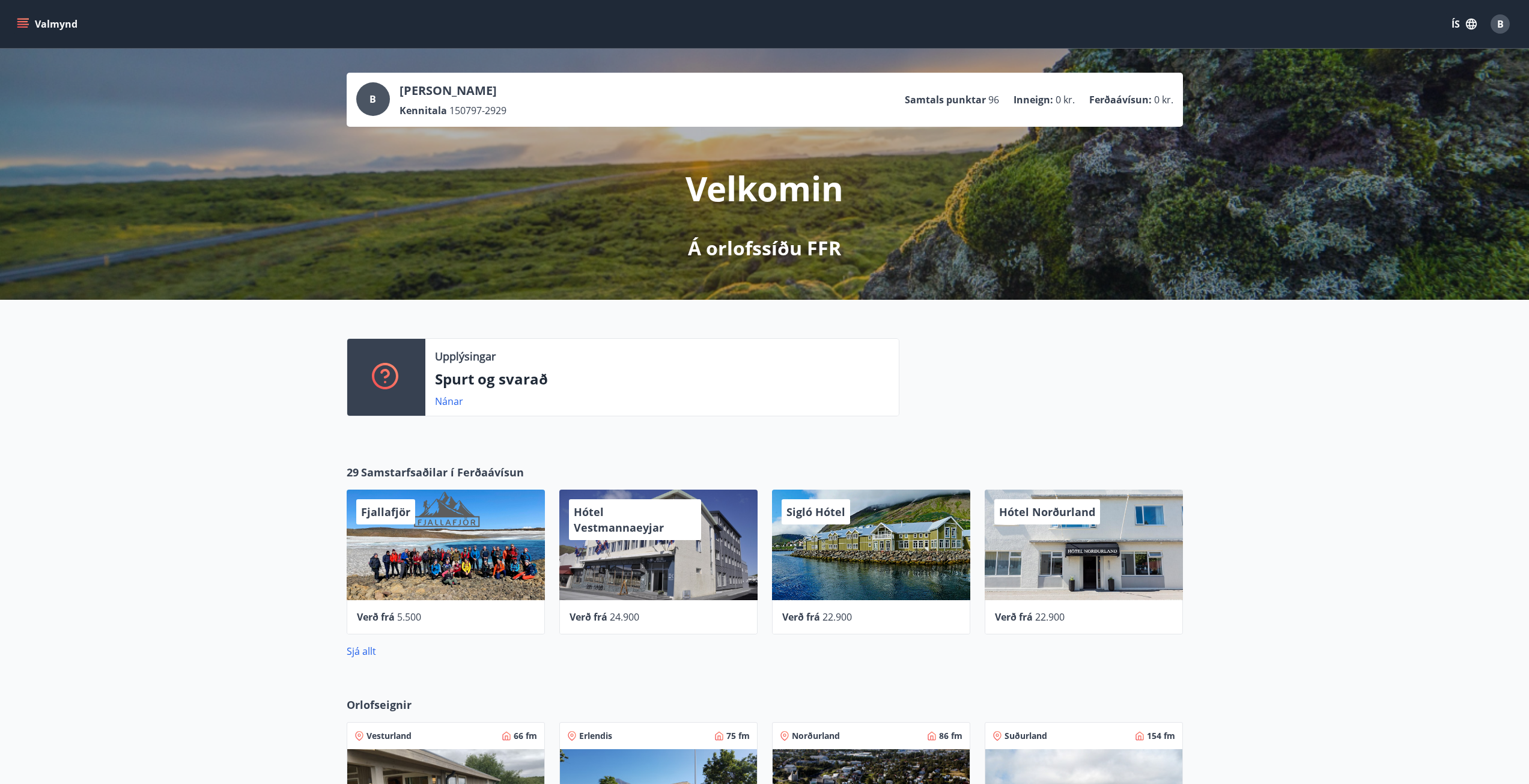
click at [37, 20] on button "Valmynd" at bounding box center [48, 24] width 68 height 22
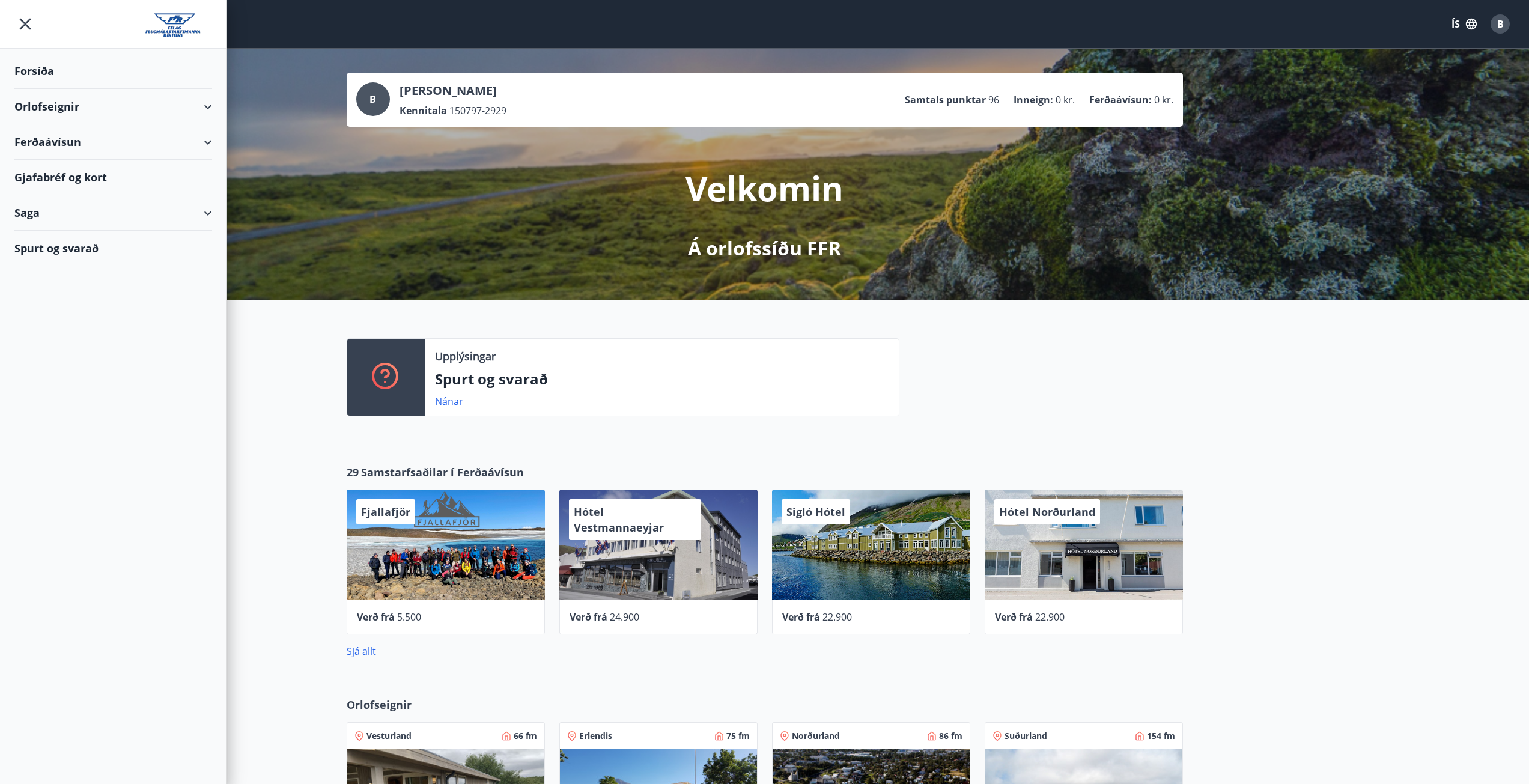
click at [31, 112] on div "Orlofseignir" at bounding box center [113, 107] width 197 height 36
click at [43, 142] on div "Framboð" at bounding box center [113, 137] width 178 height 26
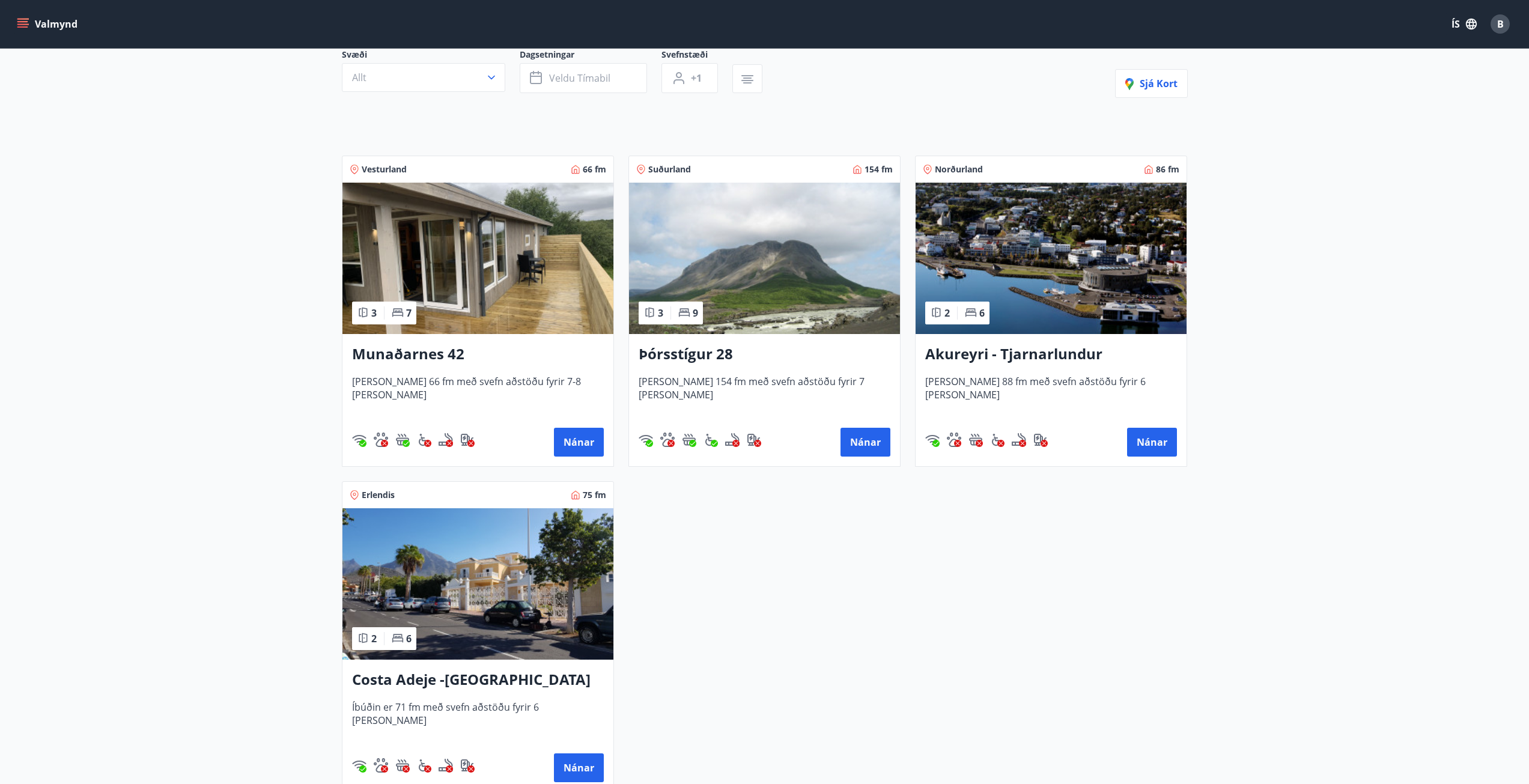
click at [523, 557] on img at bounding box center [478, 584] width 271 height 151
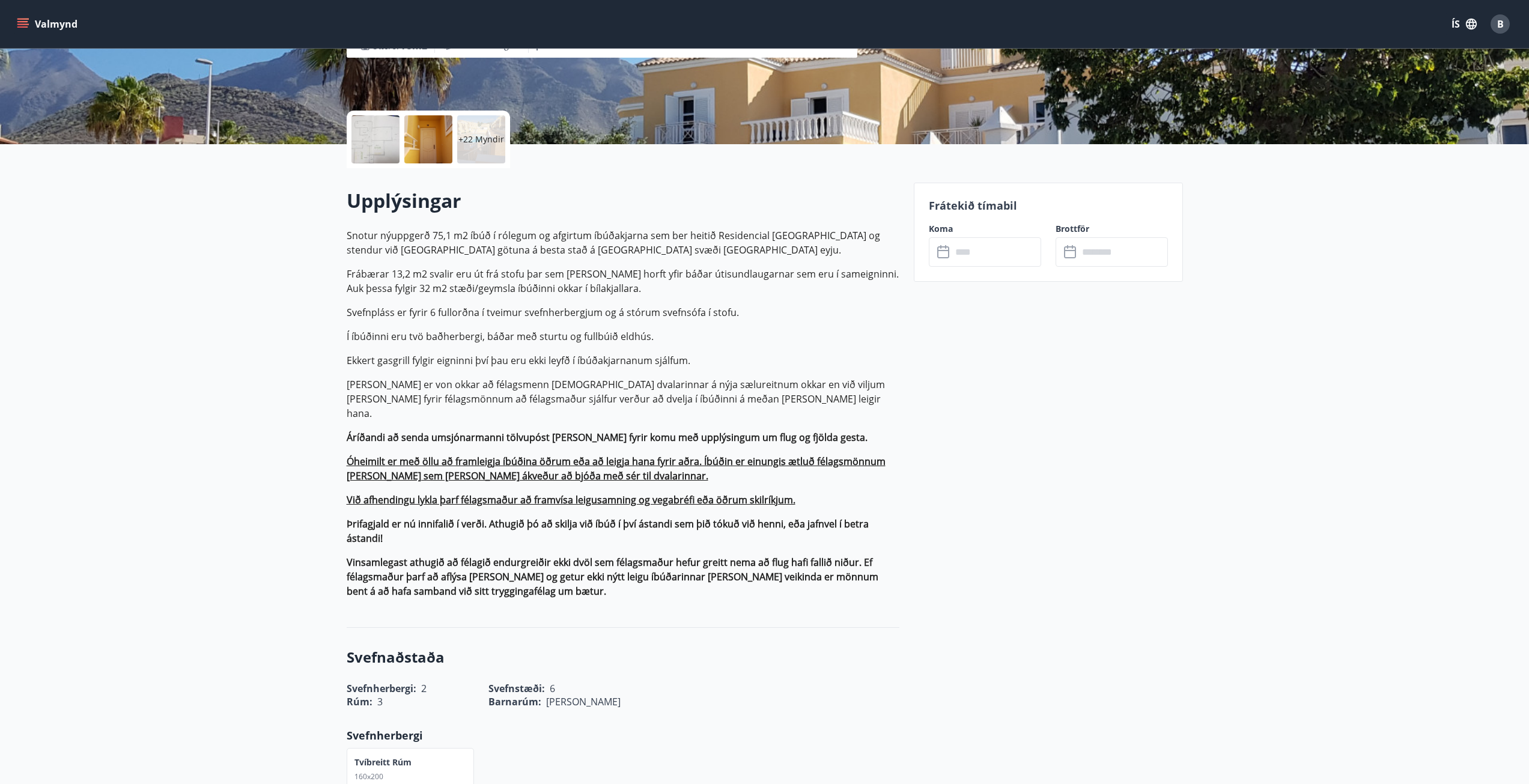
scroll to position [360, 0]
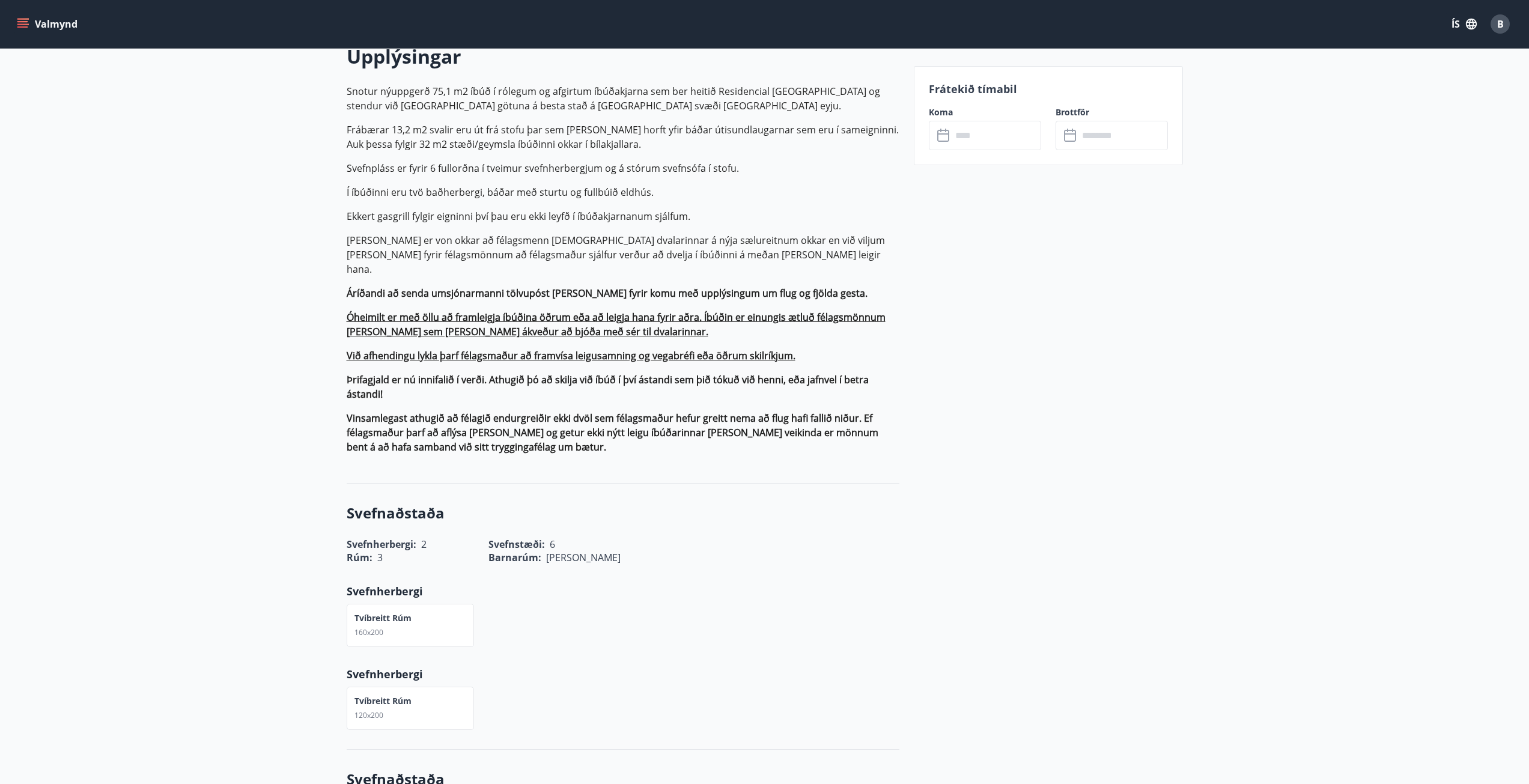
click at [975, 142] on input "text" at bounding box center [996, 135] width 90 height 29
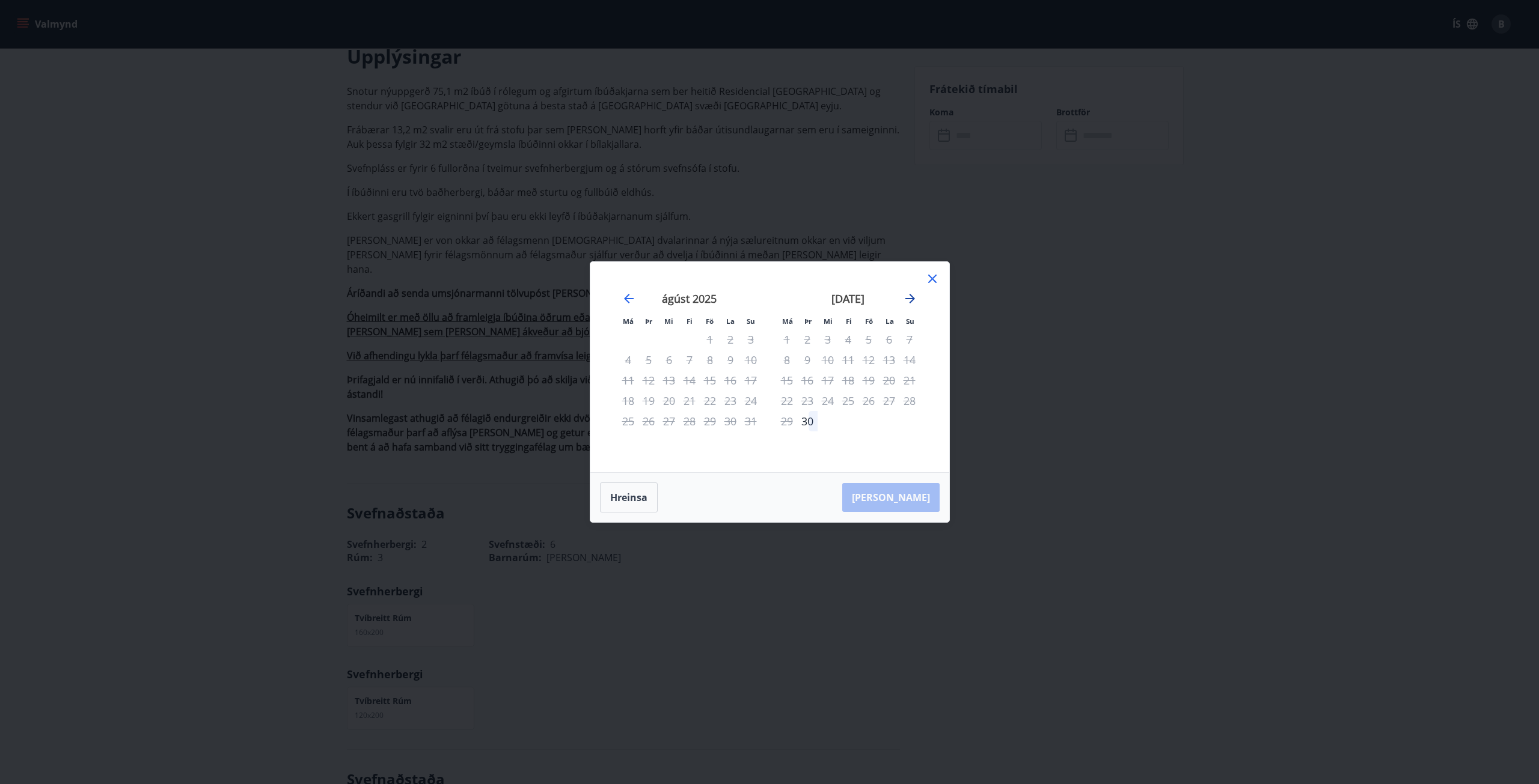
click at [915, 305] on icon "Move forward to switch to the next month." at bounding box center [910, 299] width 15 height 15
click at [925, 281] on icon at bounding box center [932, 279] width 15 height 15
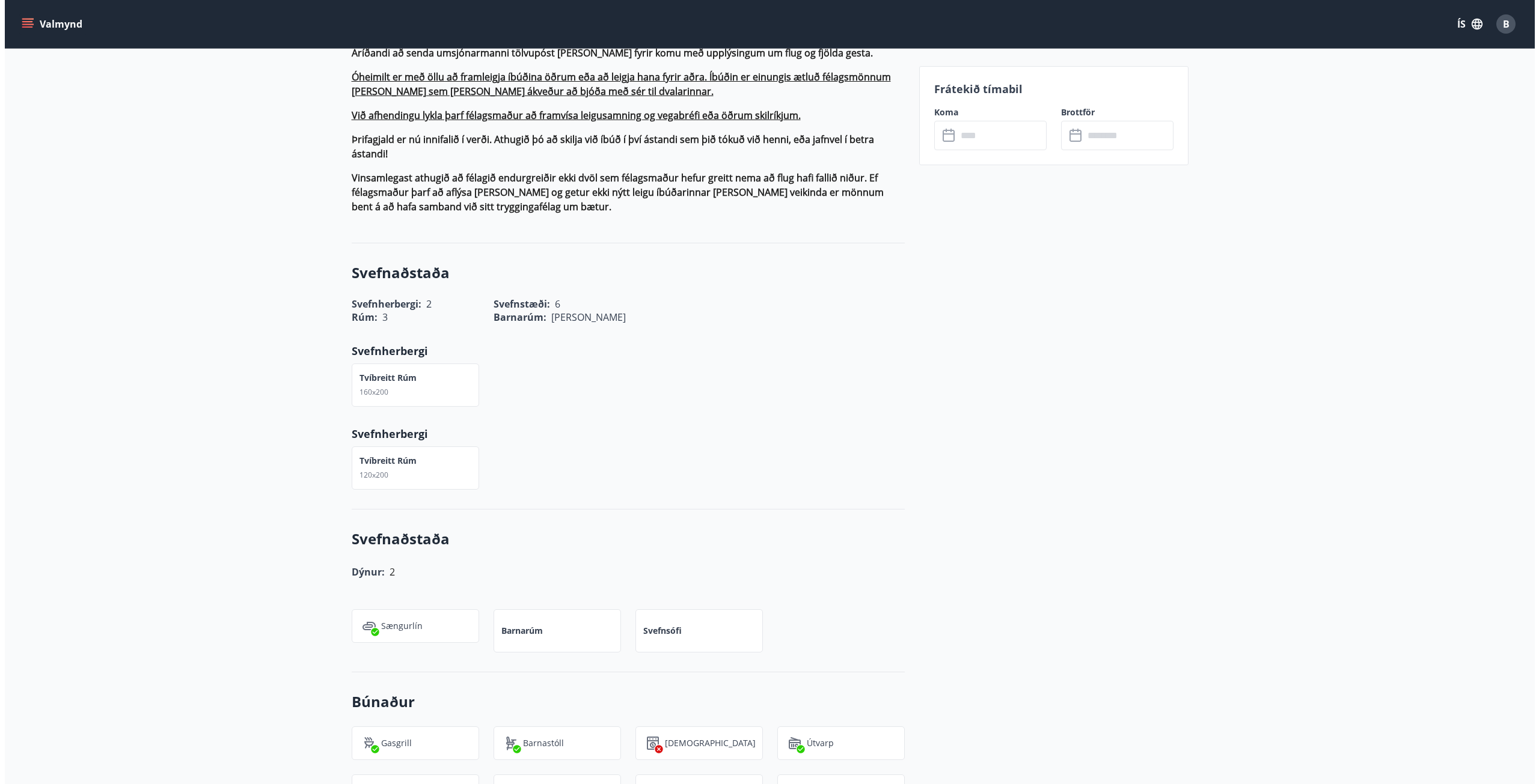
scroll to position [180, 0]
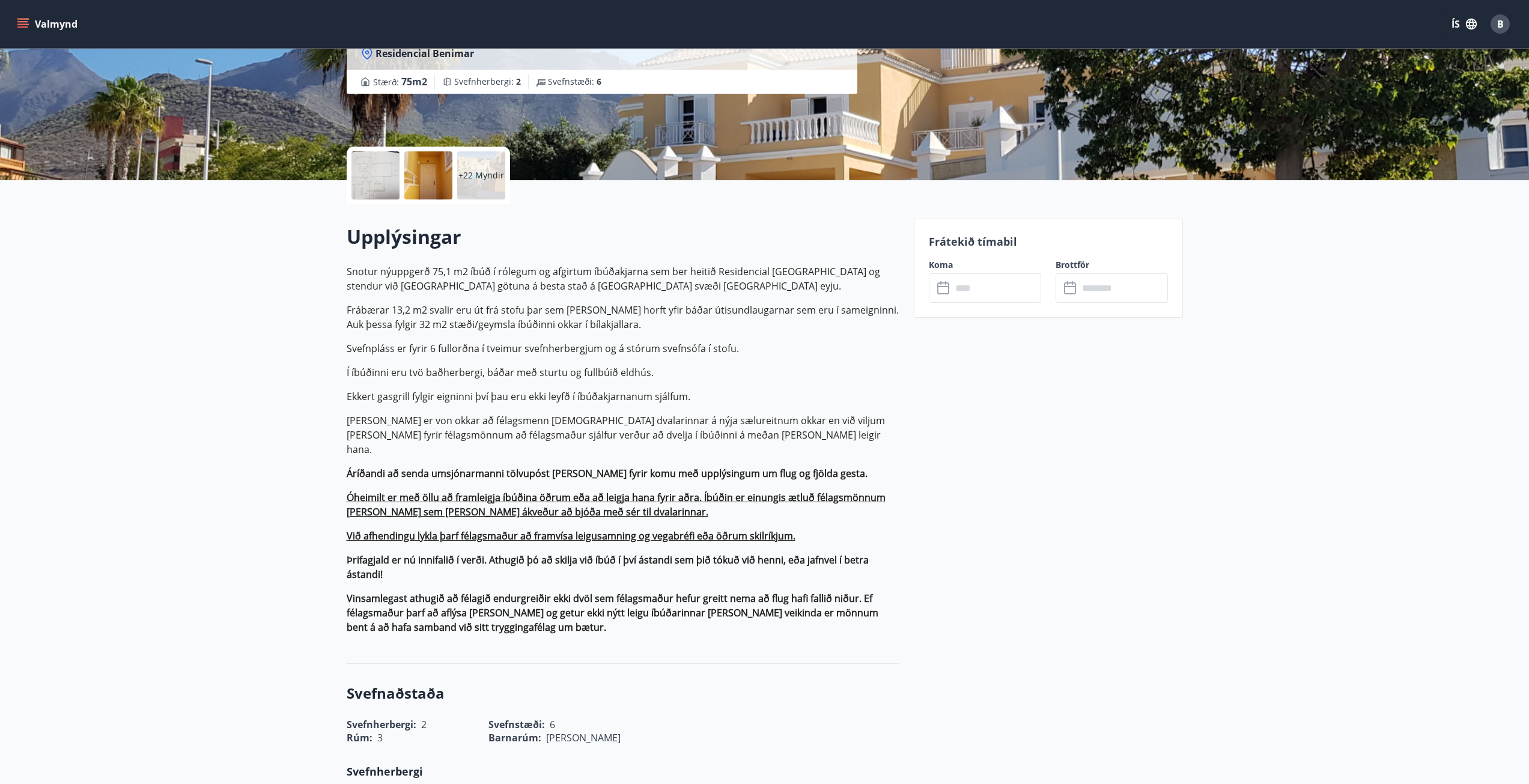
click at [478, 161] on div "+22 Myndir" at bounding box center [482, 175] width 48 height 48
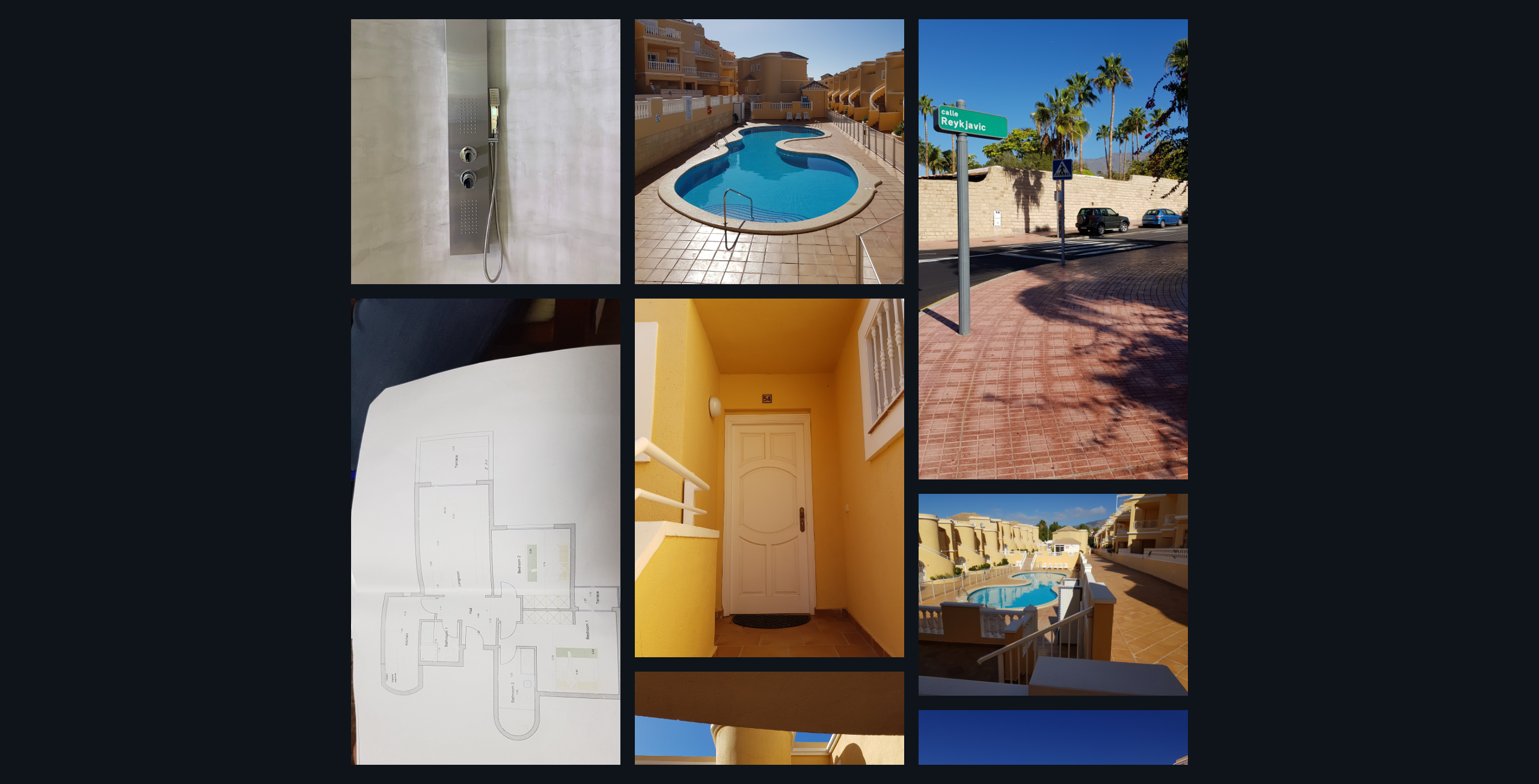
scroll to position [240, 0]
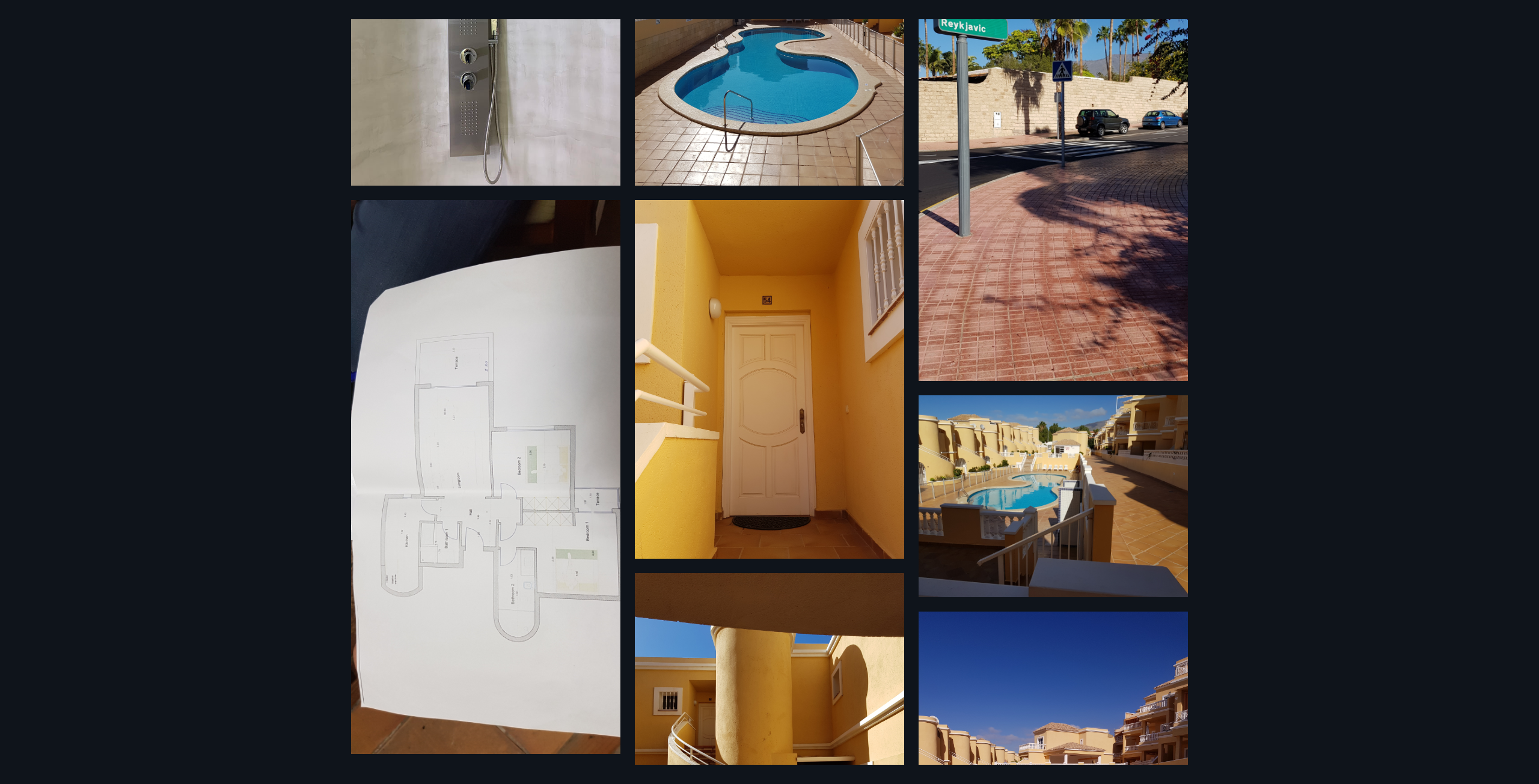
click at [549, 380] on img at bounding box center [485, 477] width 269 height 554
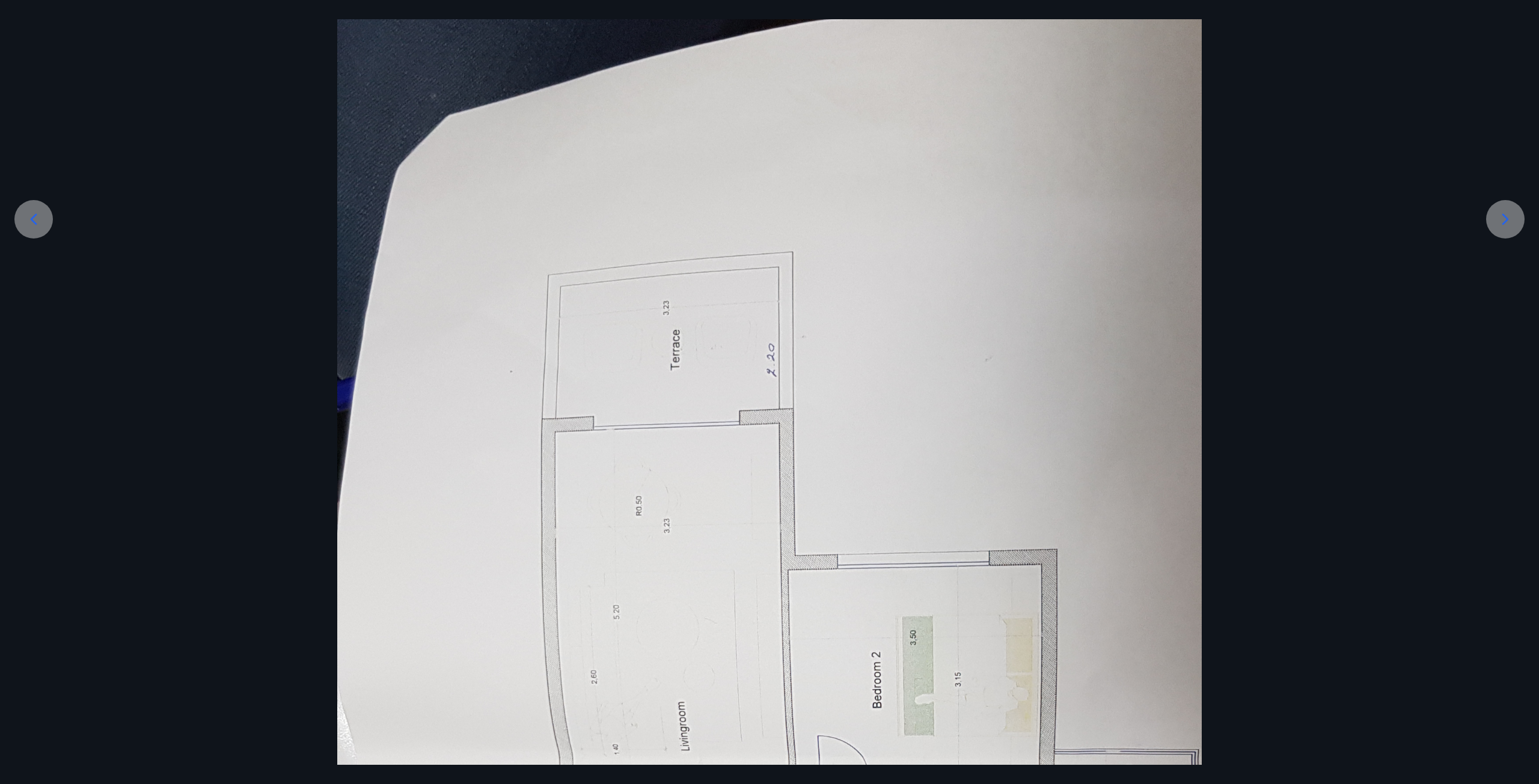
click at [1497, 237] on div at bounding box center [769, 715] width 1539 height 1777
click at [1498, 228] on icon at bounding box center [1505, 219] width 19 height 19
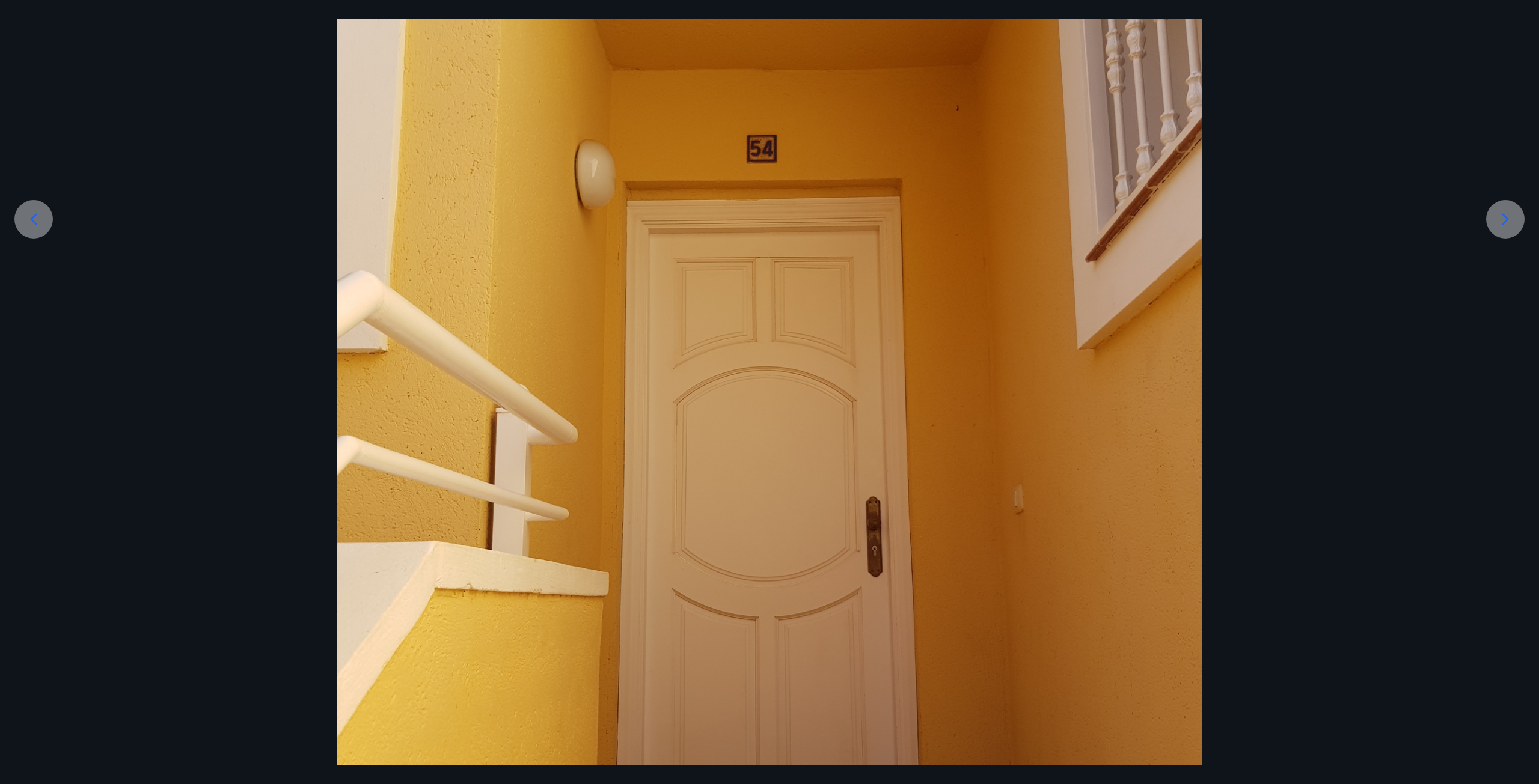
click at [1497, 227] on icon at bounding box center [1505, 219] width 19 height 19
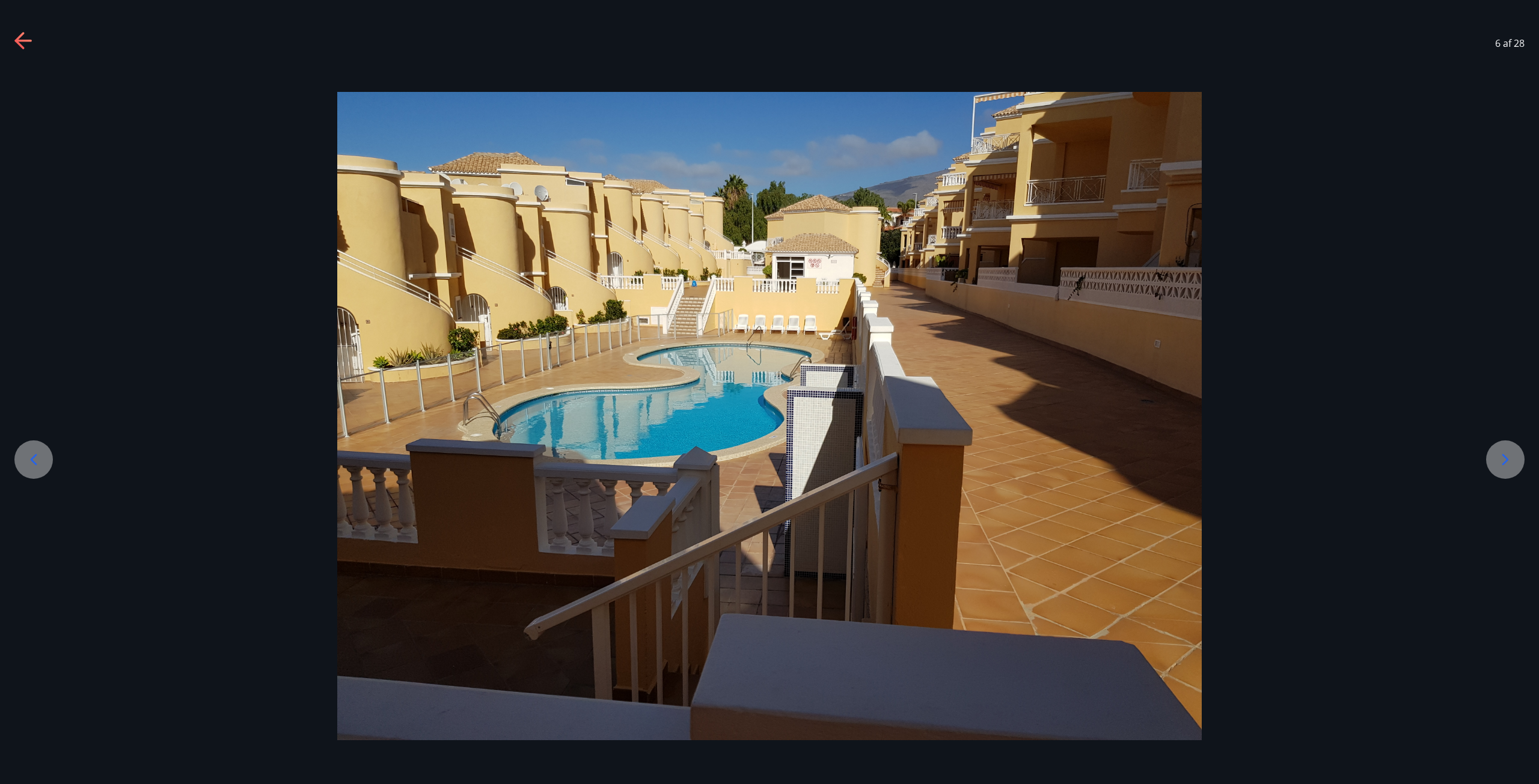
scroll to position [0, 0]
click at [1497, 227] on div at bounding box center [769, 416] width 1539 height 648
click at [1513, 452] on icon at bounding box center [1505, 460] width 19 height 19
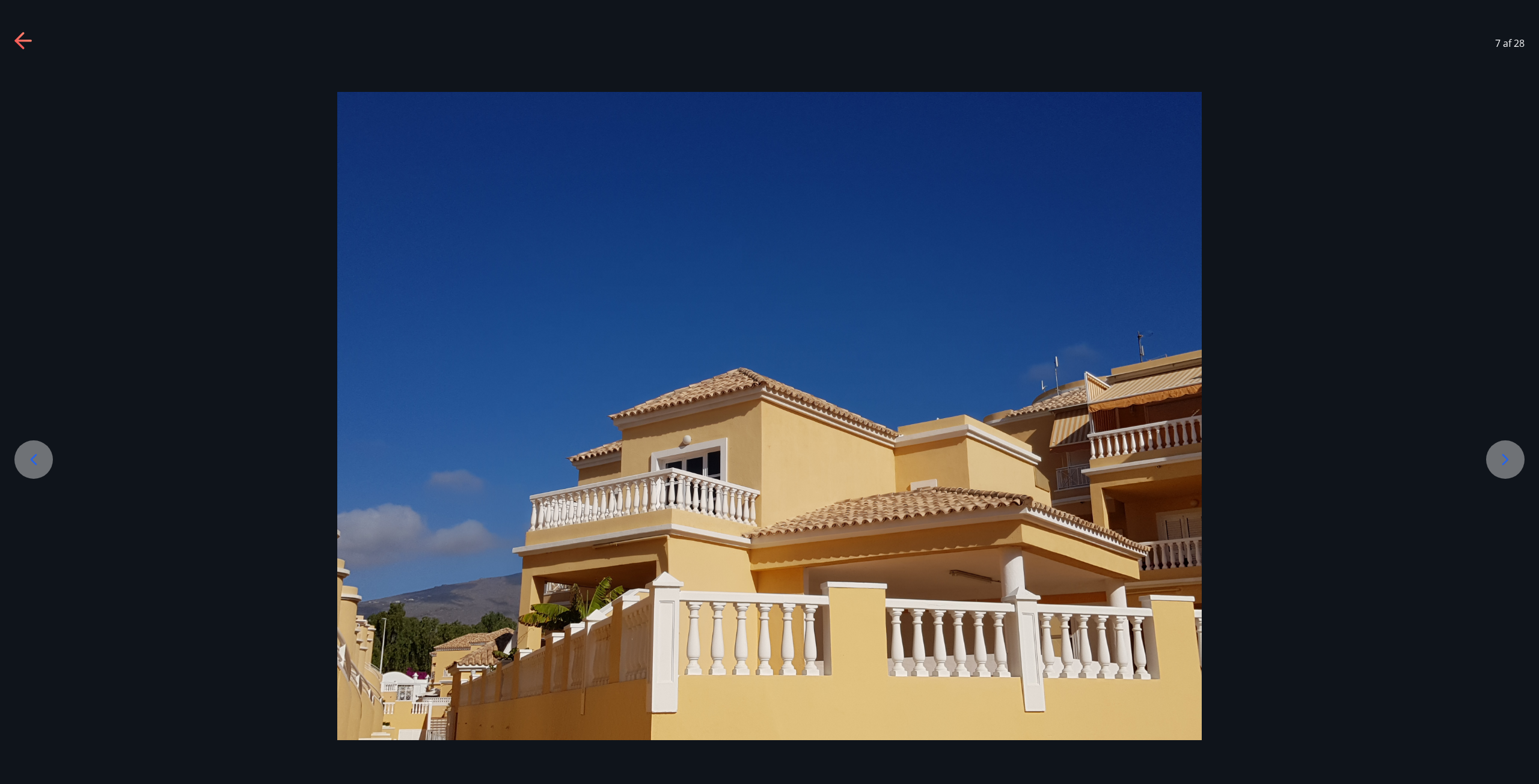
click at [1512, 456] on icon at bounding box center [1505, 460] width 19 height 19
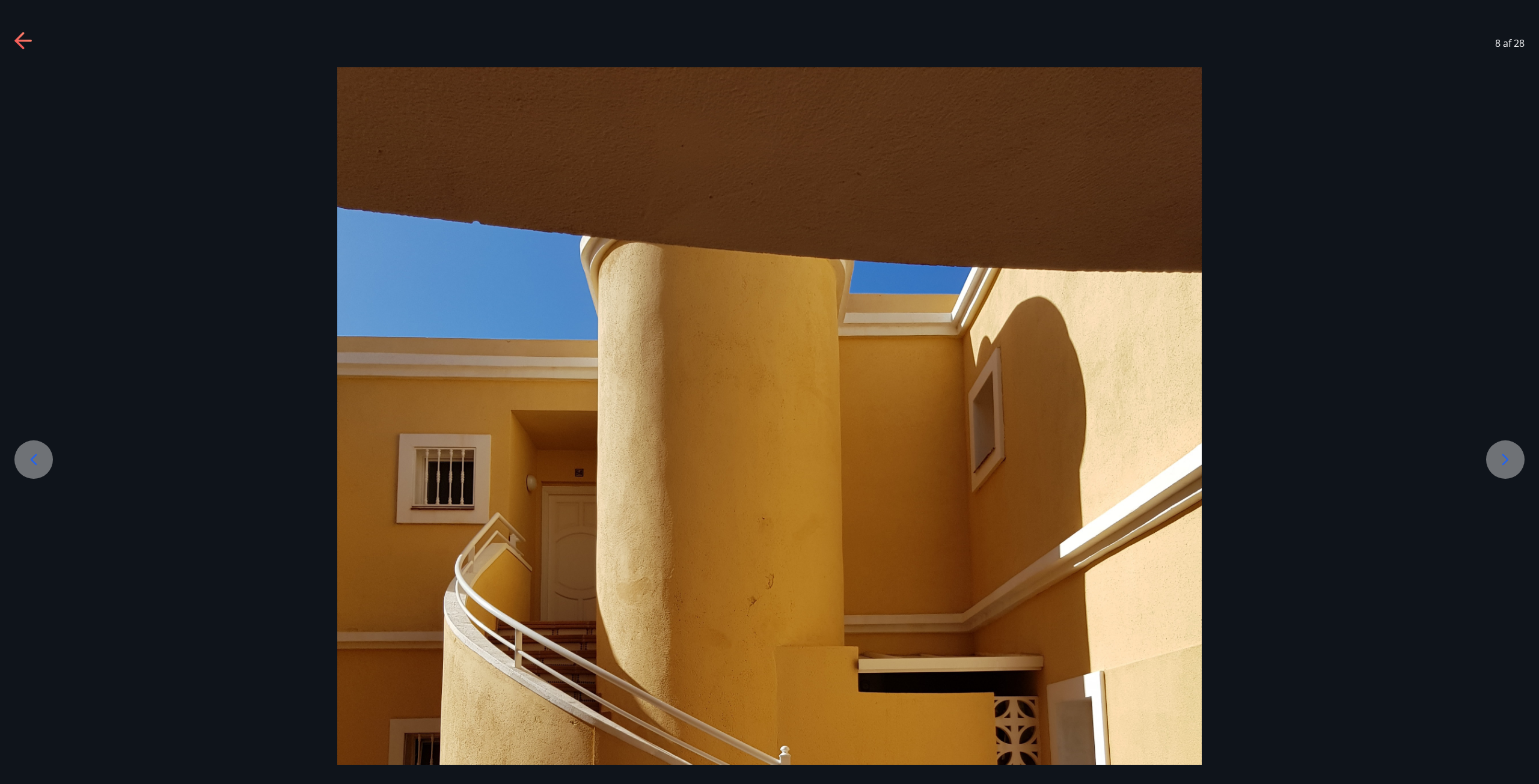
click at [1512, 456] on icon at bounding box center [1505, 460] width 19 height 19
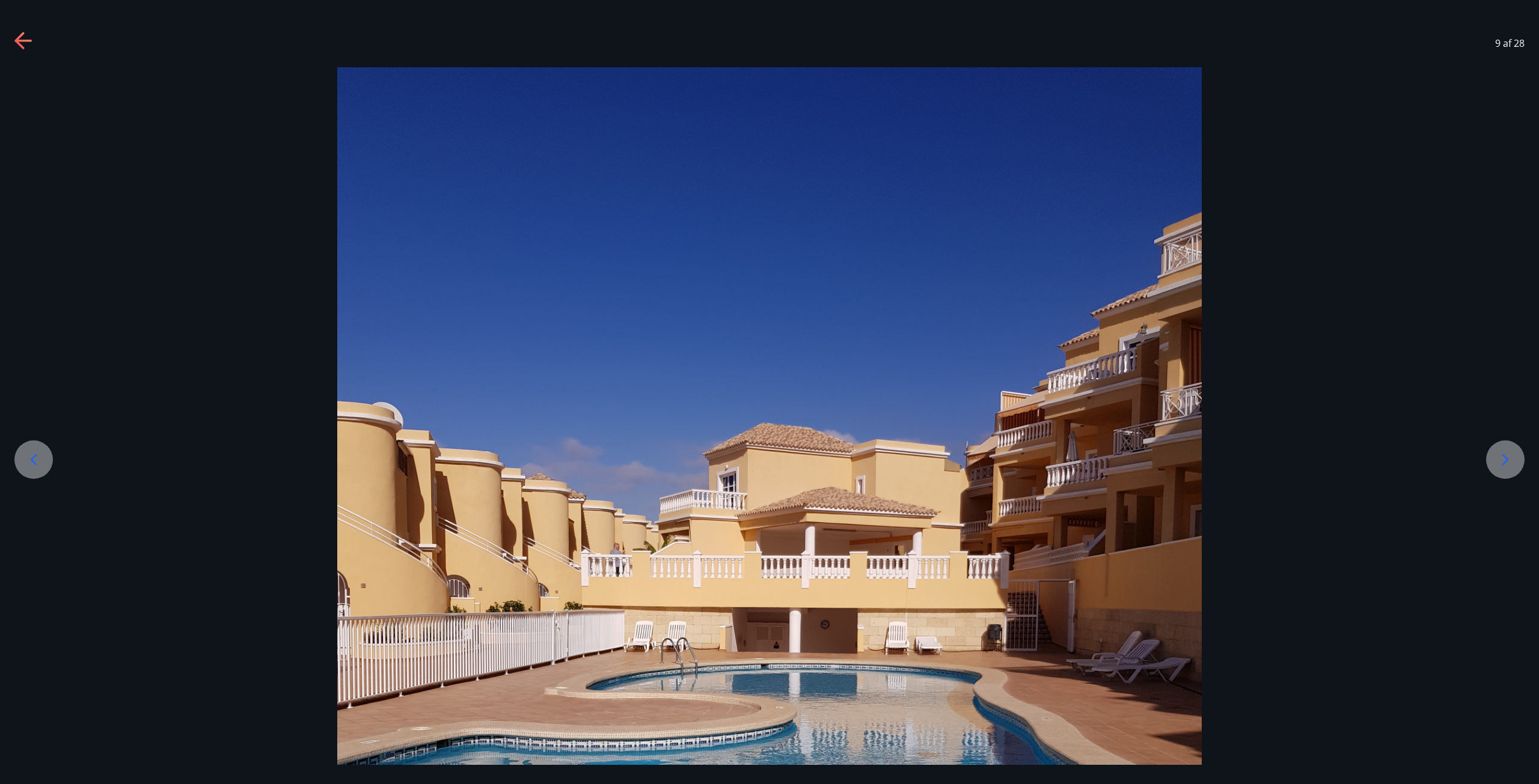
click at [1512, 456] on icon at bounding box center [1505, 460] width 19 height 19
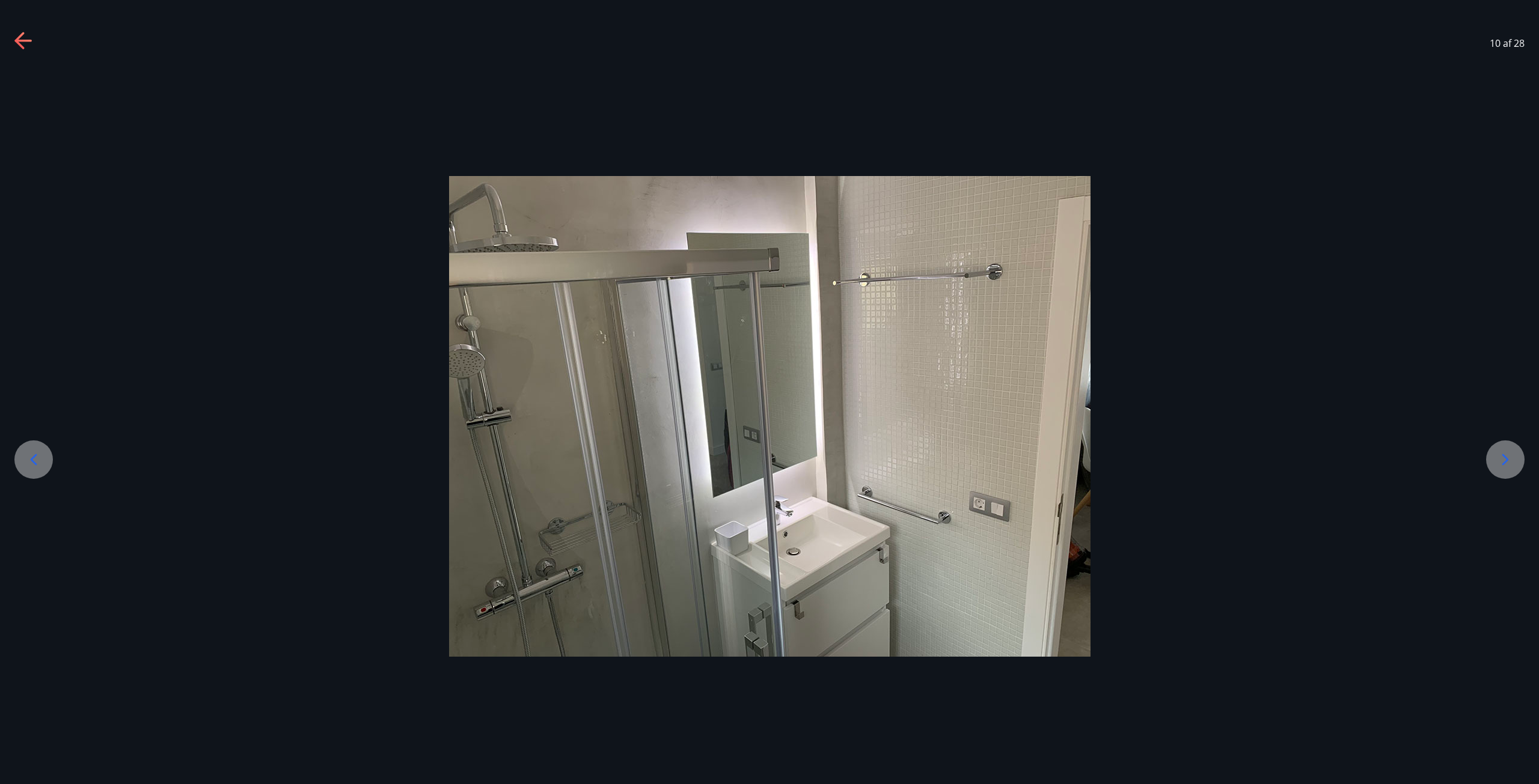
click at [1512, 456] on icon at bounding box center [1505, 460] width 19 height 19
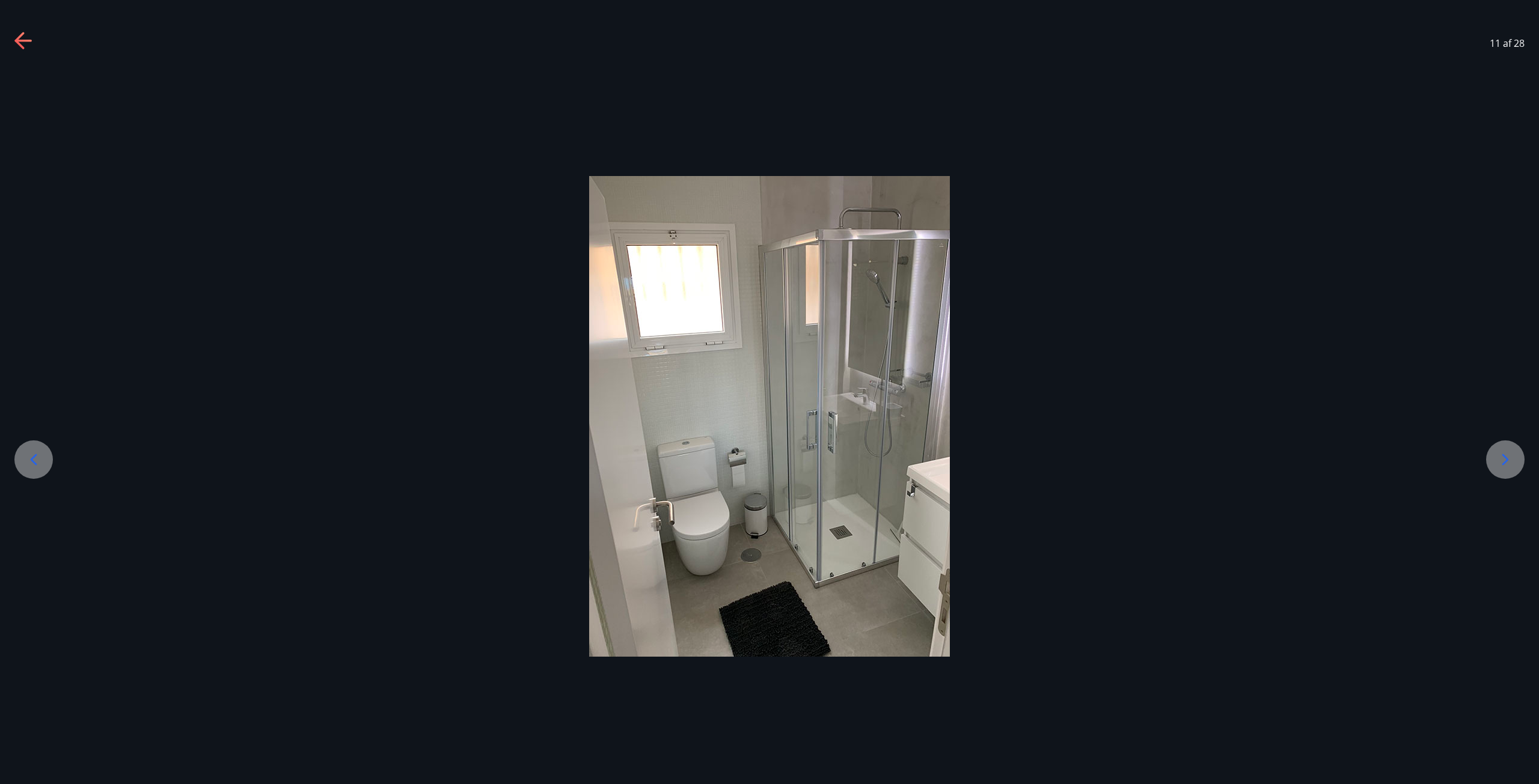
click at [1512, 456] on icon at bounding box center [1505, 460] width 19 height 19
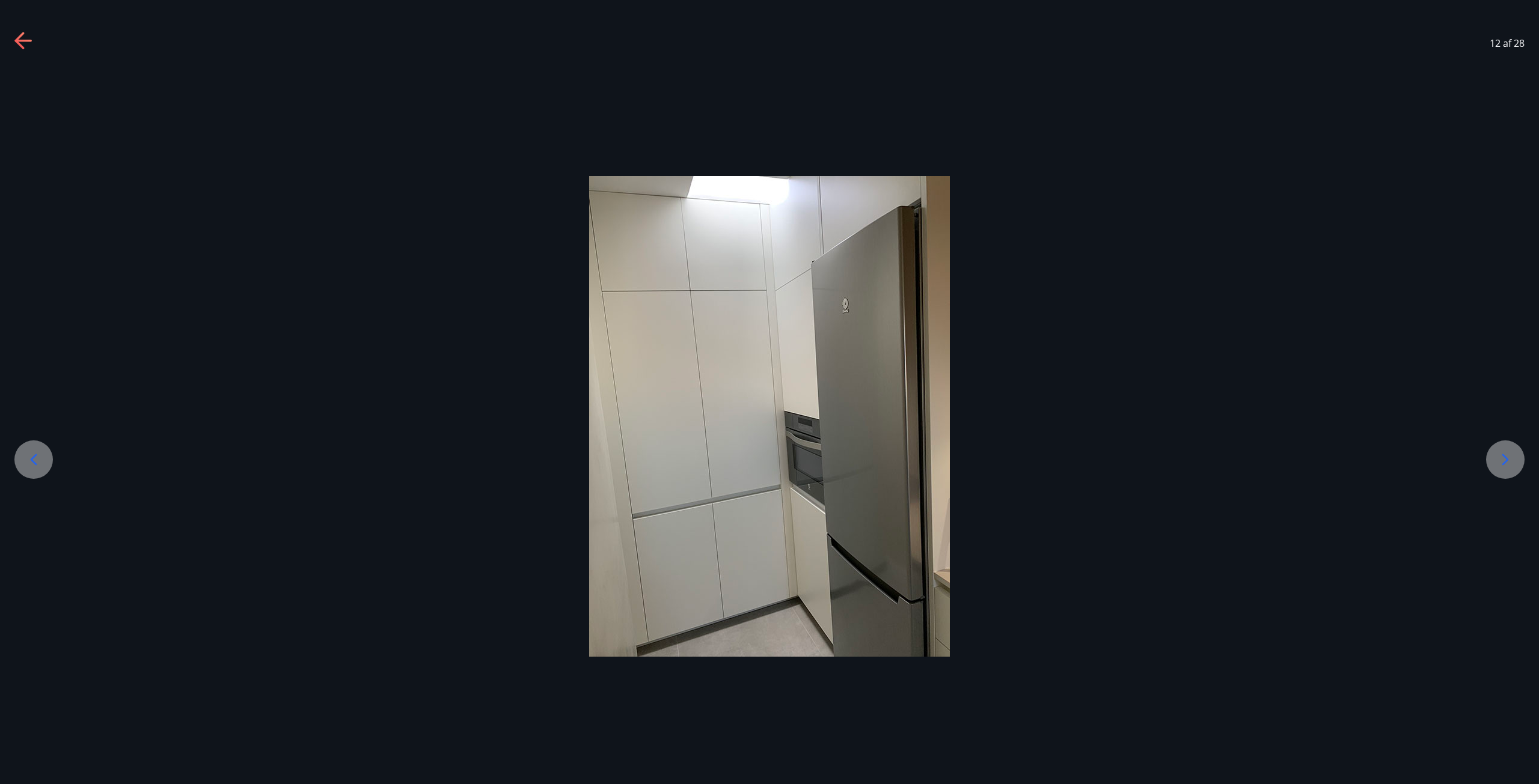
click at [1512, 456] on icon at bounding box center [1505, 460] width 19 height 19
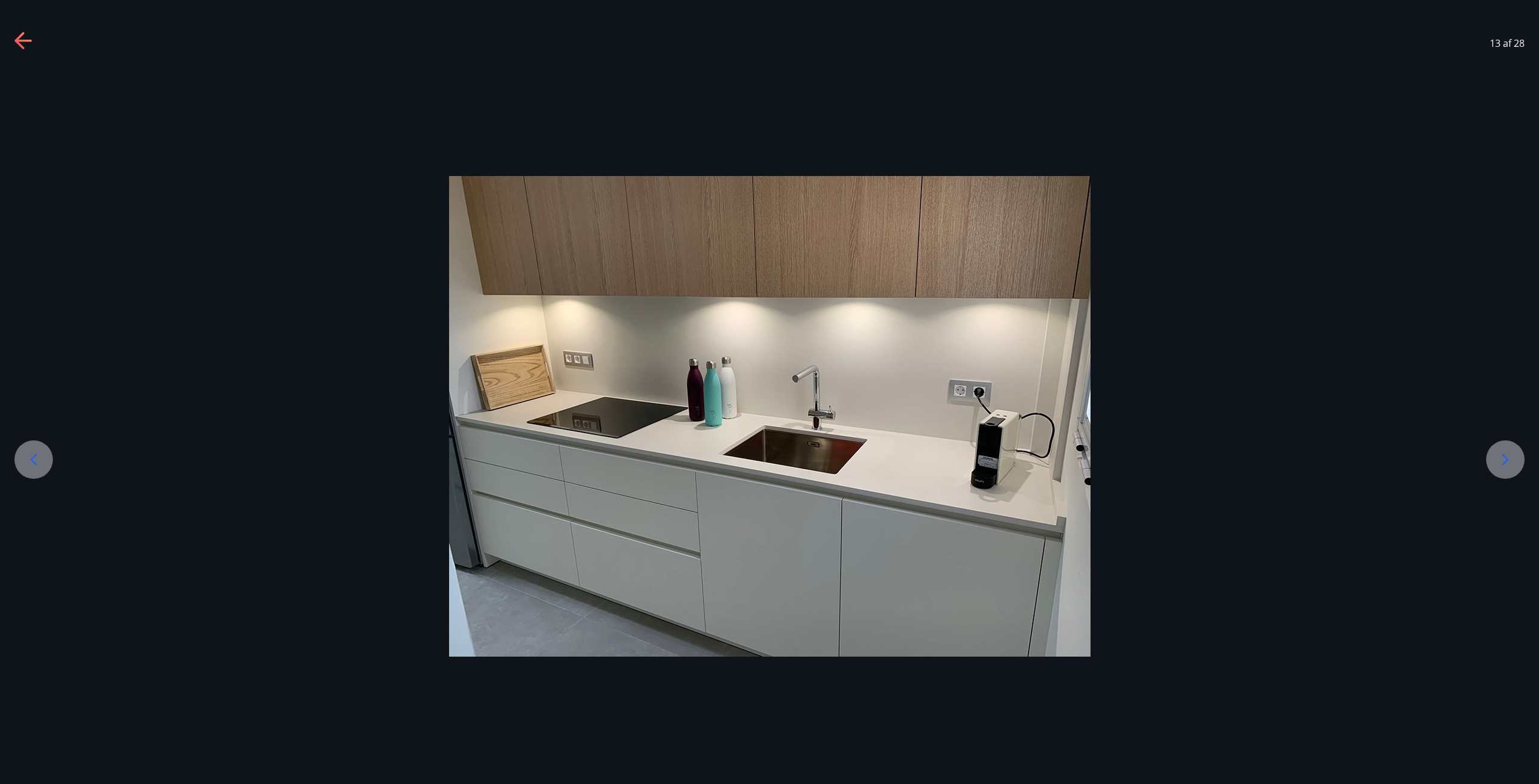
click at [1512, 456] on icon at bounding box center [1505, 460] width 19 height 19
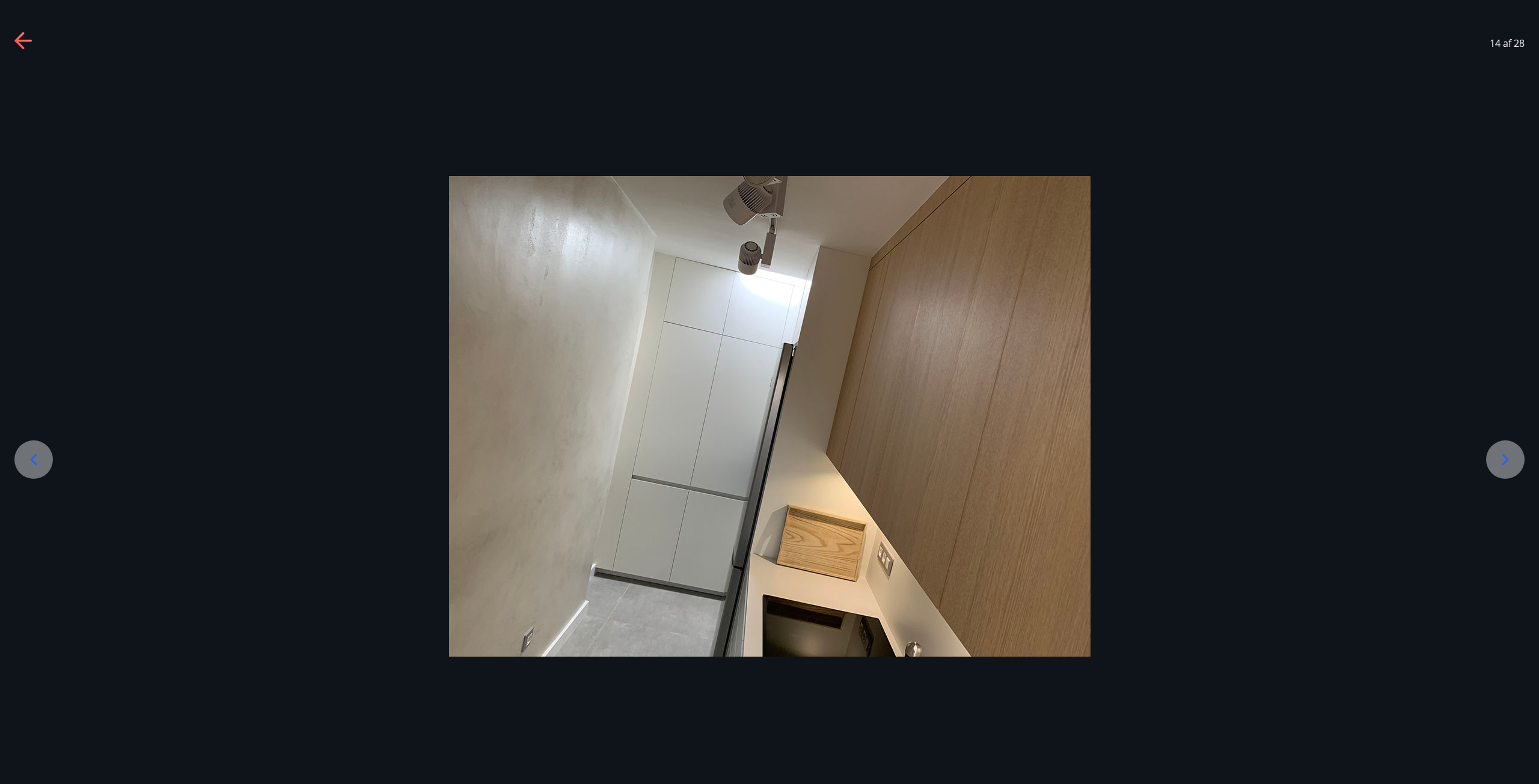
click at [1512, 456] on icon at bounding box center [1505, 460] width 19 height 19
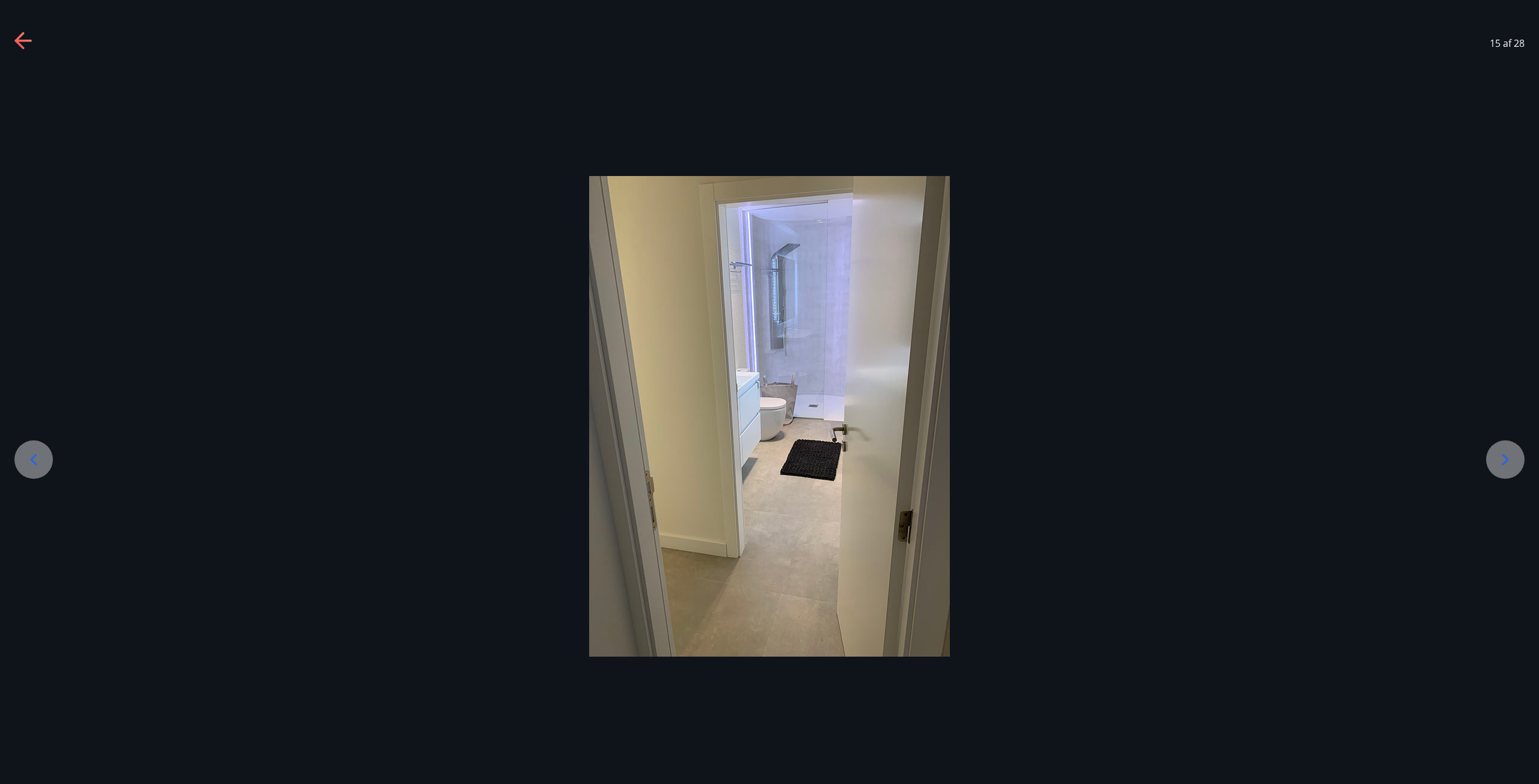
click at [1512, 456] on icon at bounding box center [1505, 460] width 19 height 19
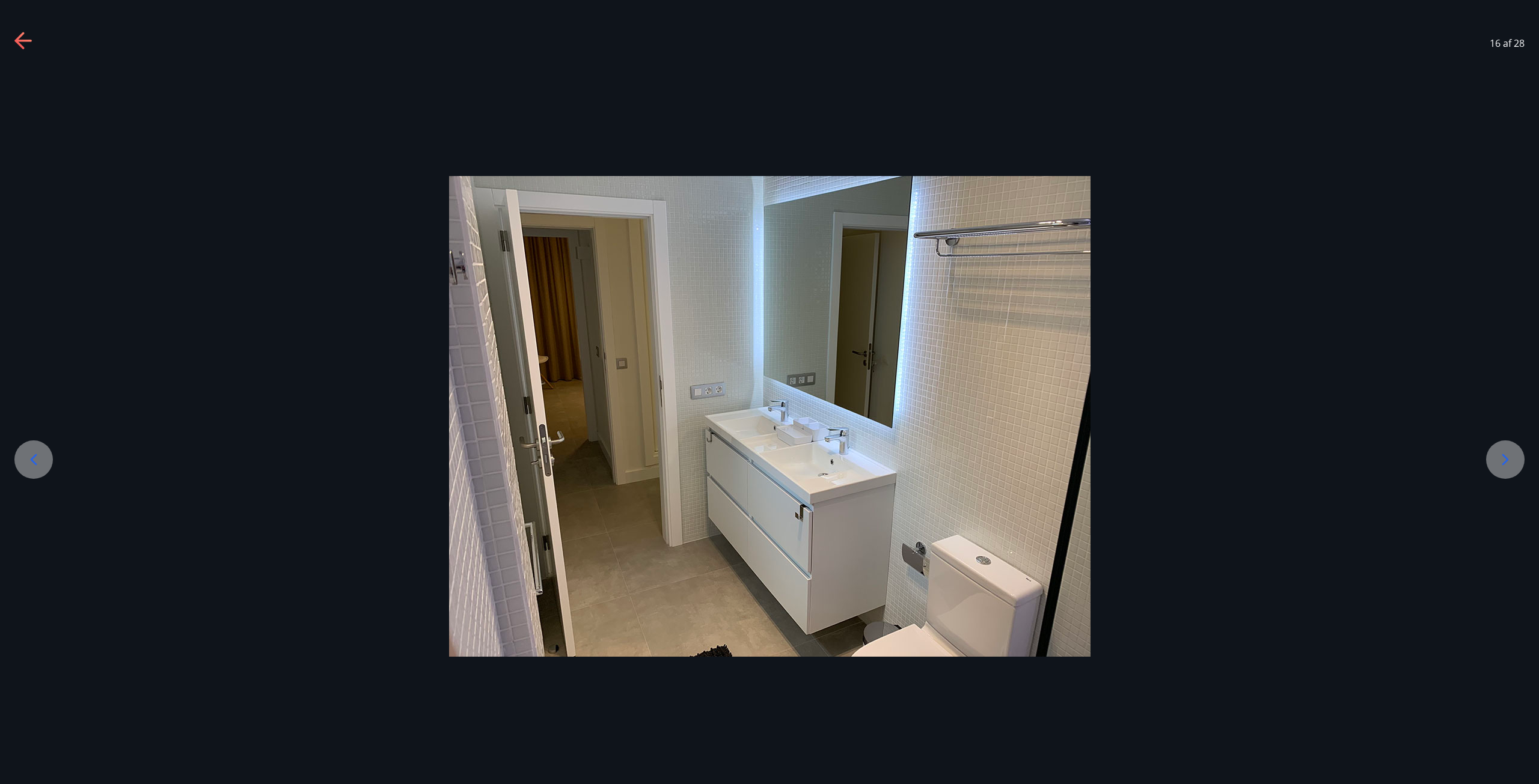
click at [1512, 456] on icon at bounding box center [1505, 460] width 19 height 19
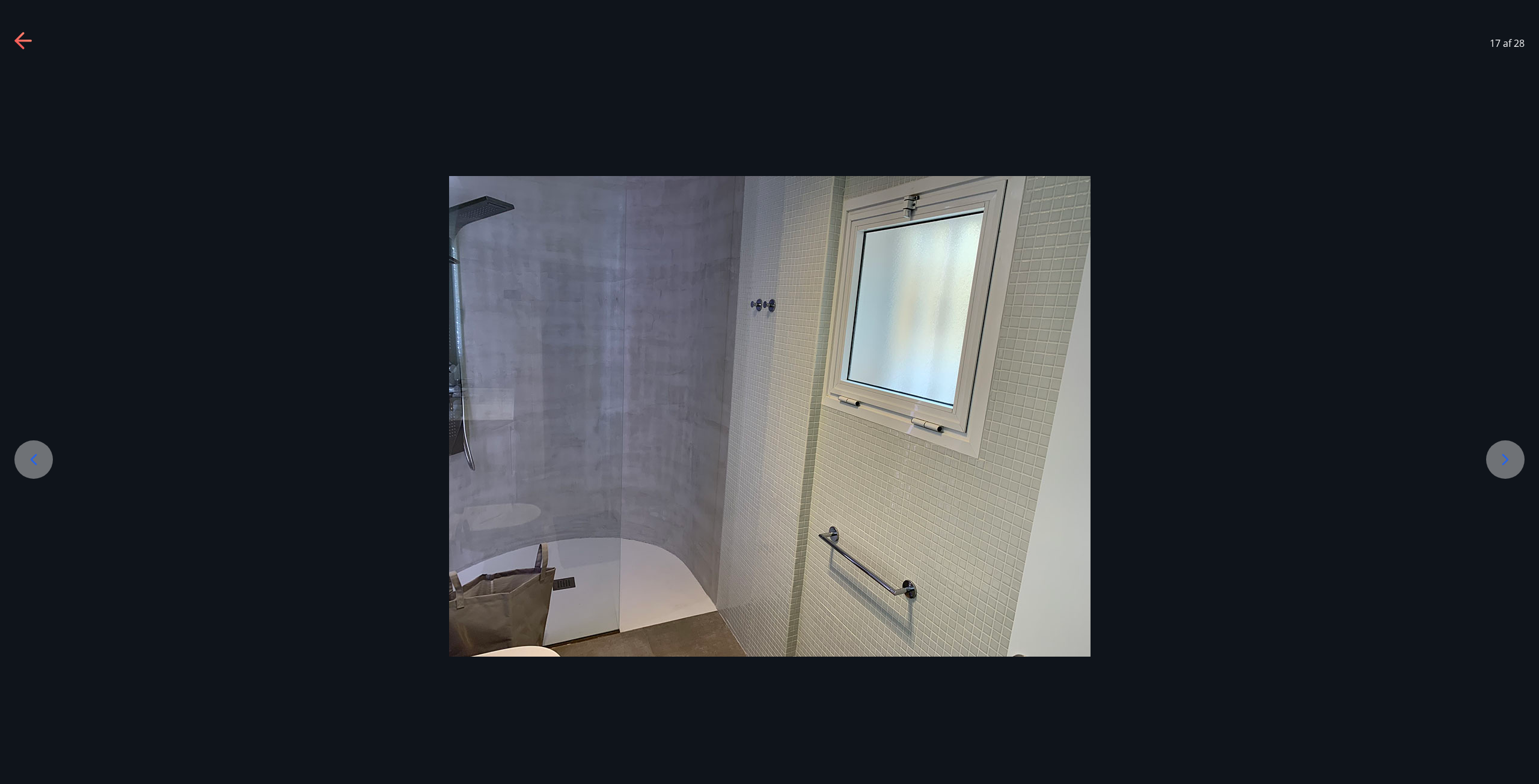
click at [1512, 456] on icon at bounding box center [1505, 460] width 19 height 19
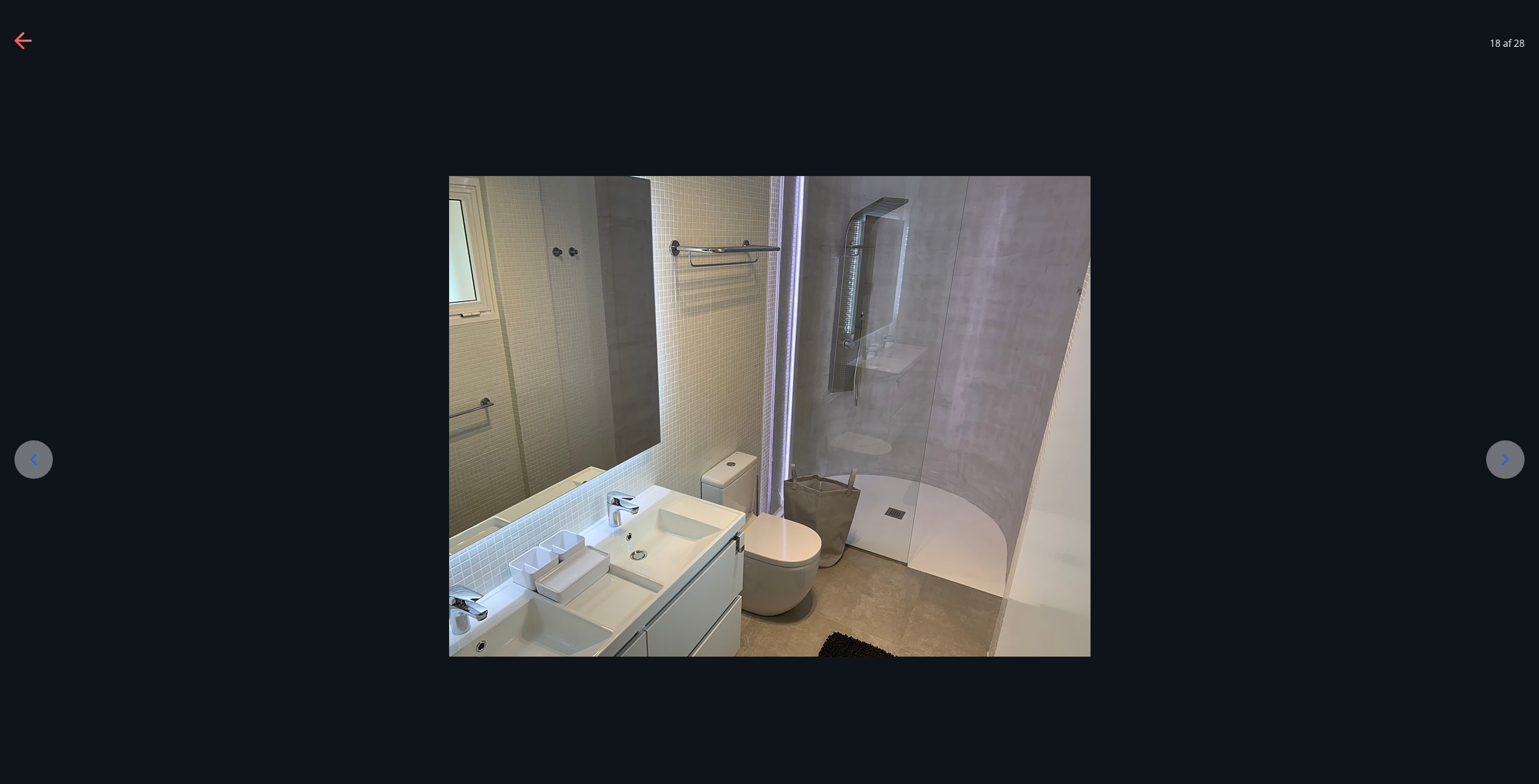
click at [1512, 456] on icon at bounding box center [1505, 460] width 19 height 19
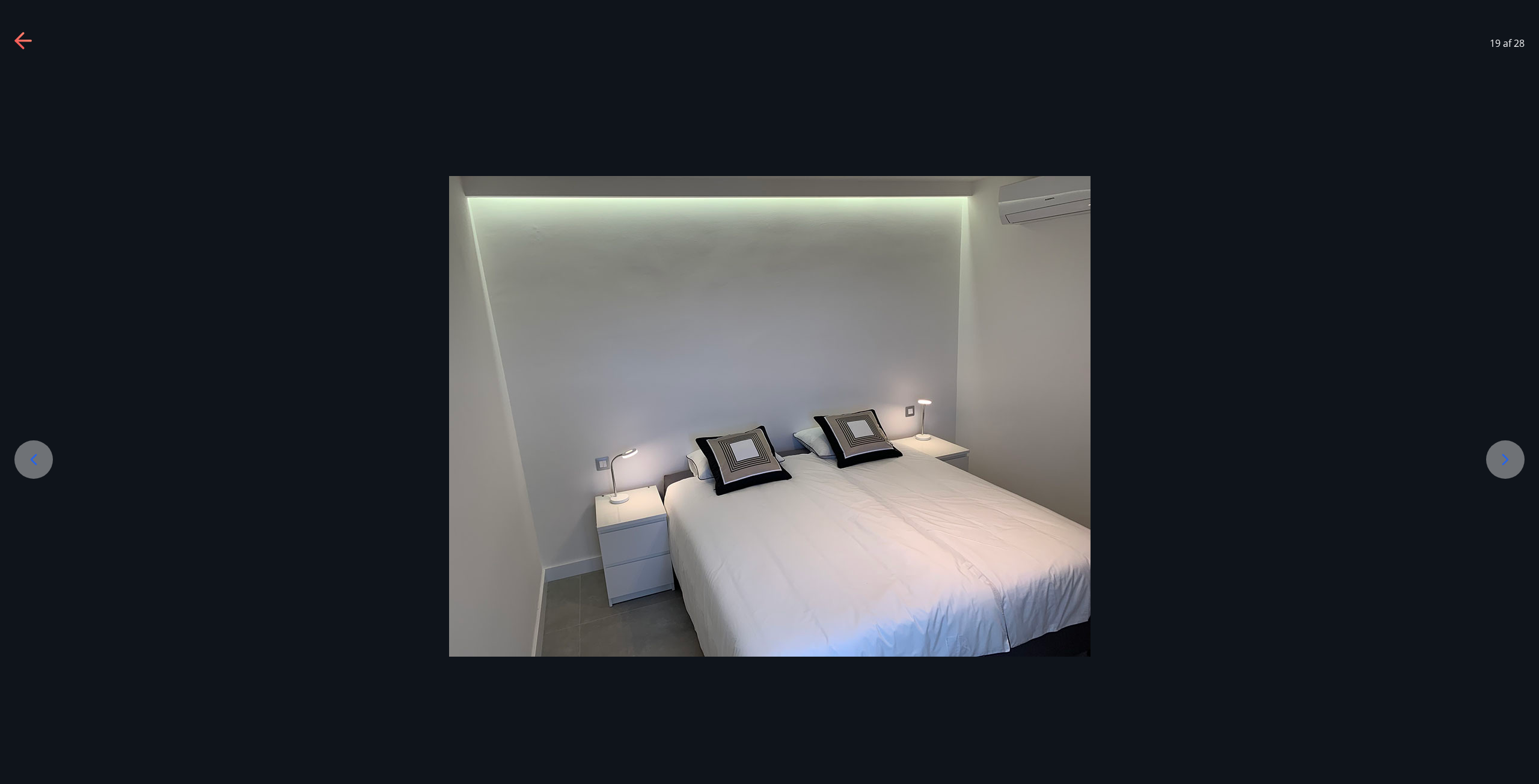
click at [1512, 456] on icon at bounding box center [1505, 460] width 19 height 19
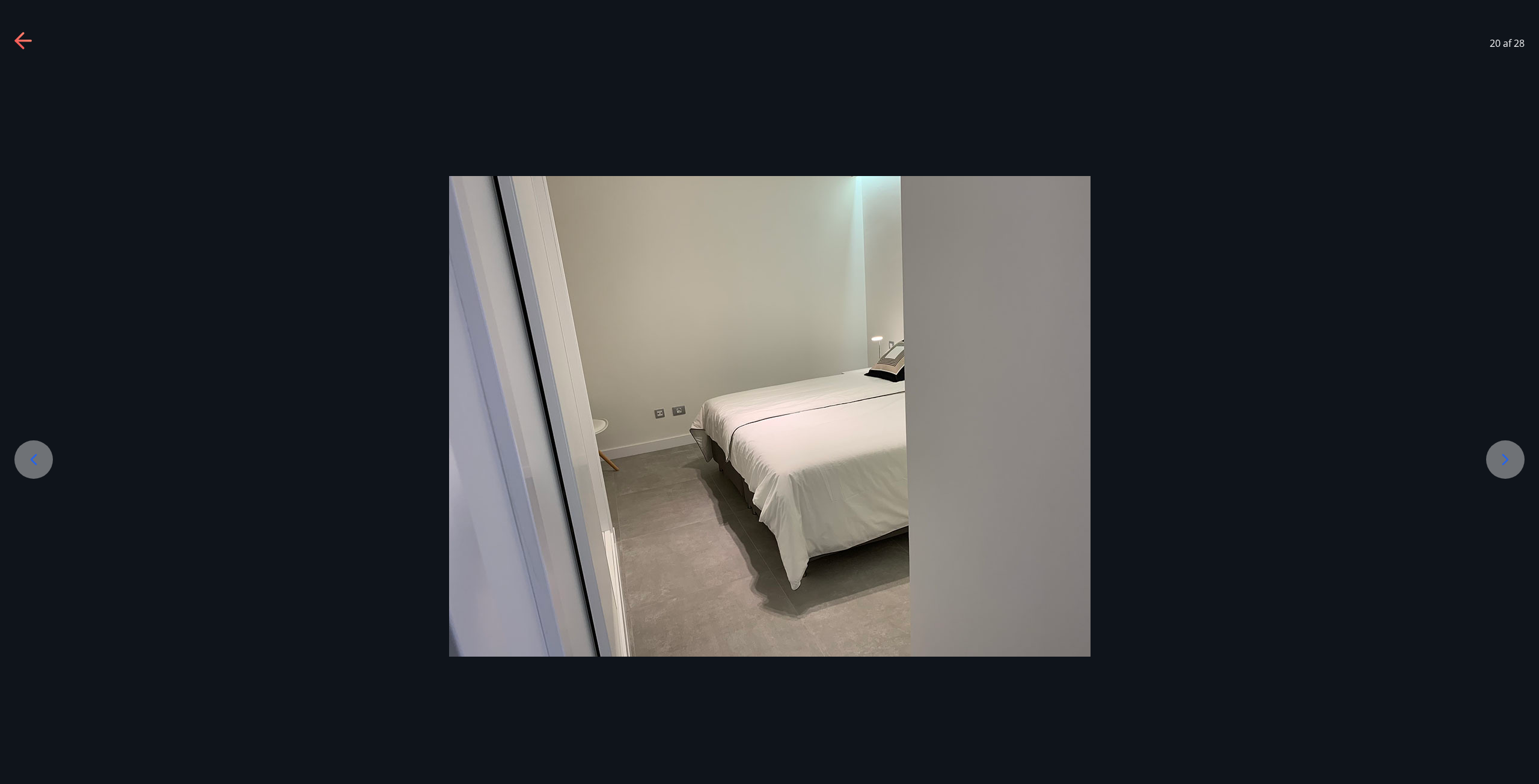
click at [1512, 456] on icon at bounding box center [1505, 460] width 19 height 19
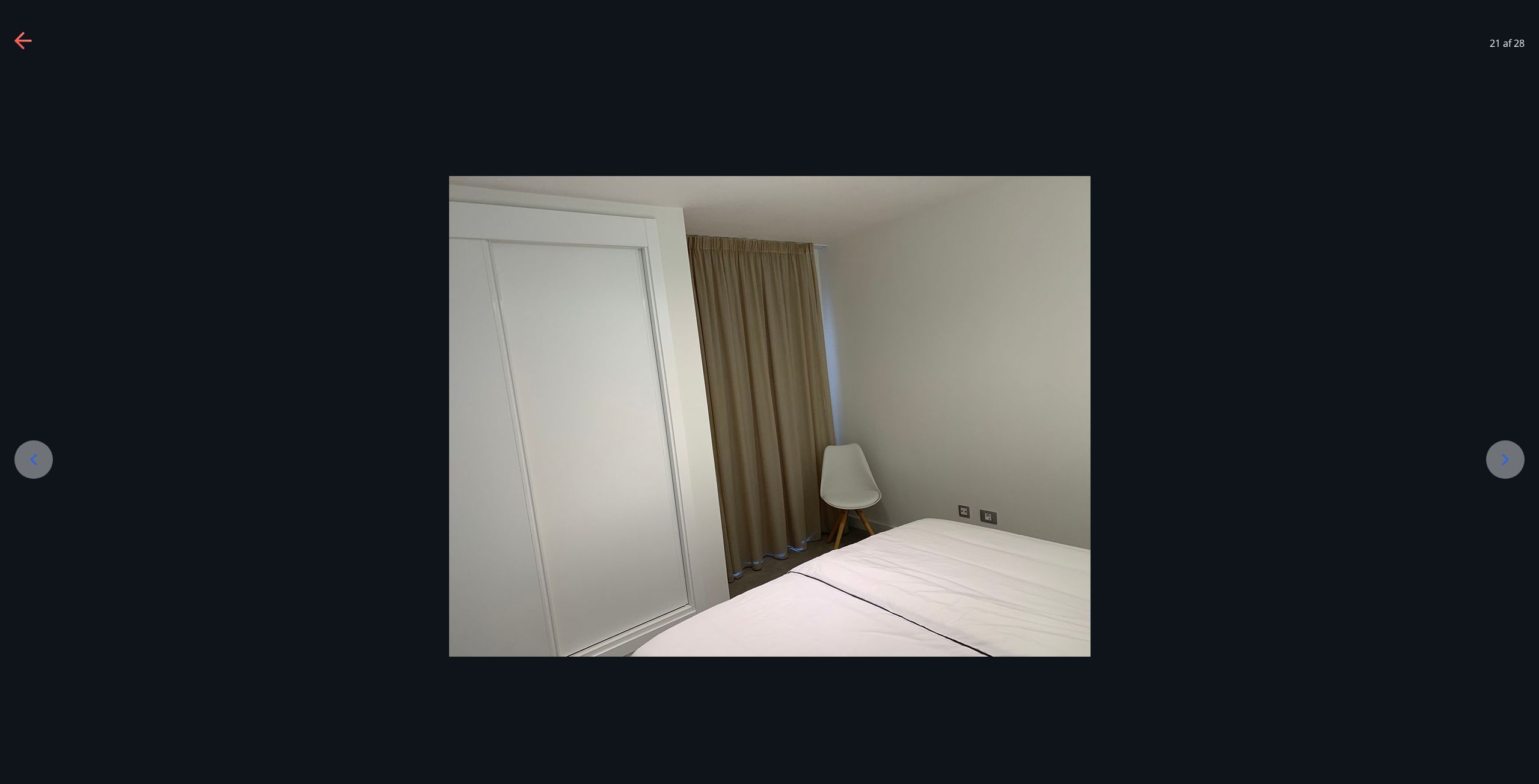
click at [1512, 456] on icon at bounding box center [1505, 460] width 19 height 19
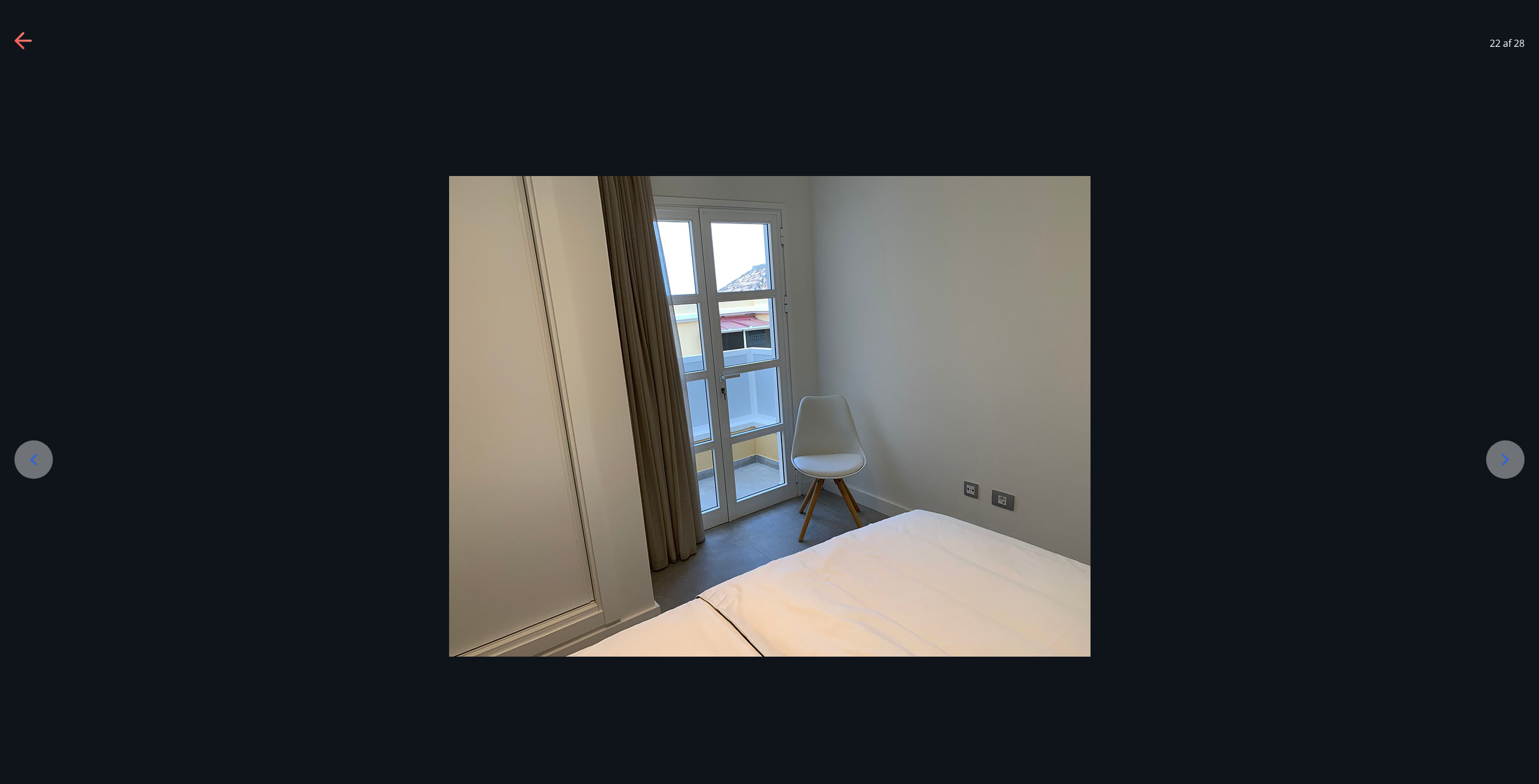
click at [1512, 456] on icon at bounding box center [1505, 460] width 19 height 19
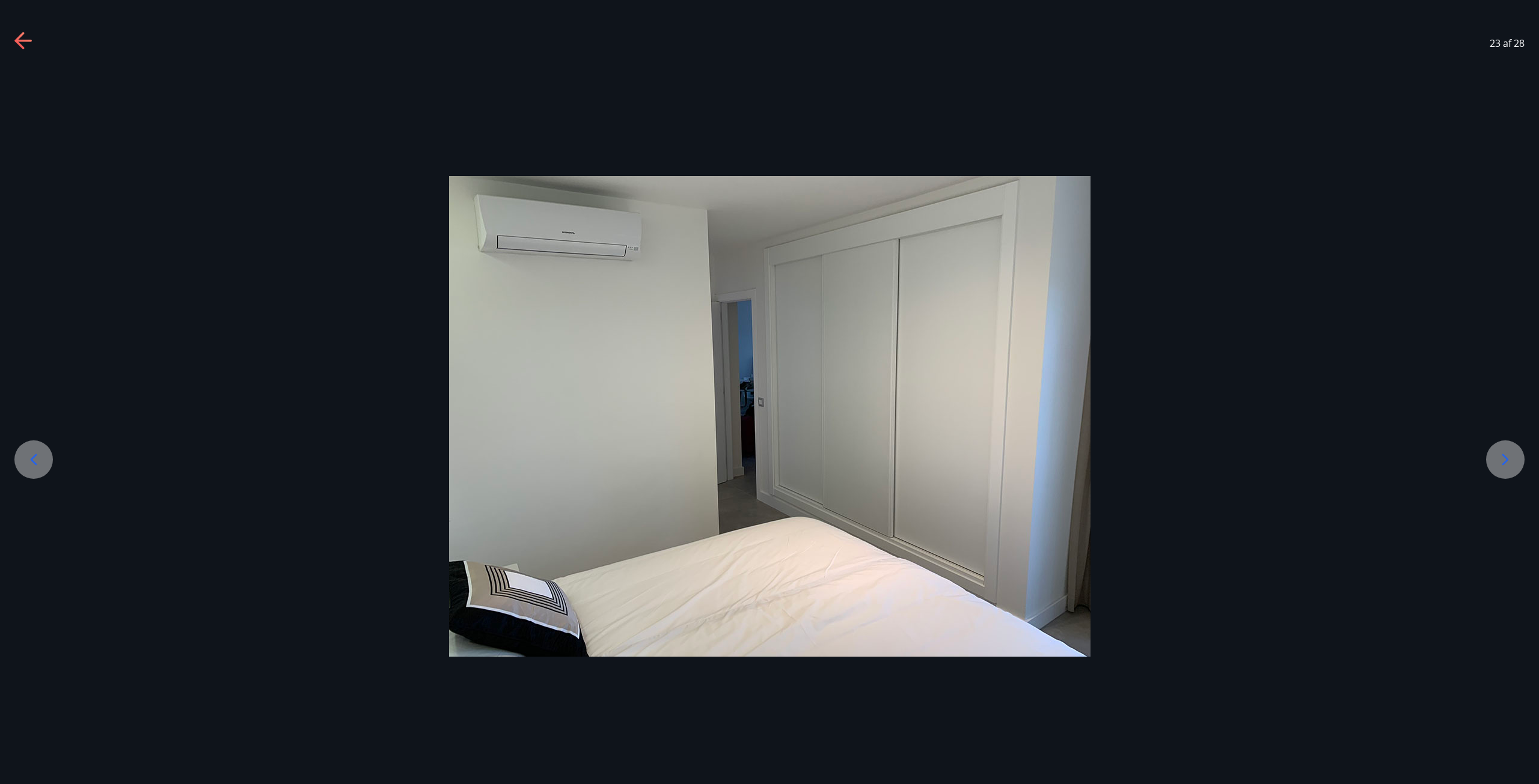
click at [1512, 456] on icon at bounding box center [1505, 460] width 19 height 19
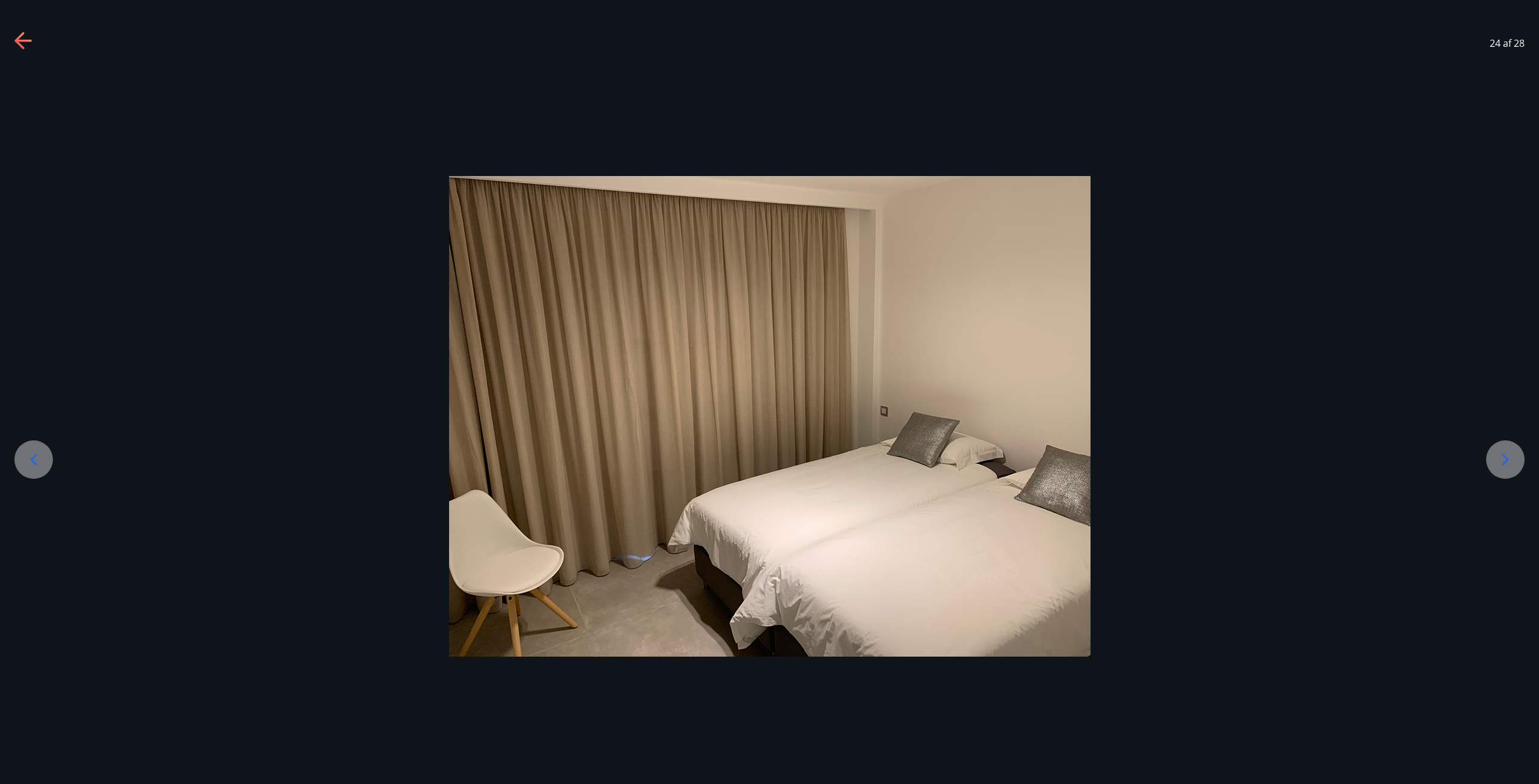
click at [1512, 456] on icon at bounding box center [1505, 460] width 19 height 19
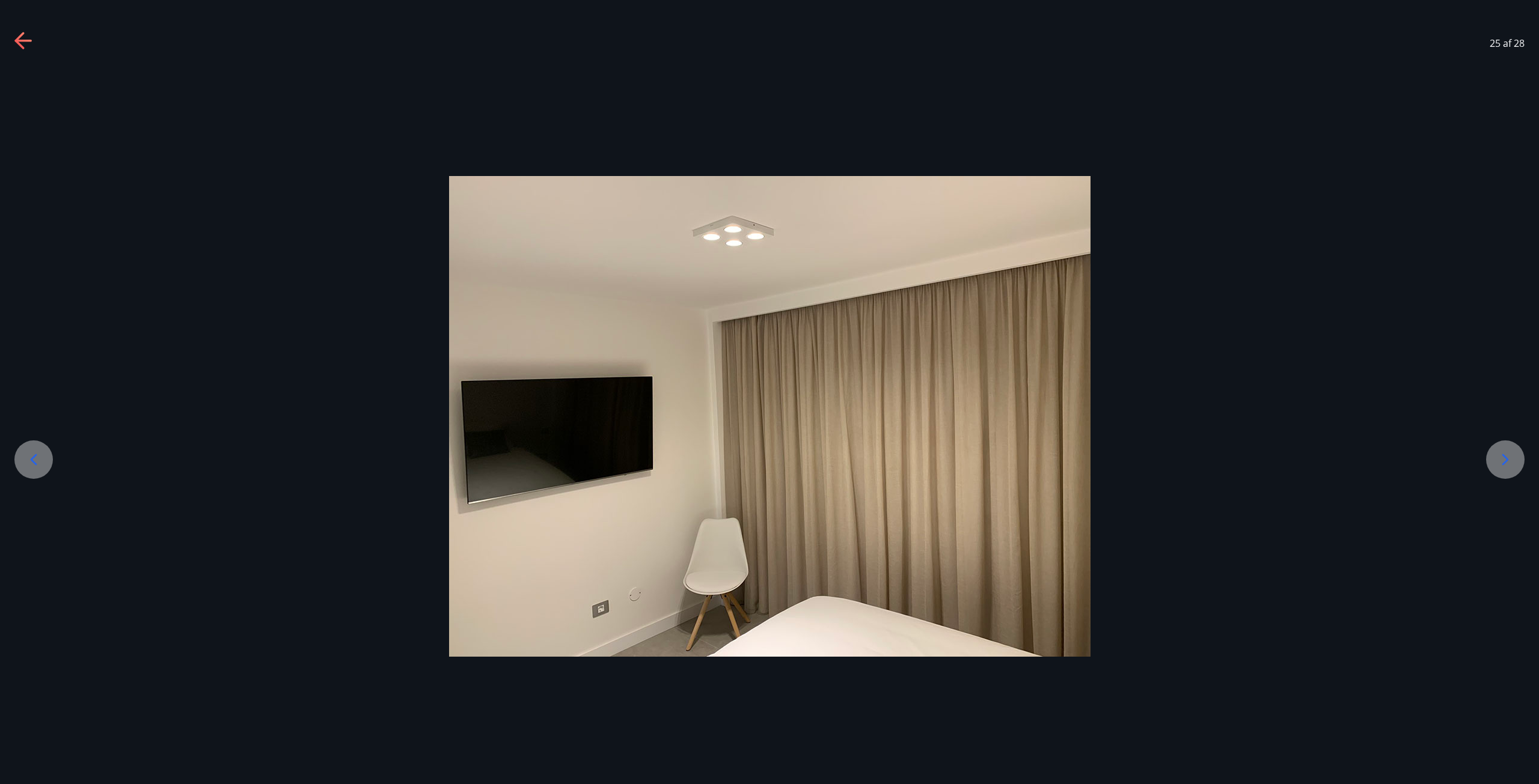
click at [1512, 456] on icon at bounding box center [1505, 460] width 19 height 19
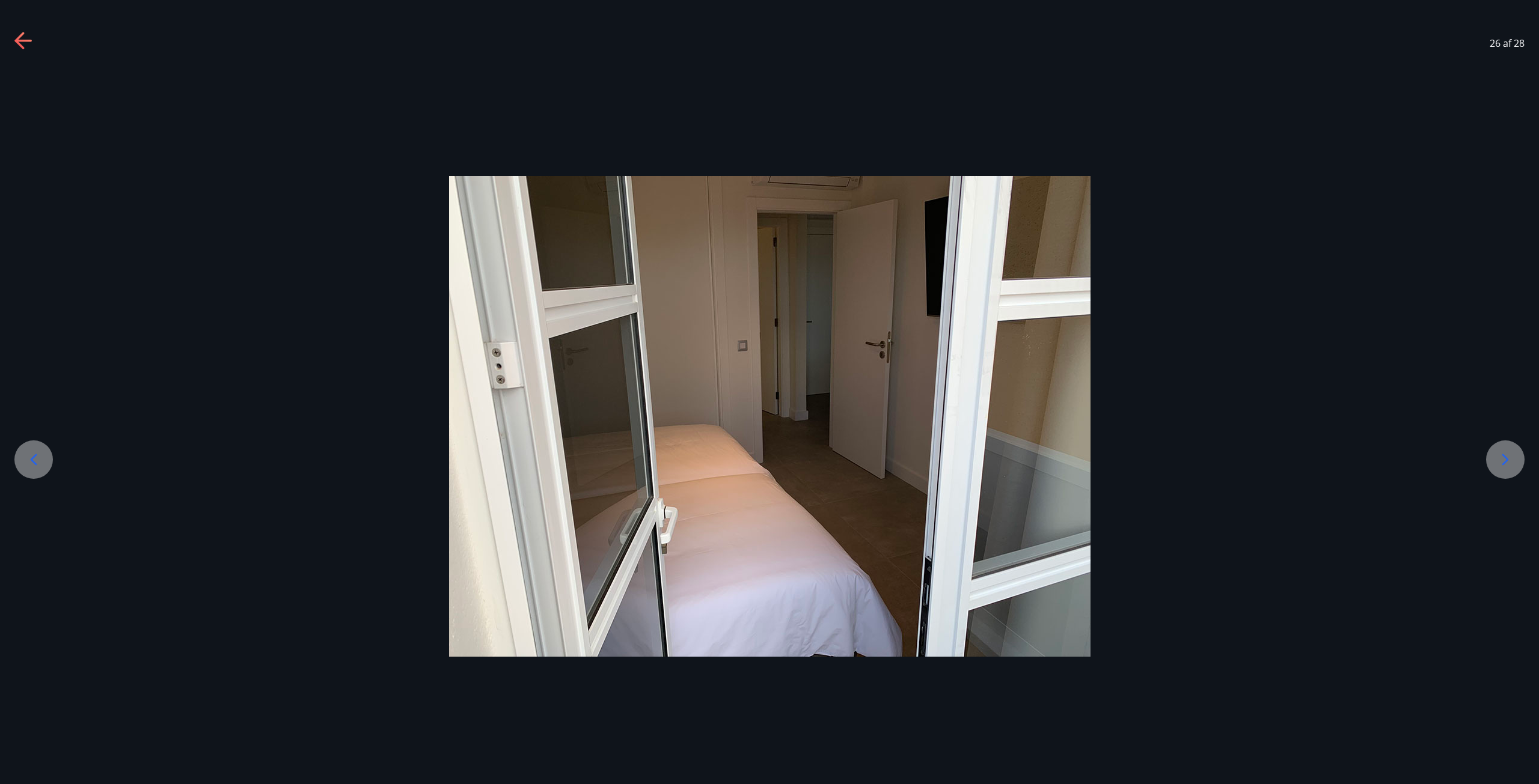
click at [1512, 456] on icon at bounding box center [1505, 460] width 19 height 19
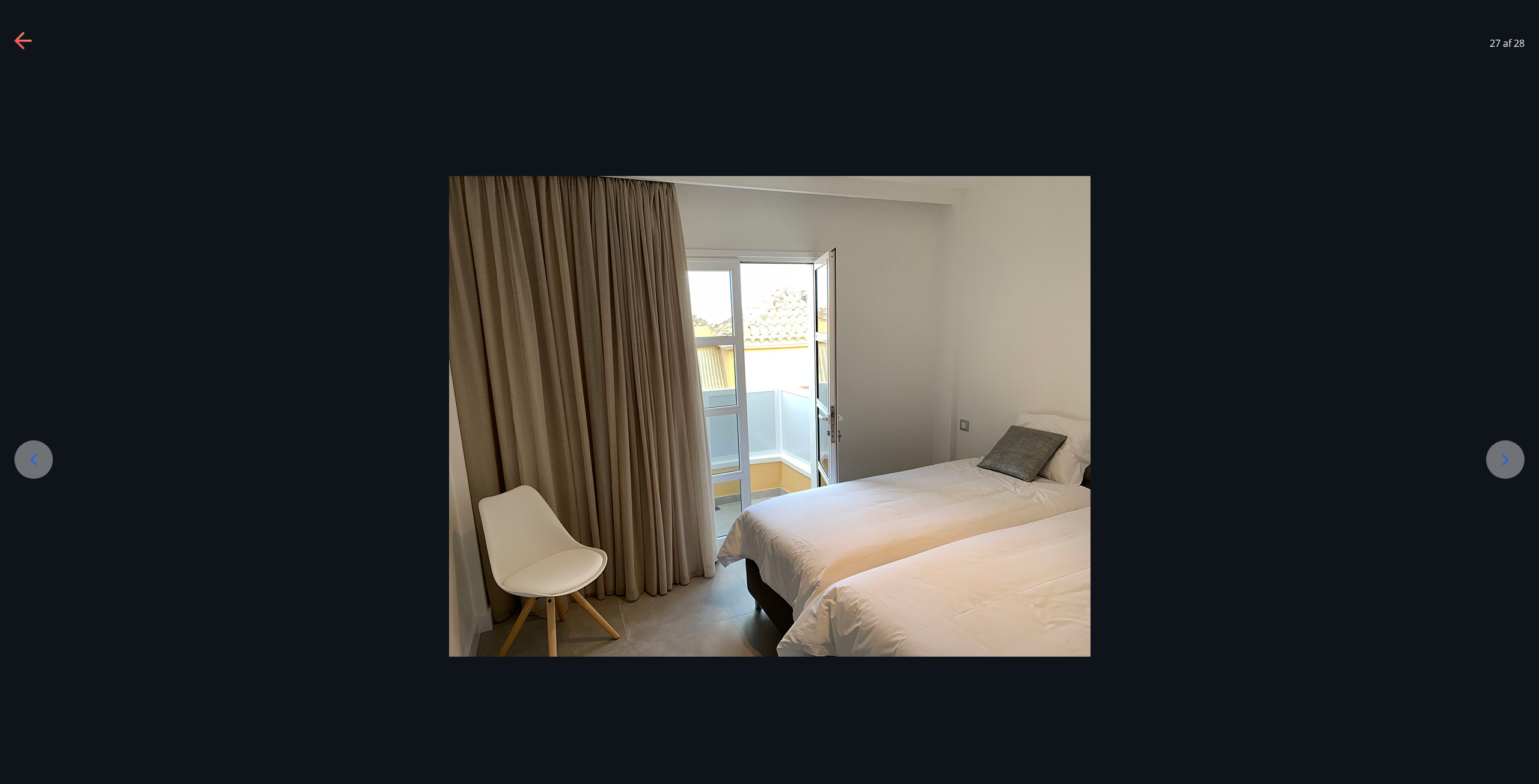
click at [1512, 456] on icon at bounding box center [1505, 460] width 19 height 19
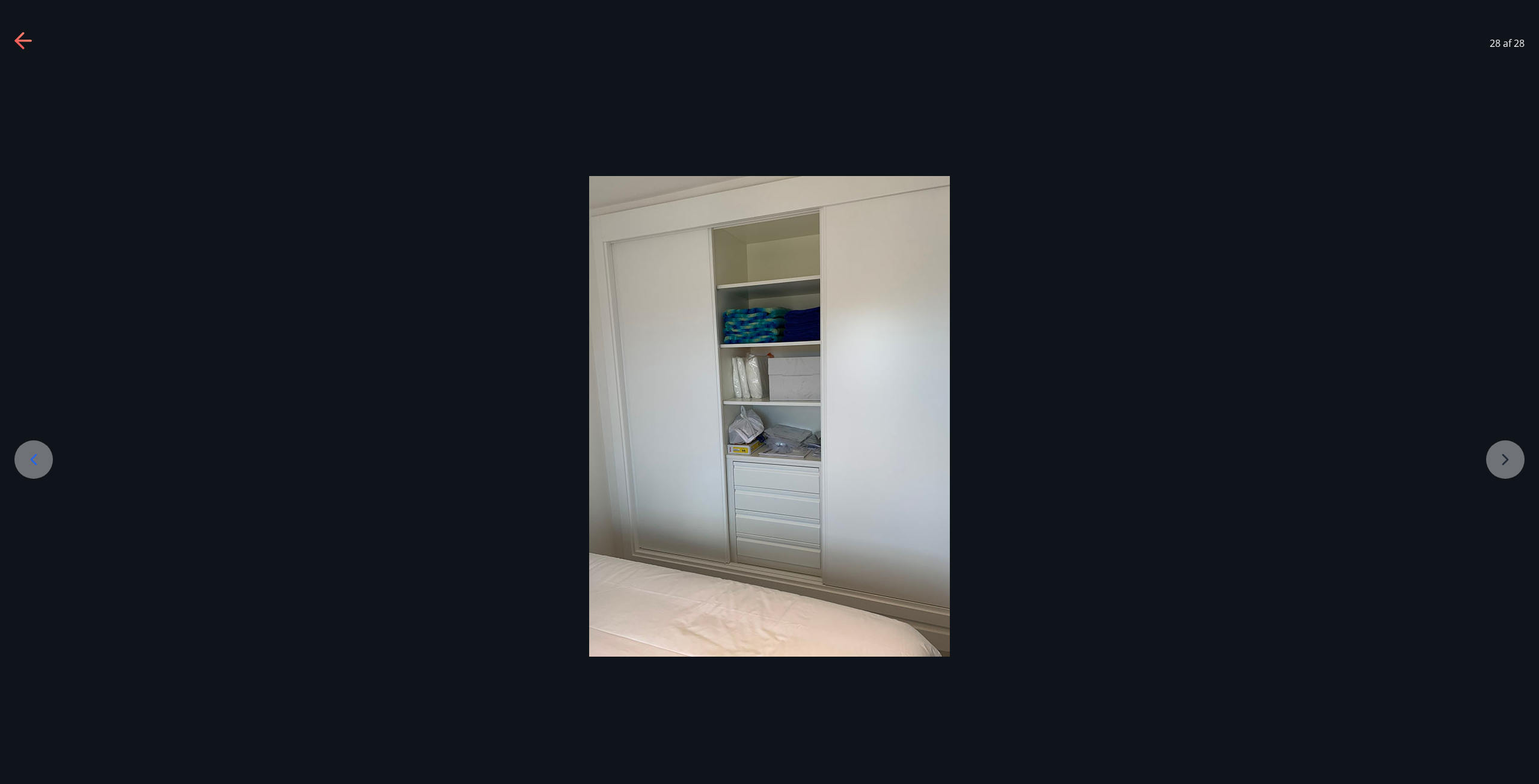
click at [1512, 457] on div at bounding box center [769, 416] width 1539 height 481
click at [1508, 462] on div at bounding box center [769, 416] width 1539 height 481
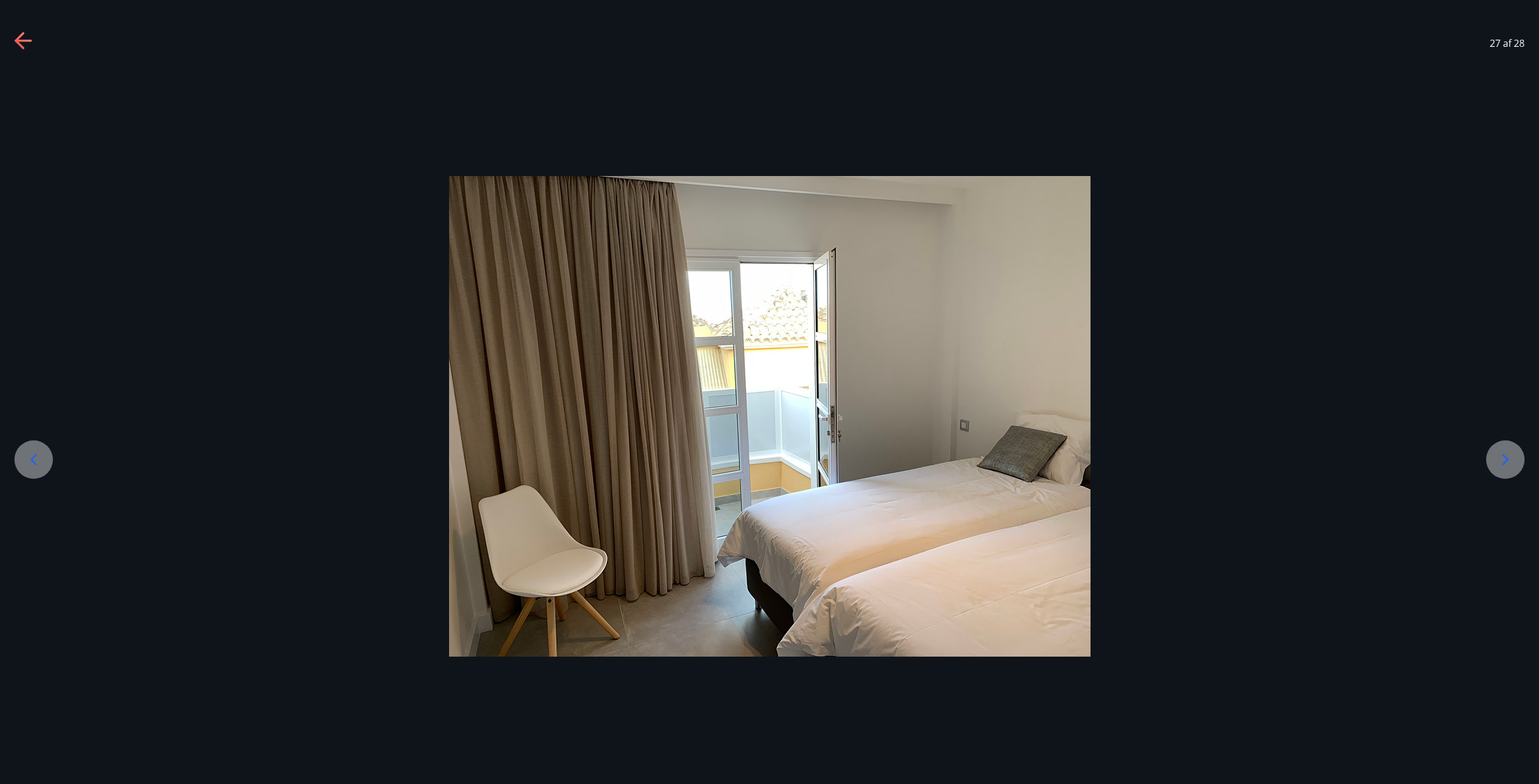
click at [37, 469] on div at bounding box center [34, 460] width 39 height 39
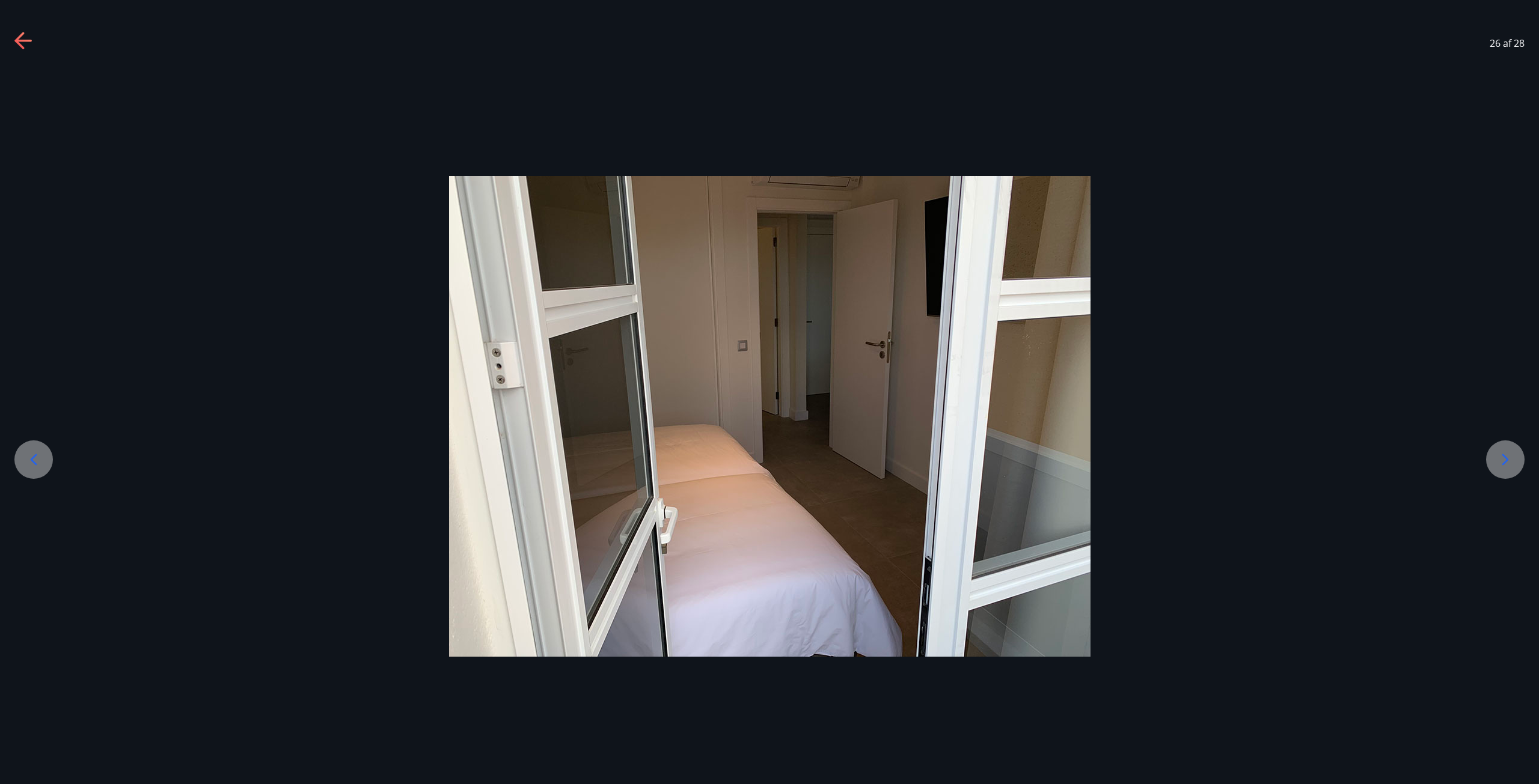
click at [37, 469] on div at bounding box center [34, 460] width 39 height 39
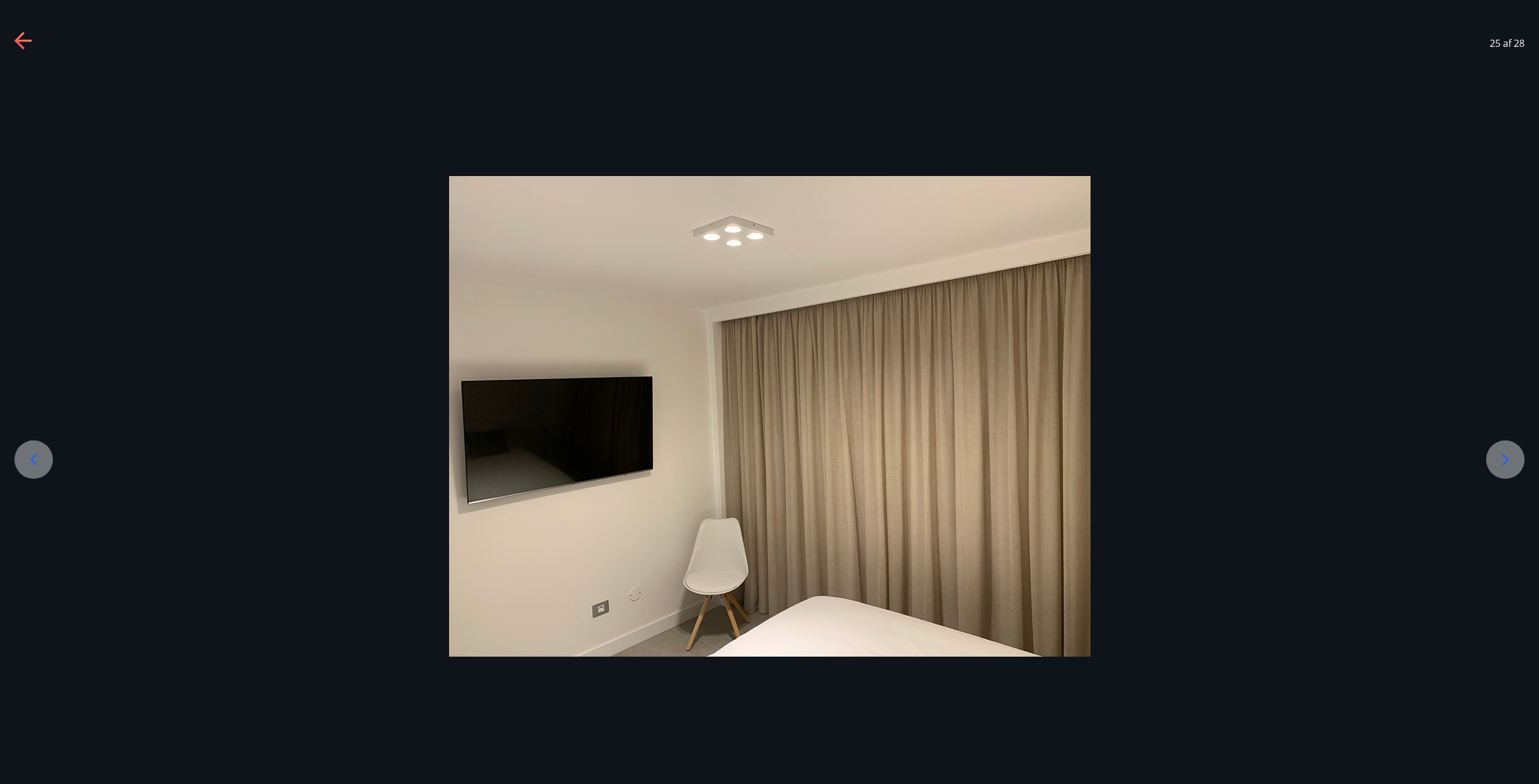
click at [1496, 468] on icon at bounding box center [1505, 460] width 19 height 19
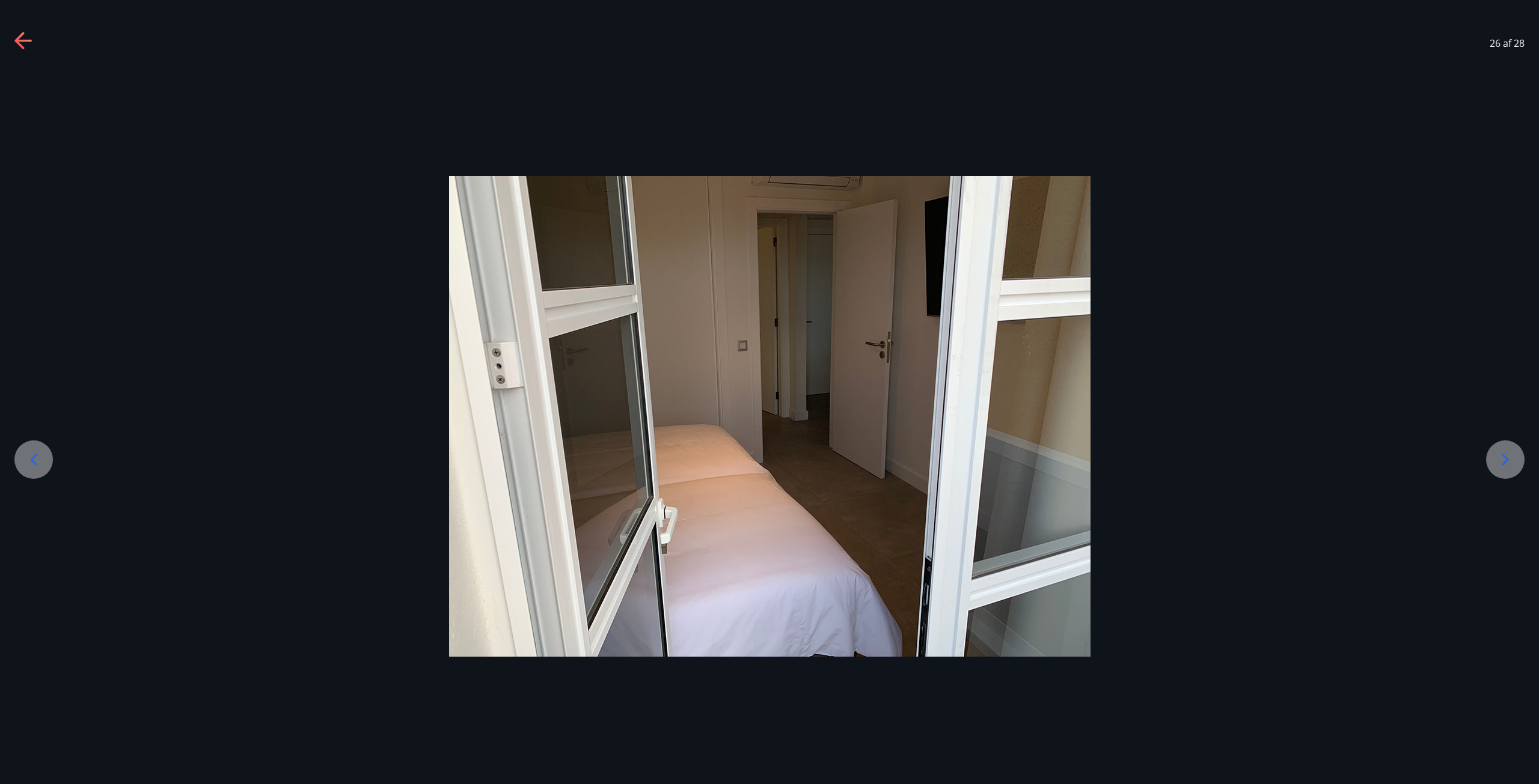
click at [45, 455] on div at bounding box center [34, 460] width 39 height 39
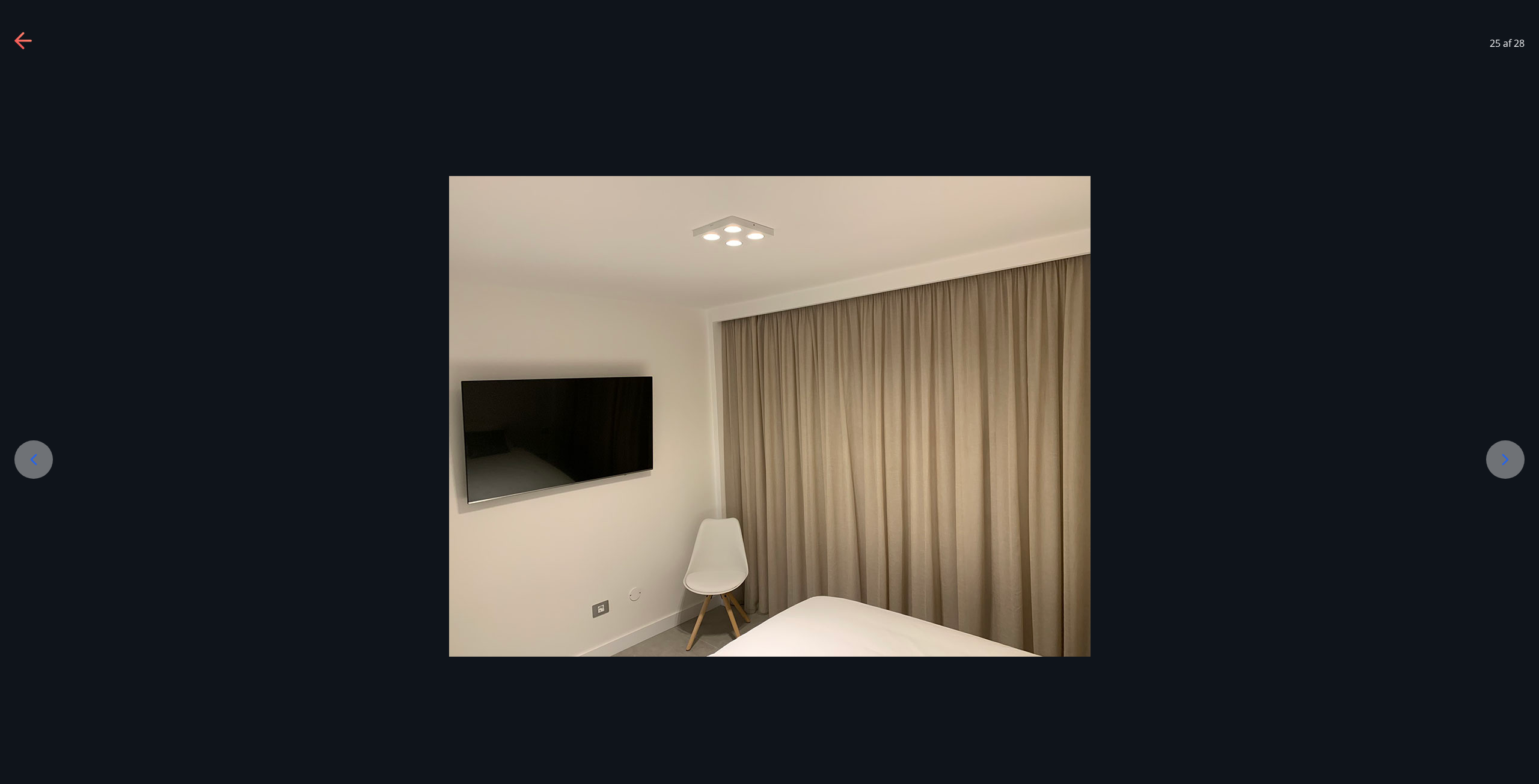
click at [45, 455] on div at bounding box center [34, 460] width 39 height 39
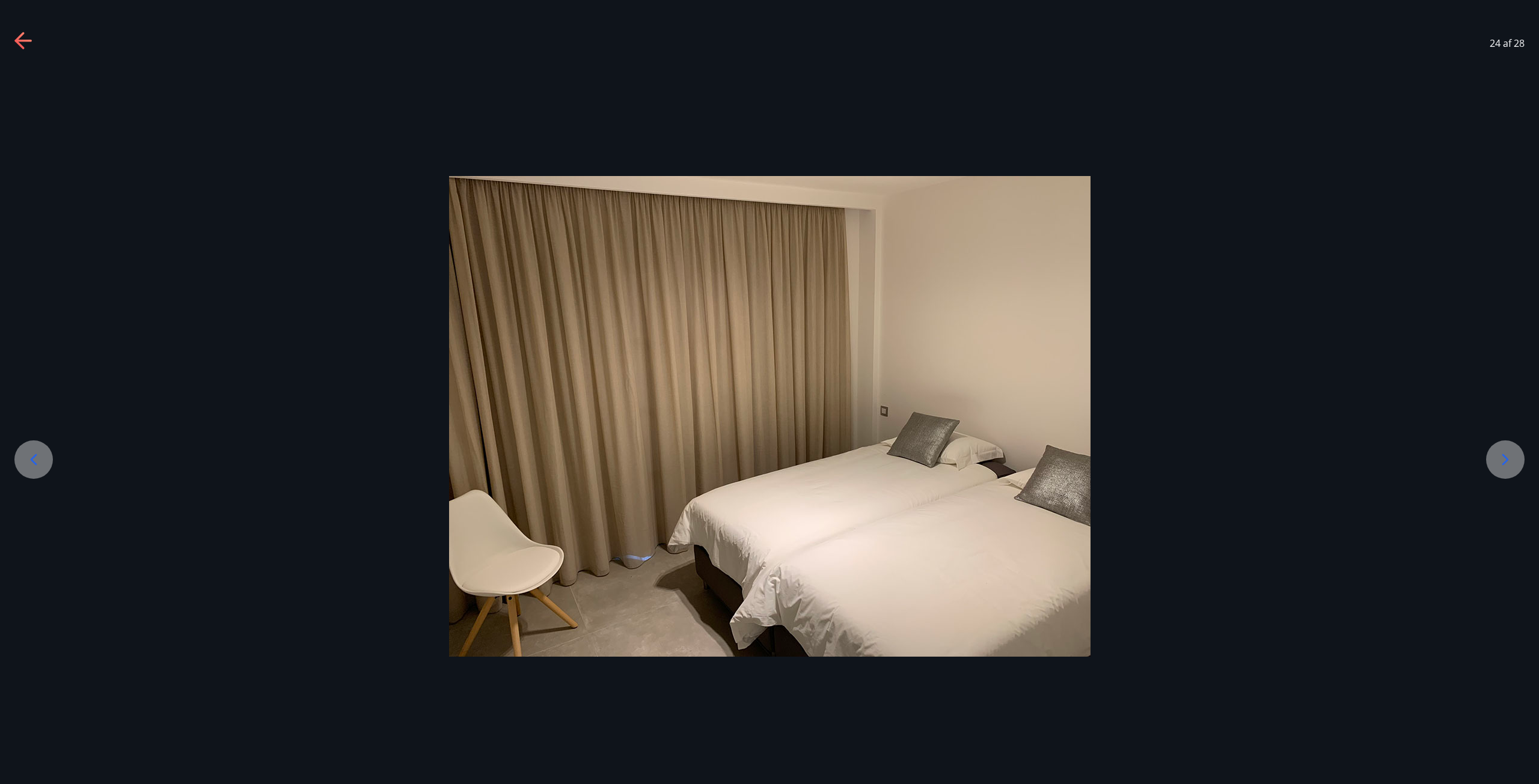
click at [45, 455] on div at bounding box center [34, 460] width 39 height 39
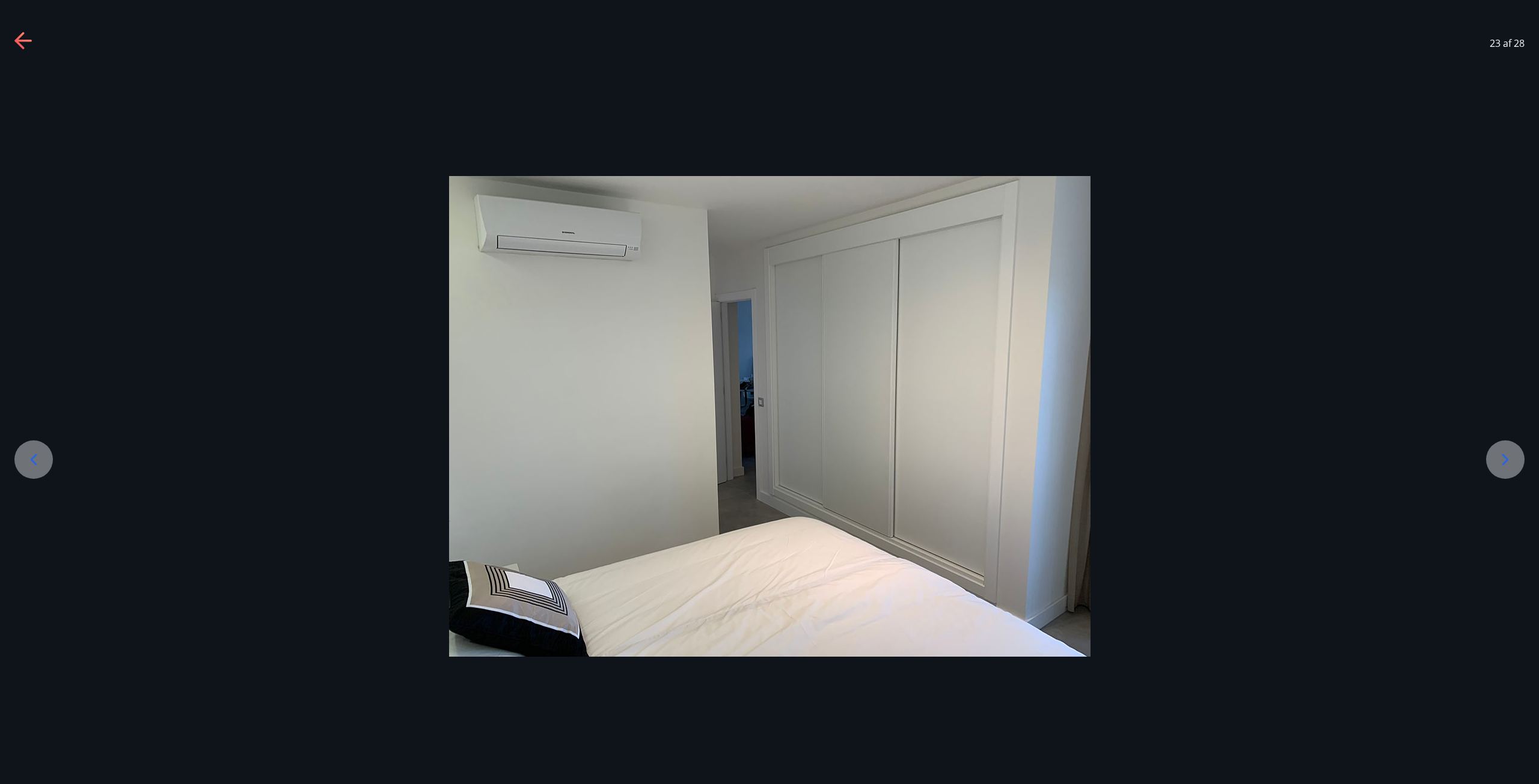
click at [45, 455] on div at bounding box center [34, 460] width 39 height 39
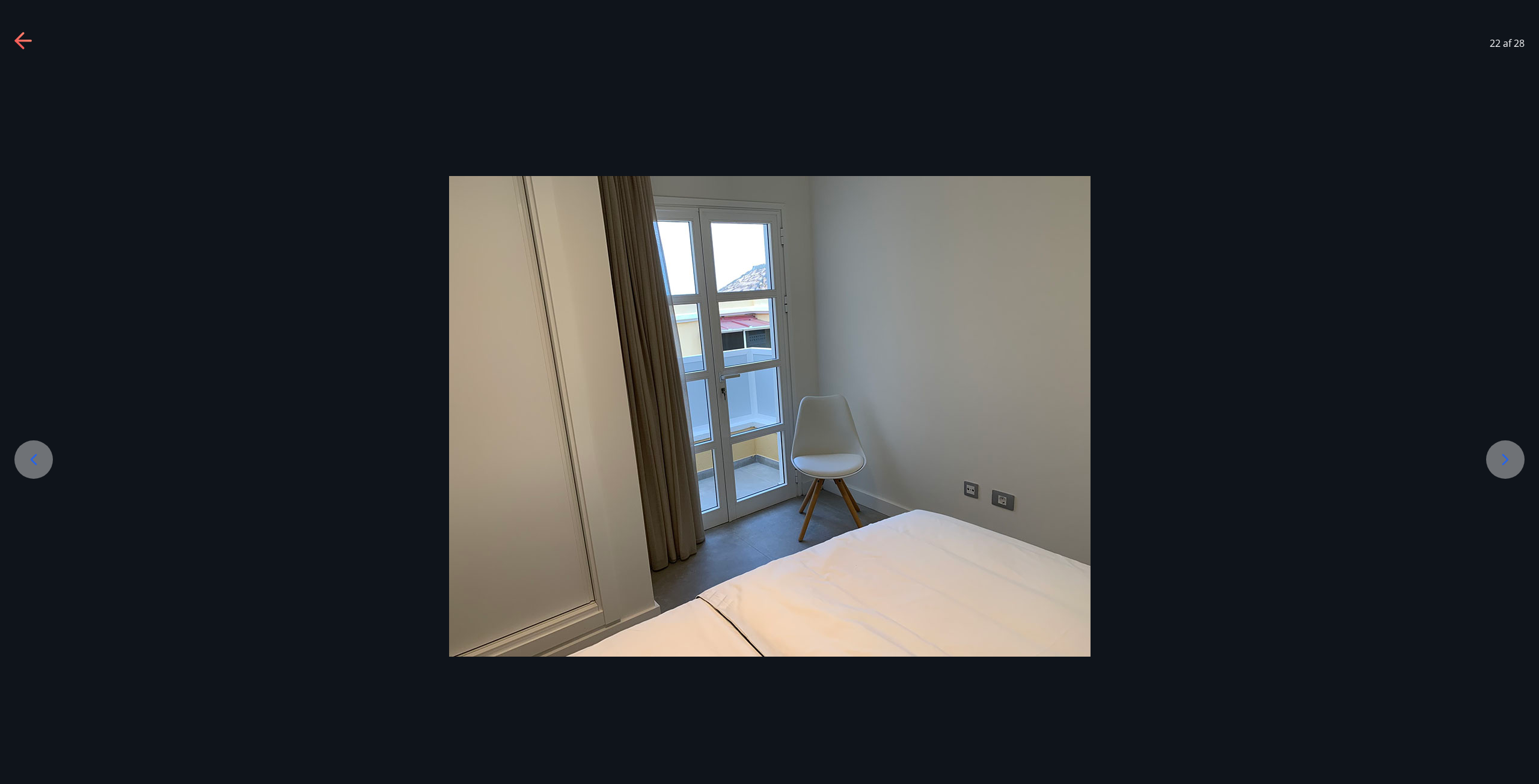
click at [44, 455] on div at bounding box center [34, 460] width 39 height 39
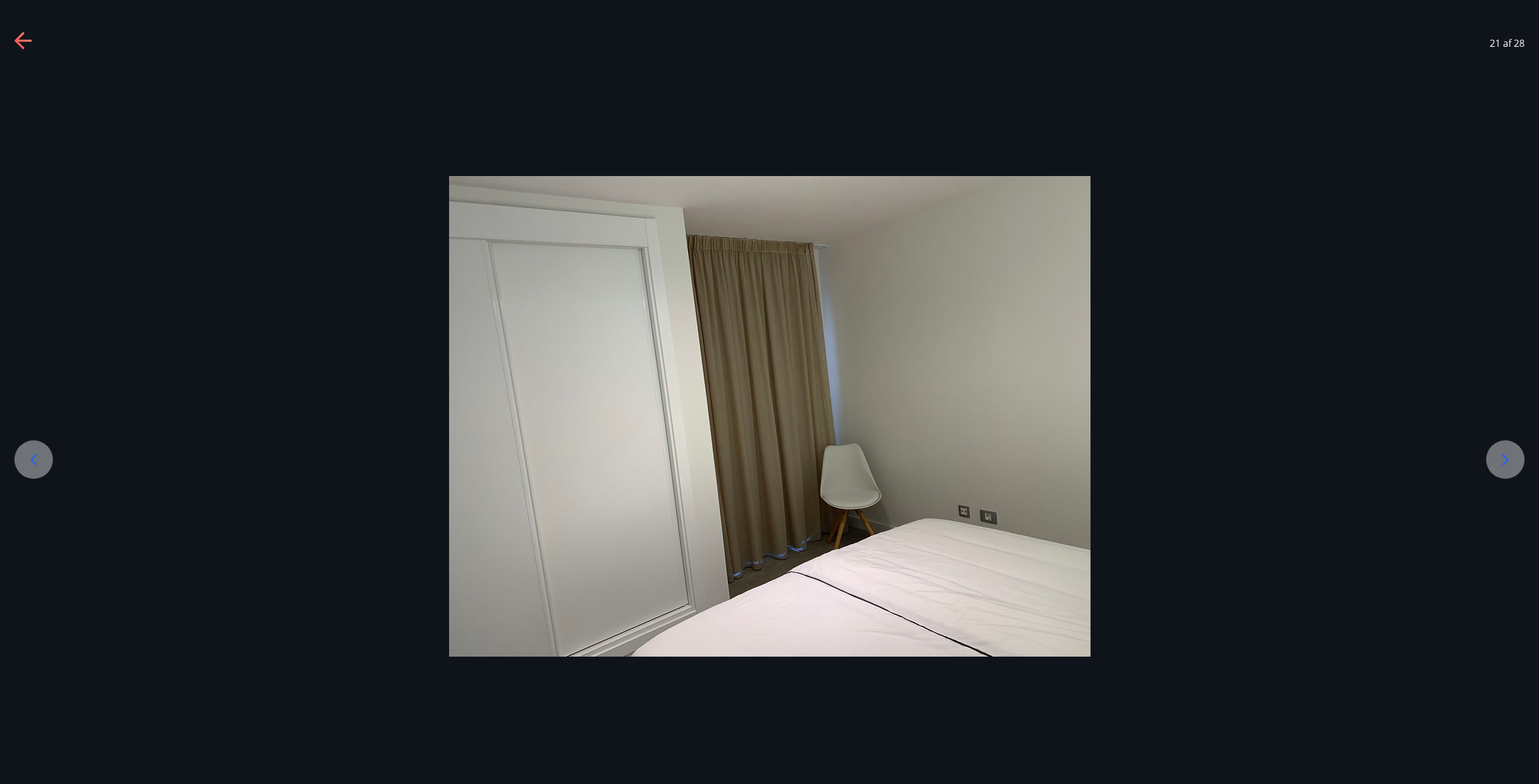
click at [42, 455] on icon at bounding box center [34, 460] width 19 height 19
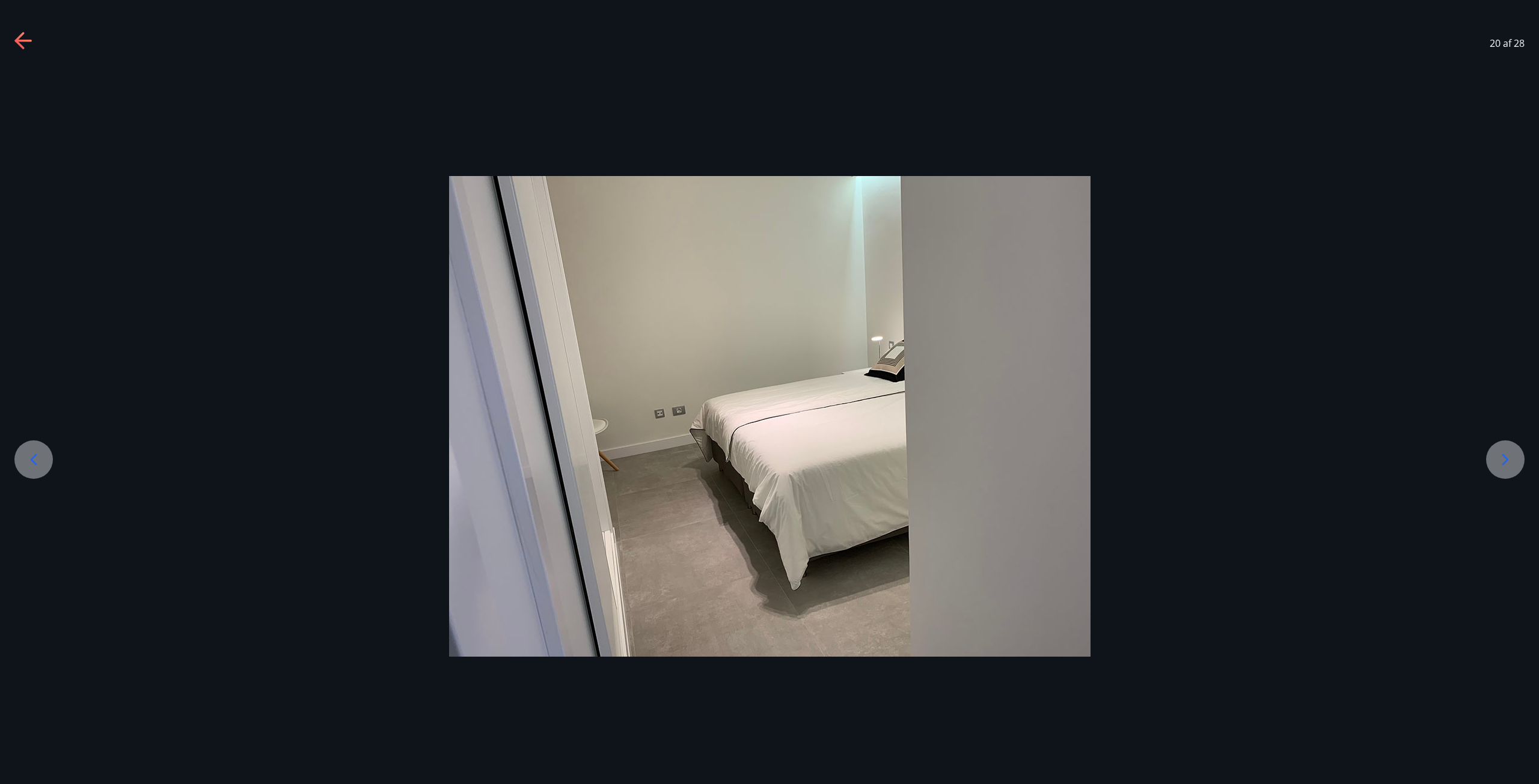
click at [42, 455] on icon at bounding box center [34, 460] width 19 height 19
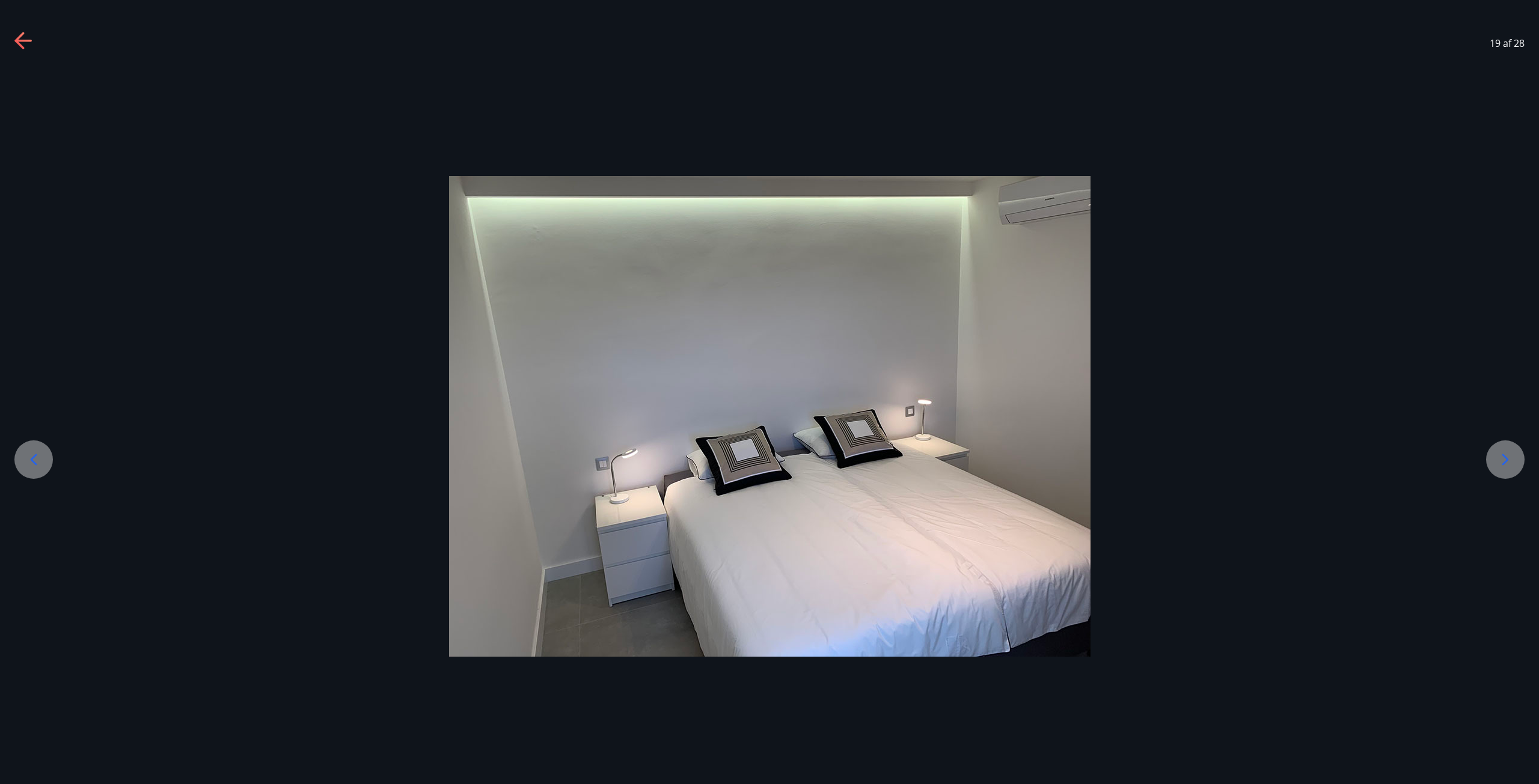
click at [42, 455] on icon at bounding box center [34, 460] width 19 height 19
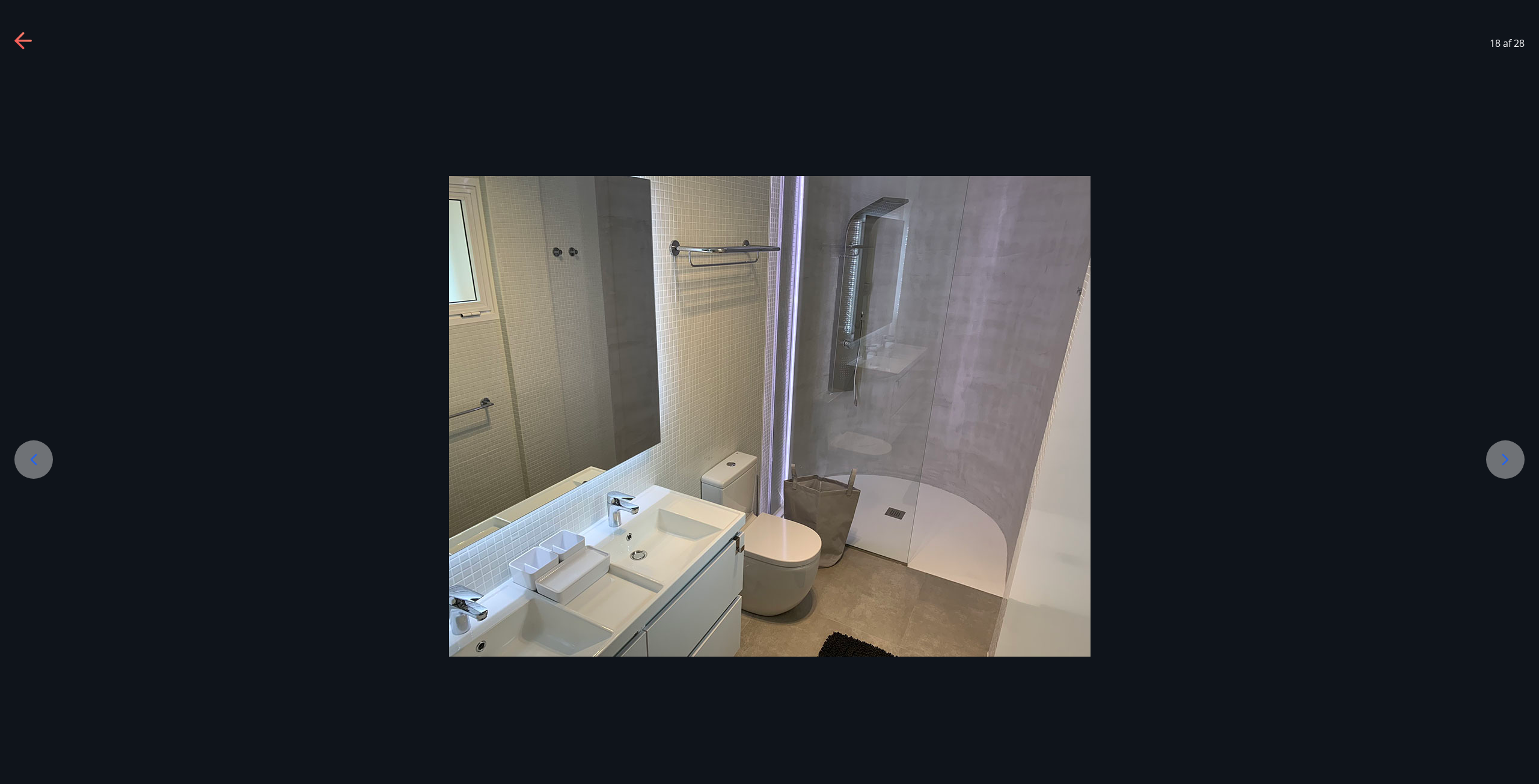
click at [41, 455] on icon at bounding box center [34, 460] width 19 height 19
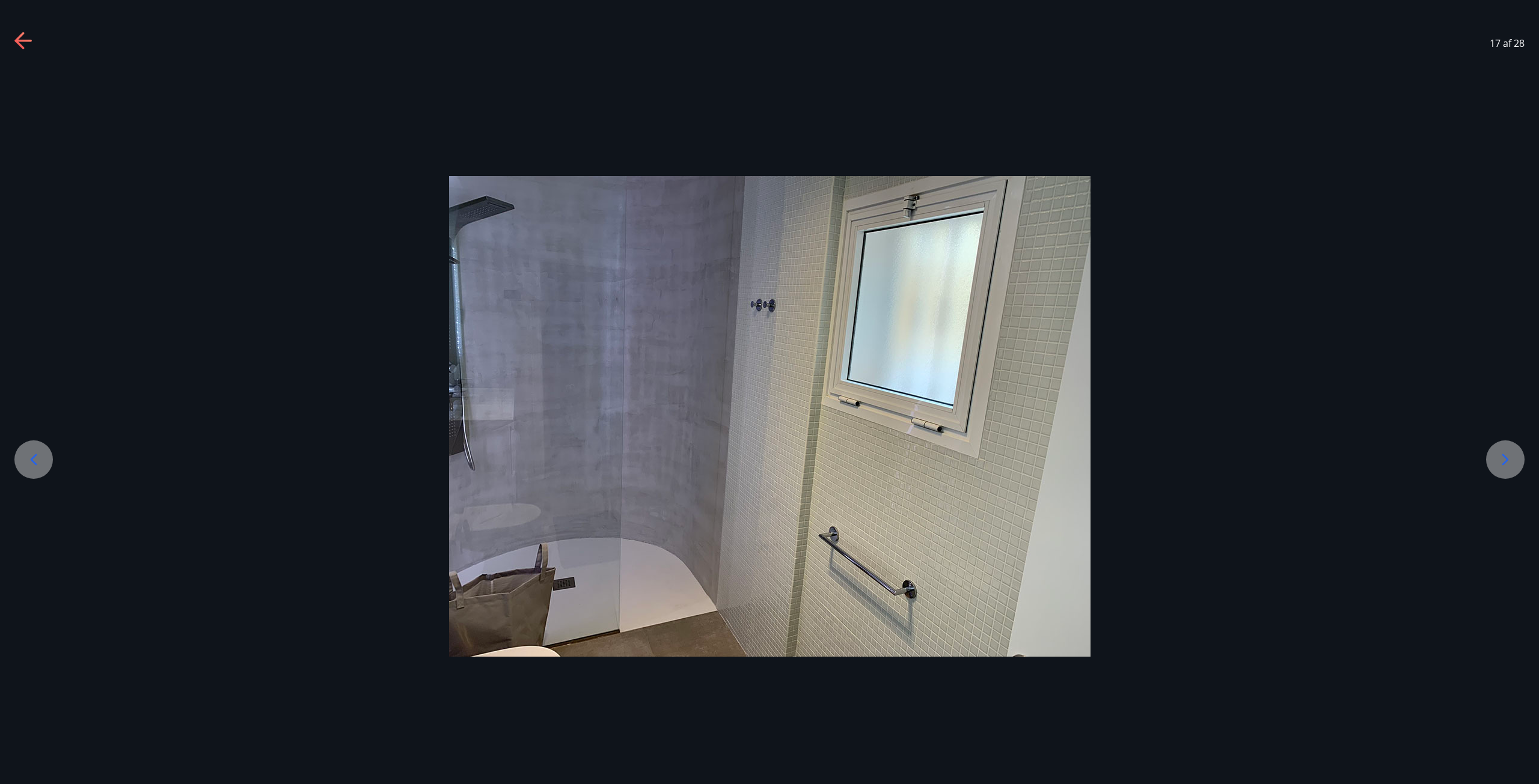
click at [41, 455] on icon at bounding box center [34, 460] width 19 height 19
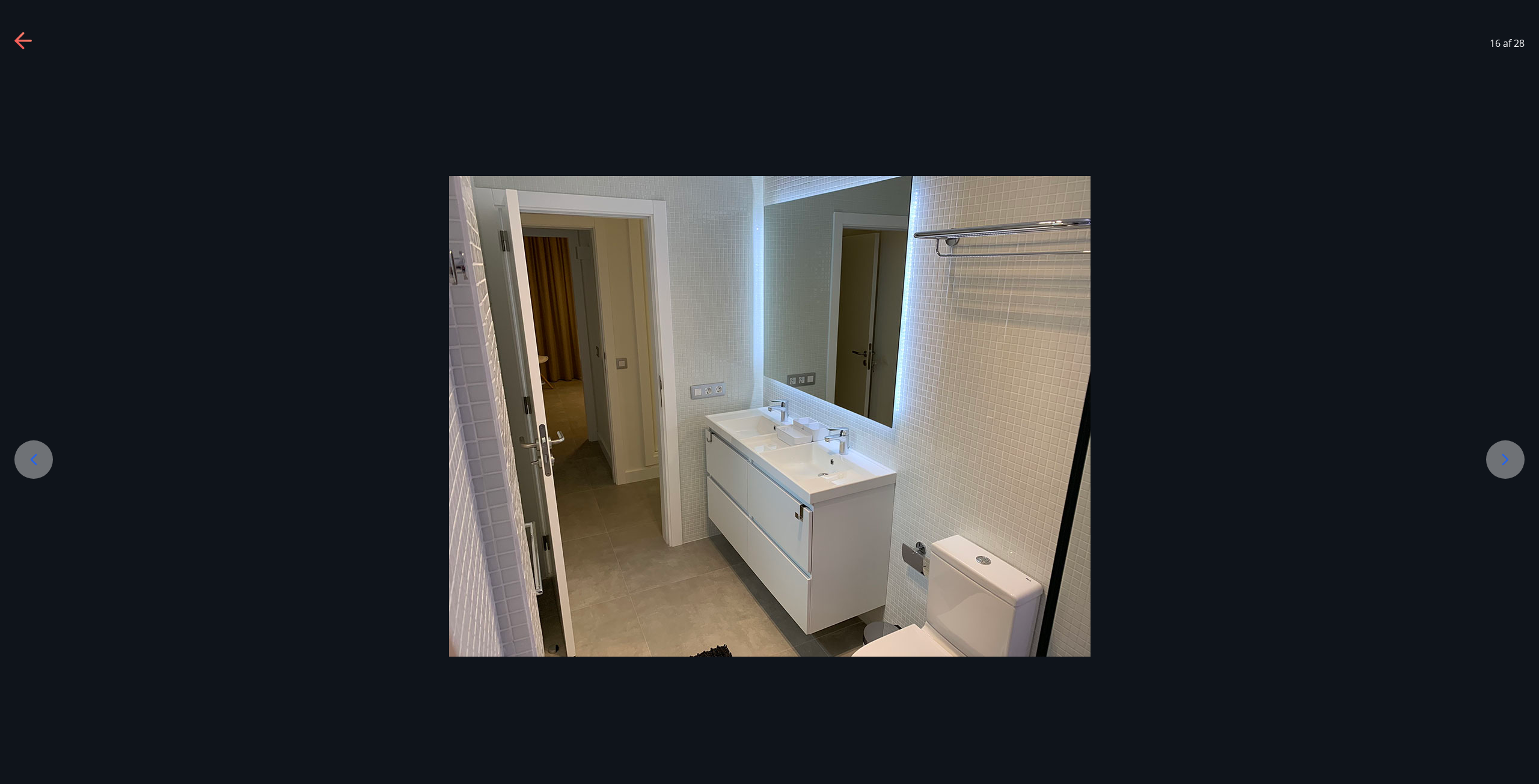
click at [18, 454] on div at bounding box center [34, 460] width 39 height 39
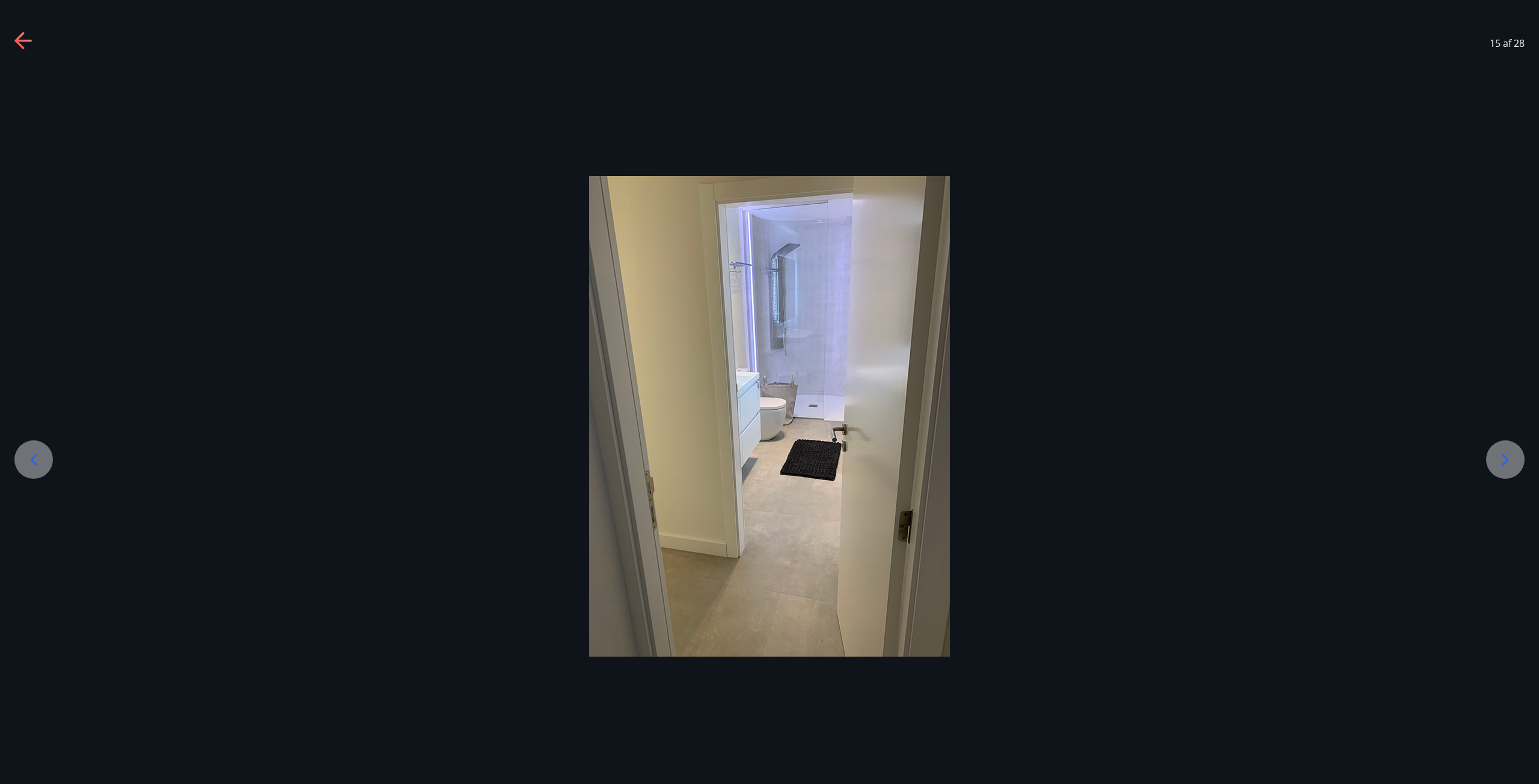
click at [18, 453] on div at bounding box center [34, 460] width 39 height 39
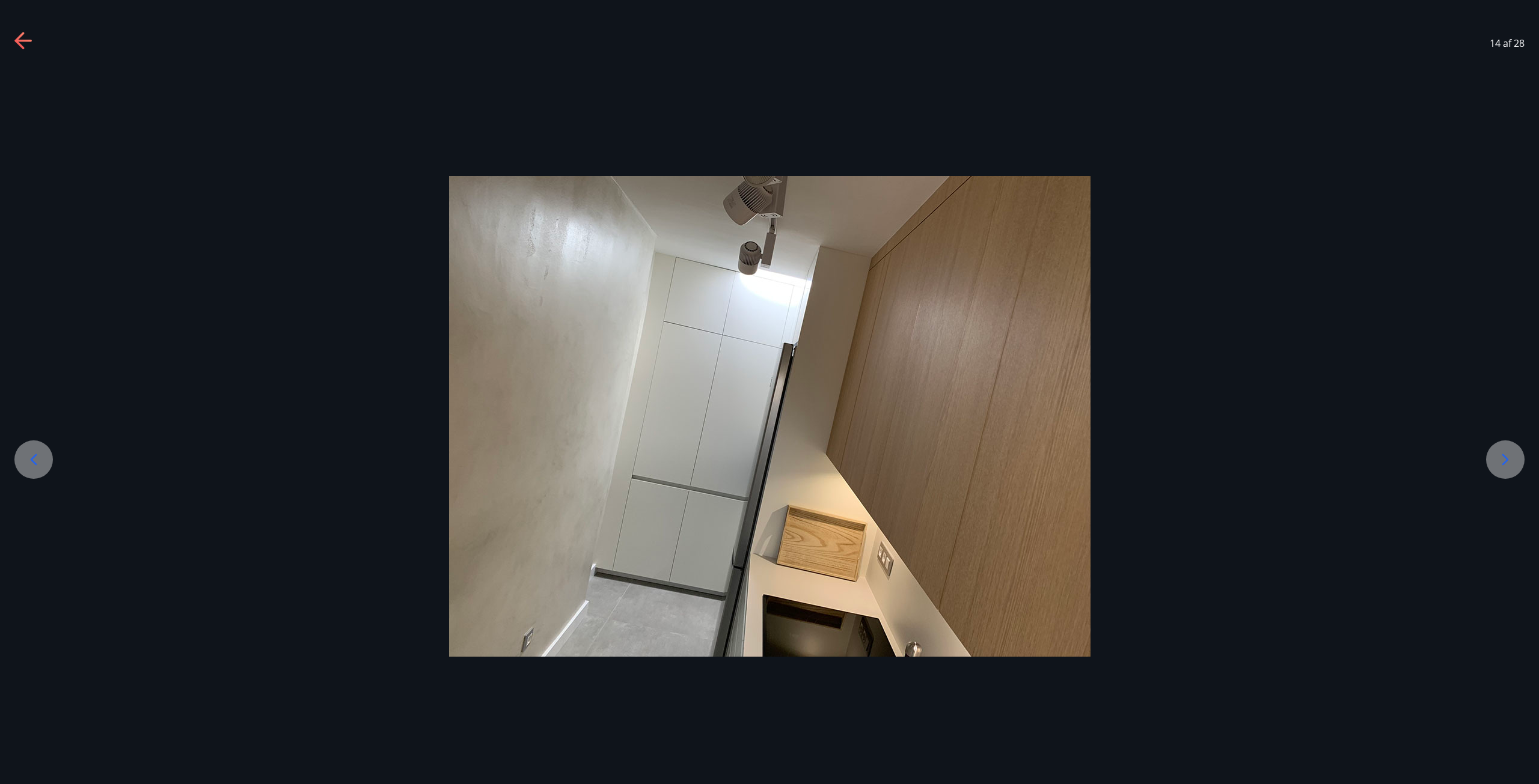
click at [18, 453] on div at bounding box center [34, 460] width 39 height 39
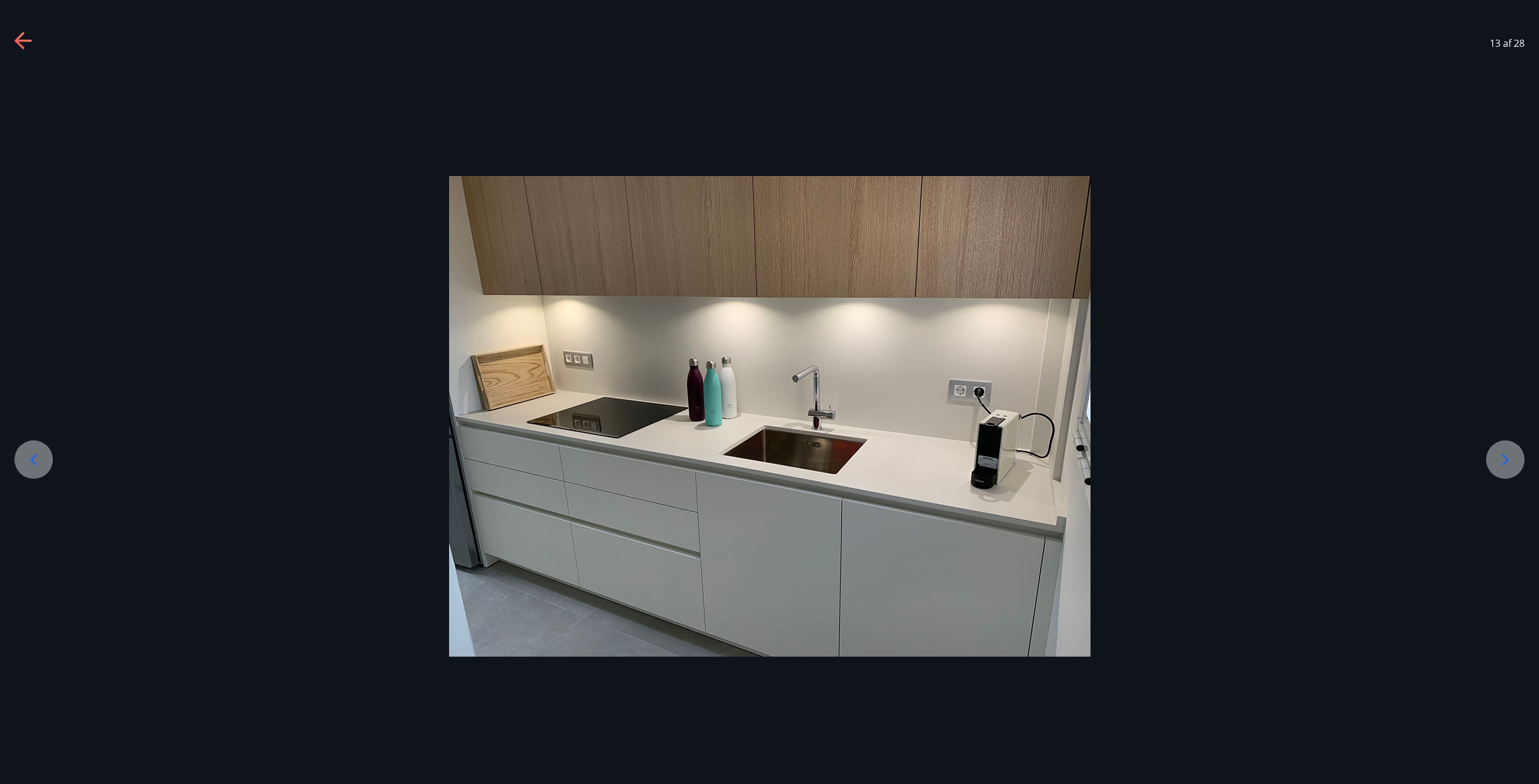
click at [18, 453] on div at bounding box center [34, 460] width 39 height 39
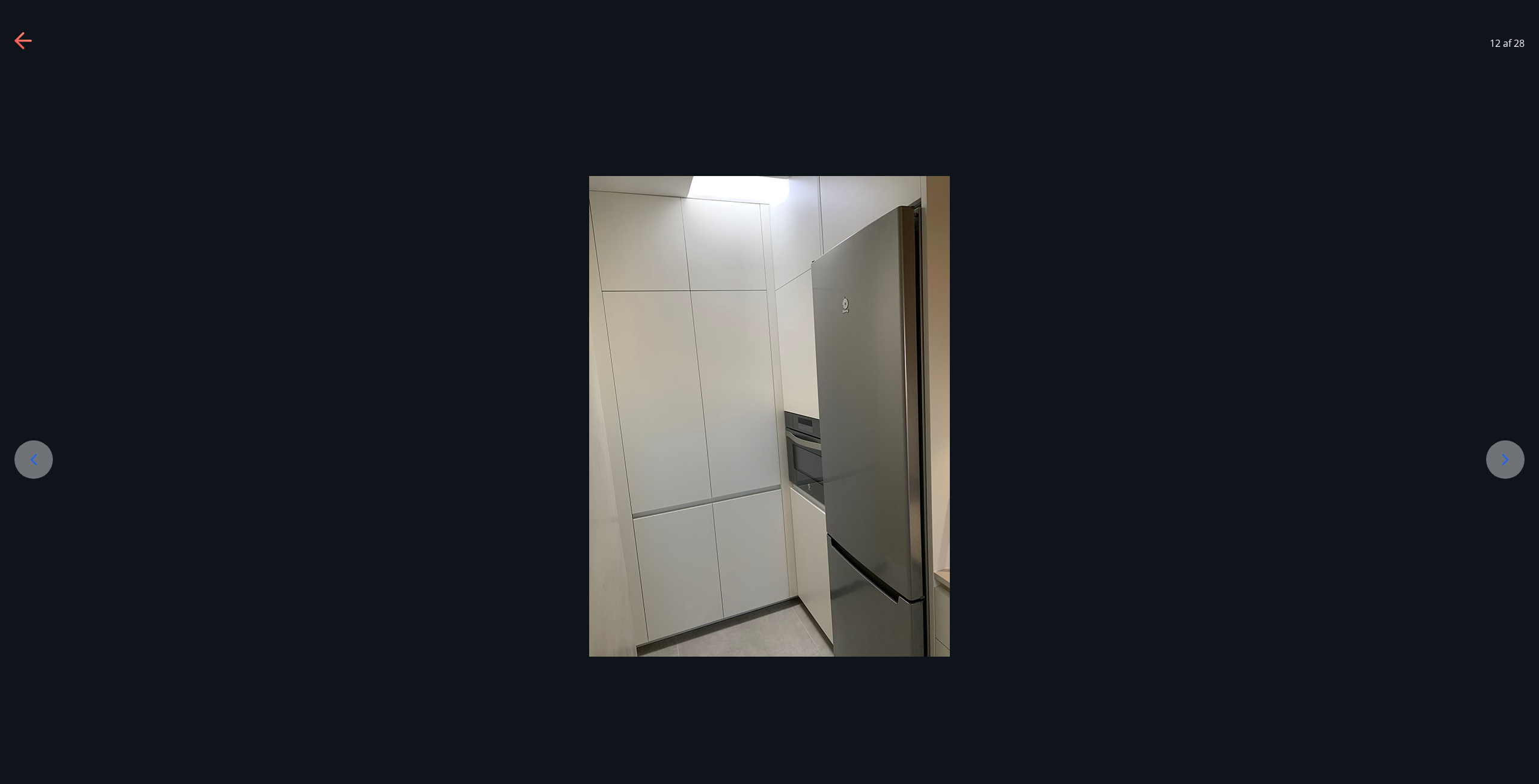
click at [32, 452] on icon at bounding box center [34, 460] width 19 height 19
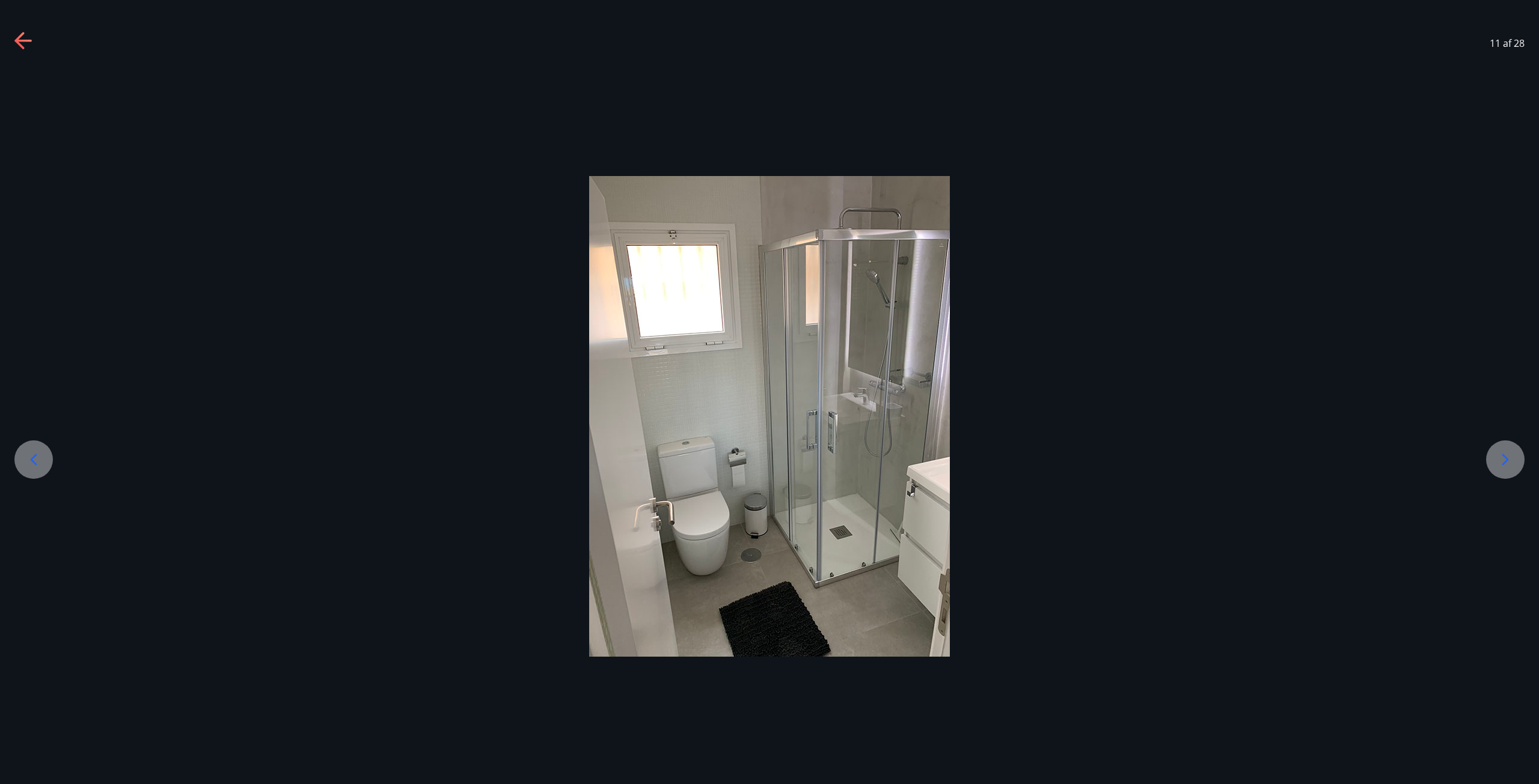
click at [12, 49] on div "11 af 28" at bounding box center [769, 43] width 1539 height 48
click at [12, 42] on div "11 af 28" at bounding box center [769, 43] width 1539 height 48
click at [23, 39] on icon at bounding box center [24, 42] width 19 height 19
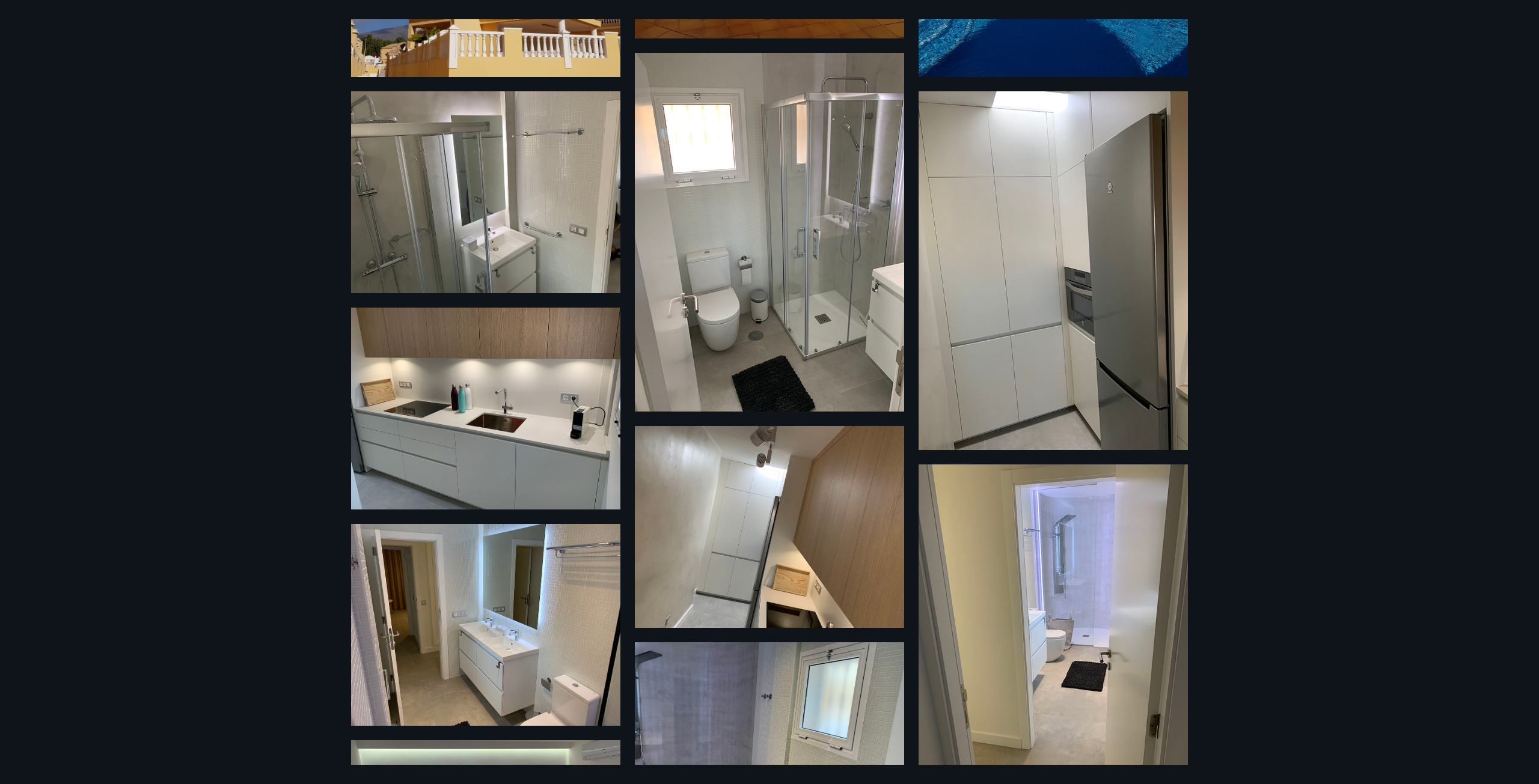
scroll to position [1141, 0]
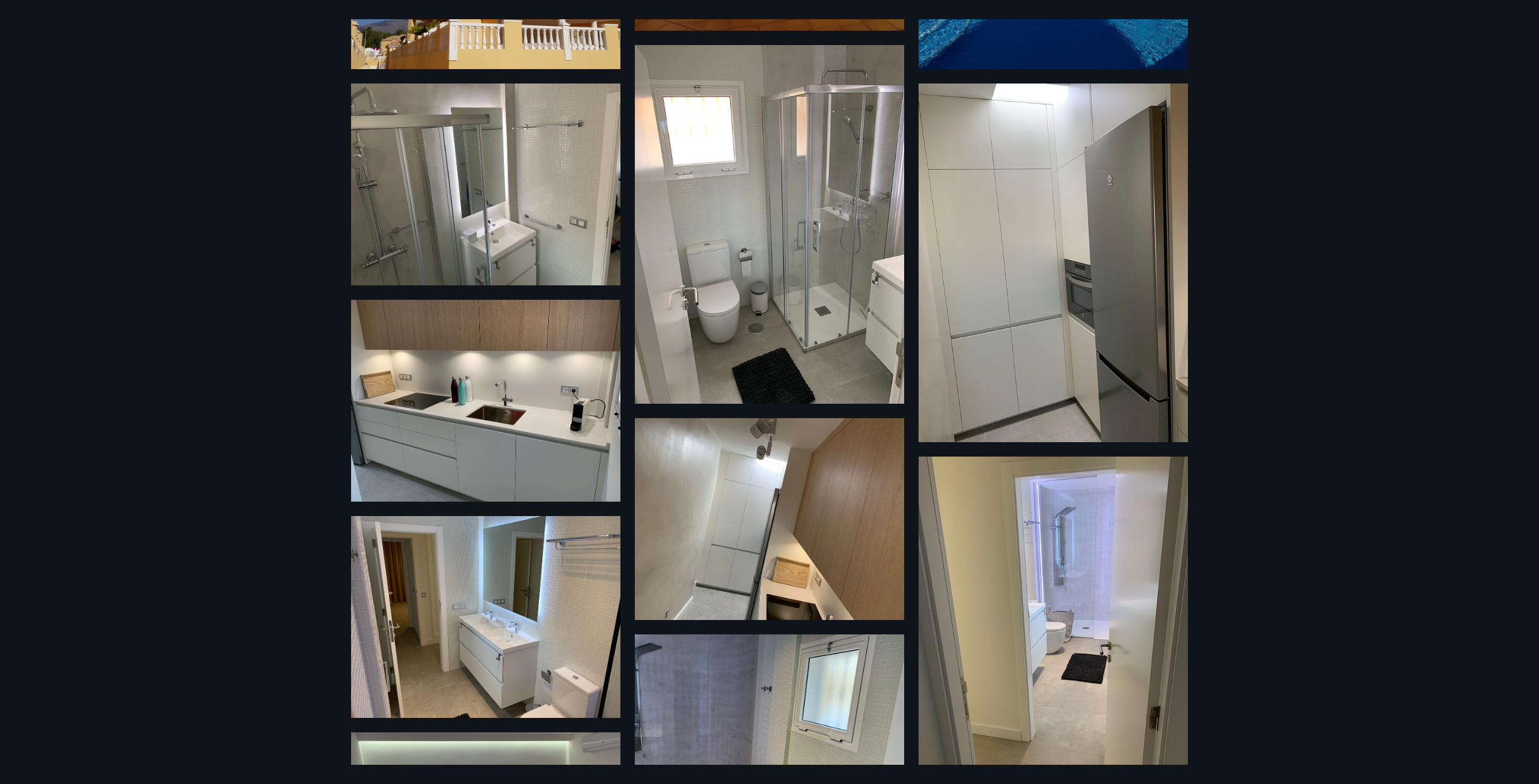
click at [1372, 332] on div "28 Myndir" at bounding box center [769, 392] width 1539 height 784
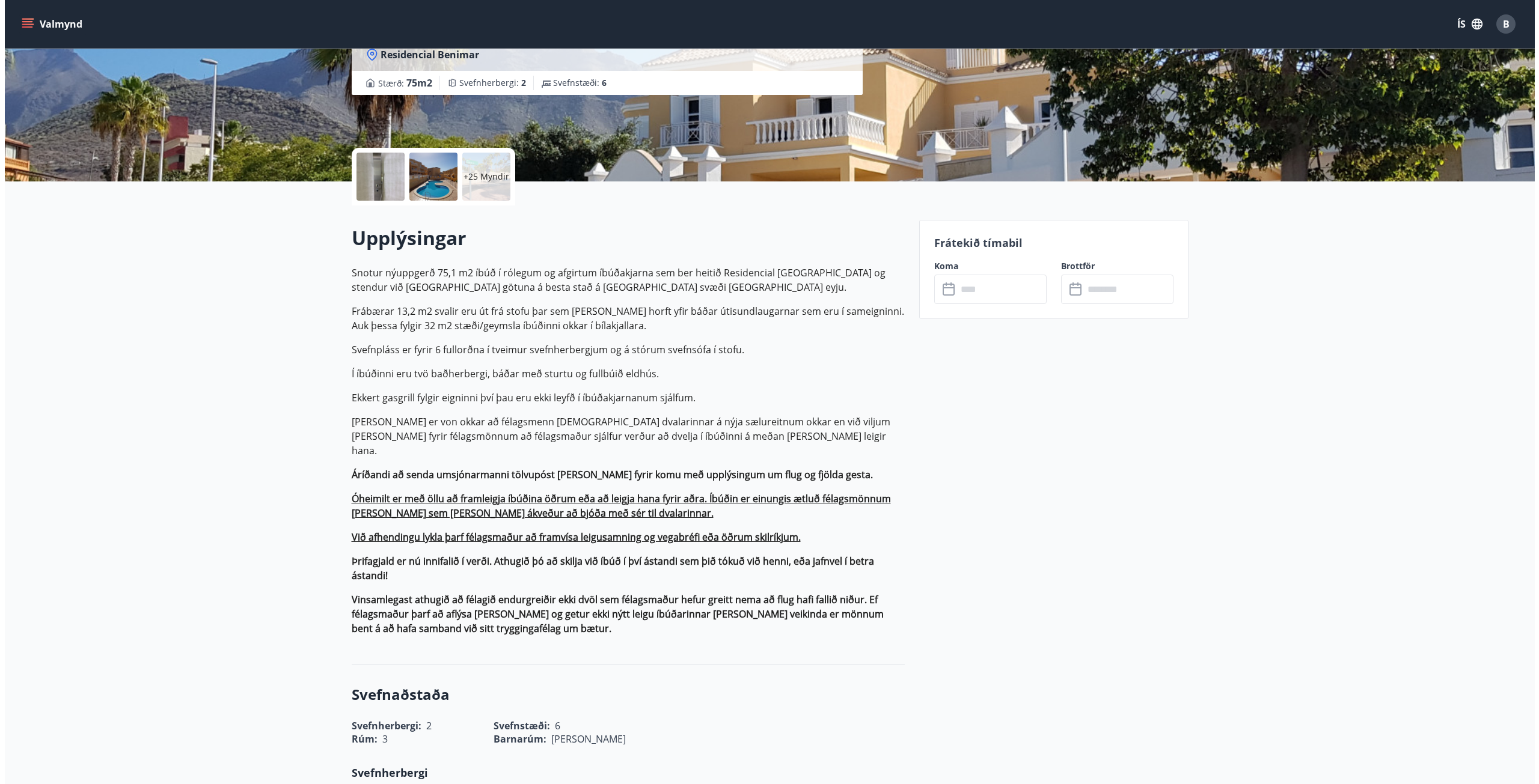
scroll to position [0, 0]
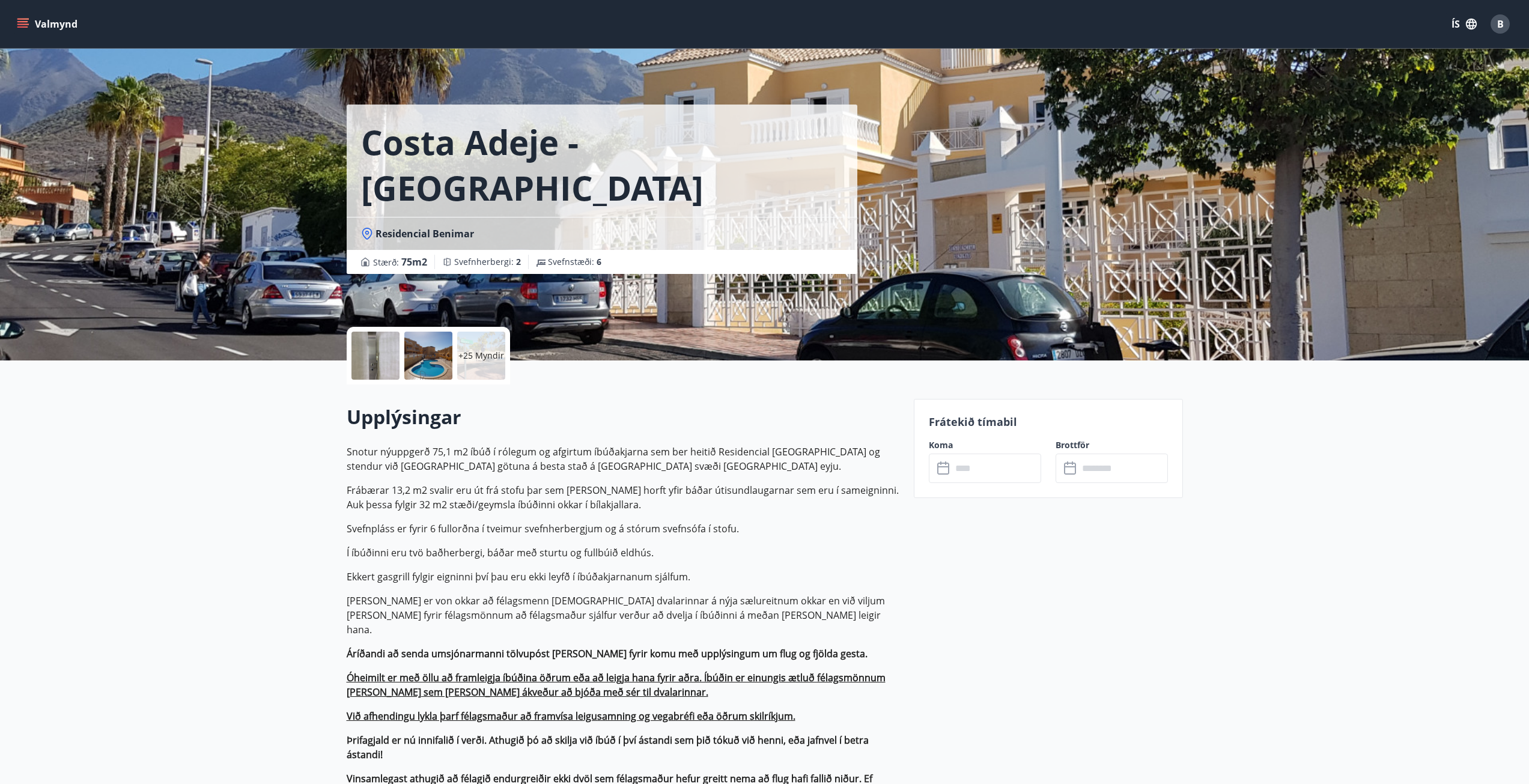
click at [491, 364] on div "+25 Myndir" at bounding box center [482, 356] width 48 height 48
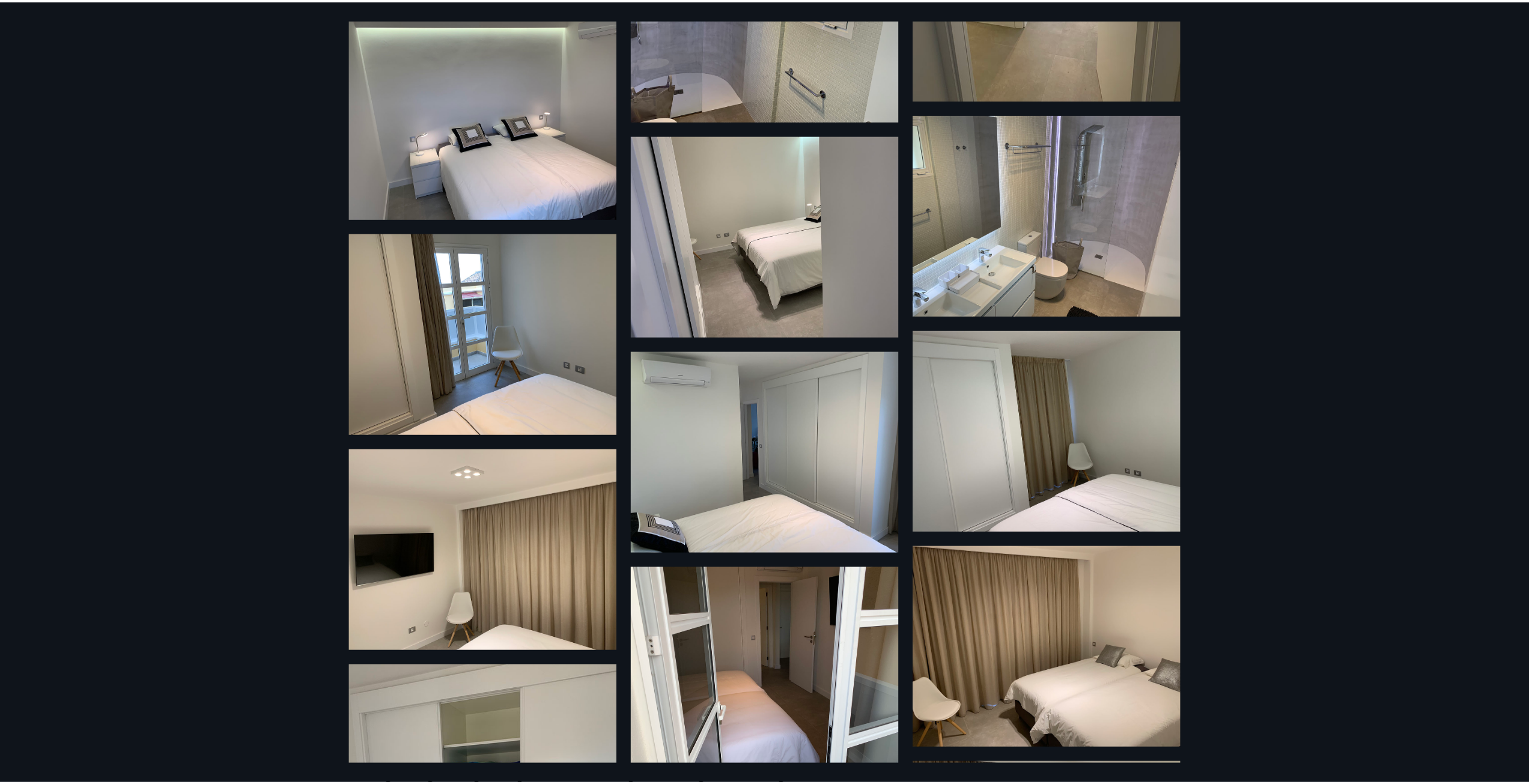
scroll to position [1862, 0]
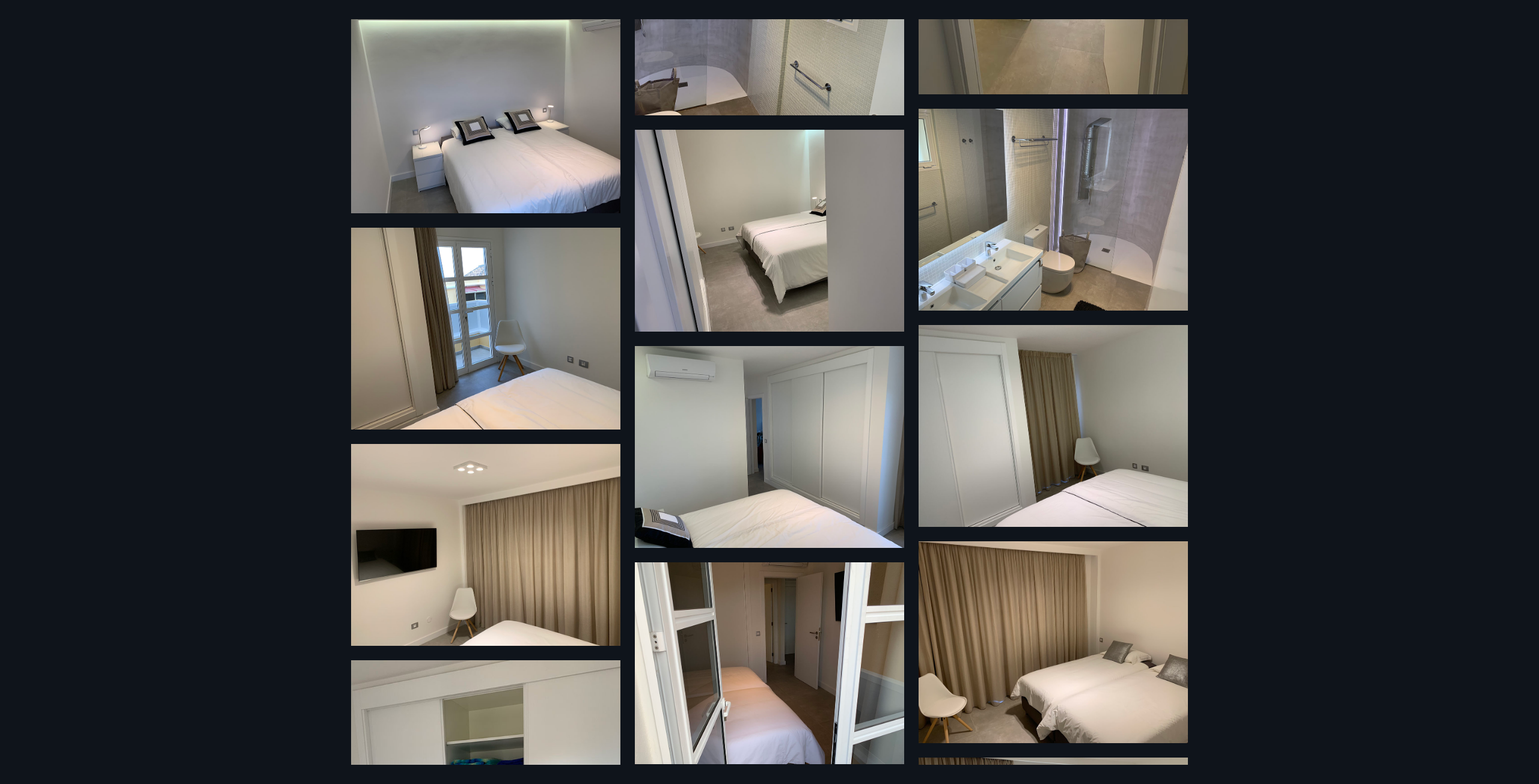
click at [205, 178] on div "28 Myndir" at bounding box center [769, 392] width 1539 height 784
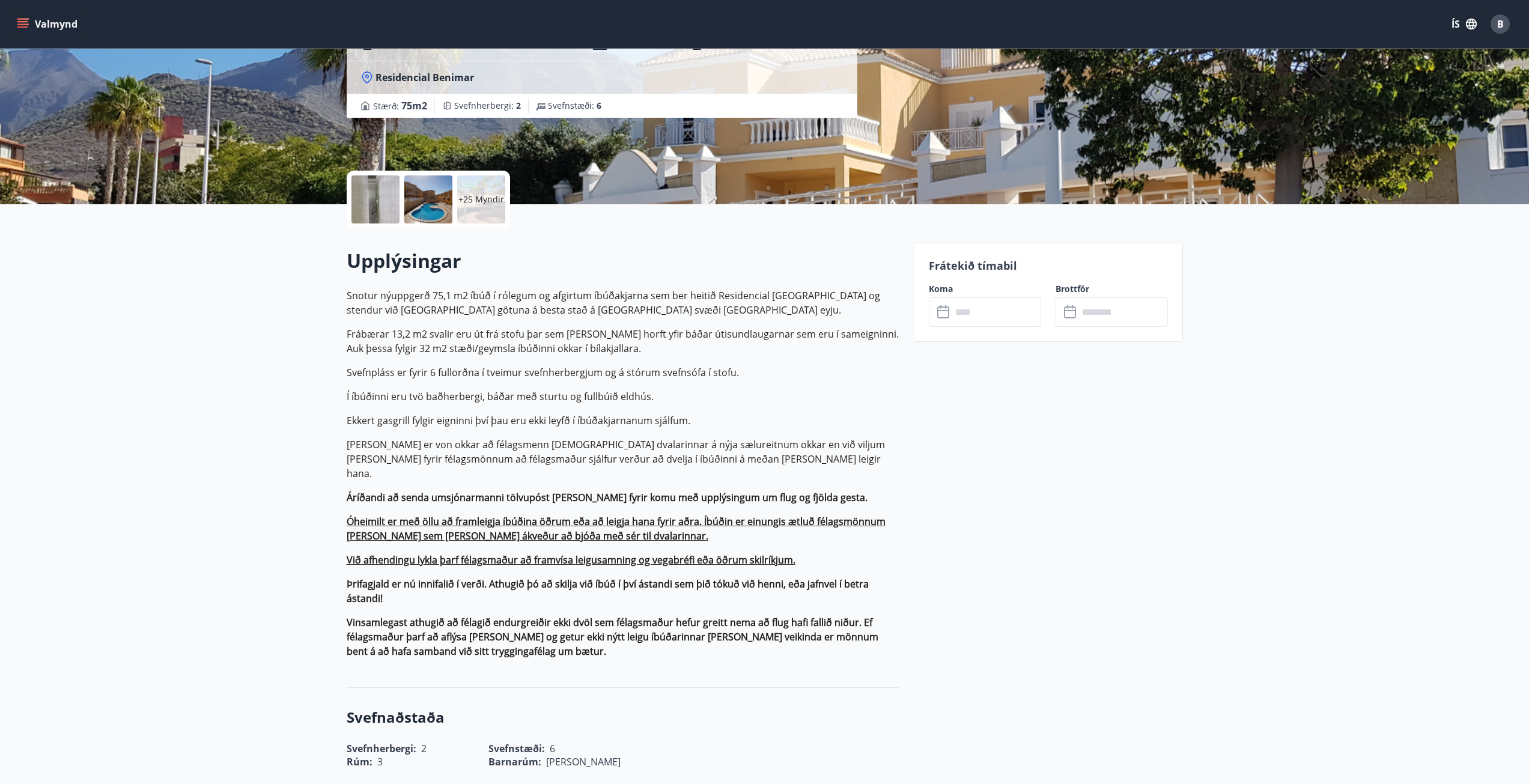
scroll to position [180, 0]
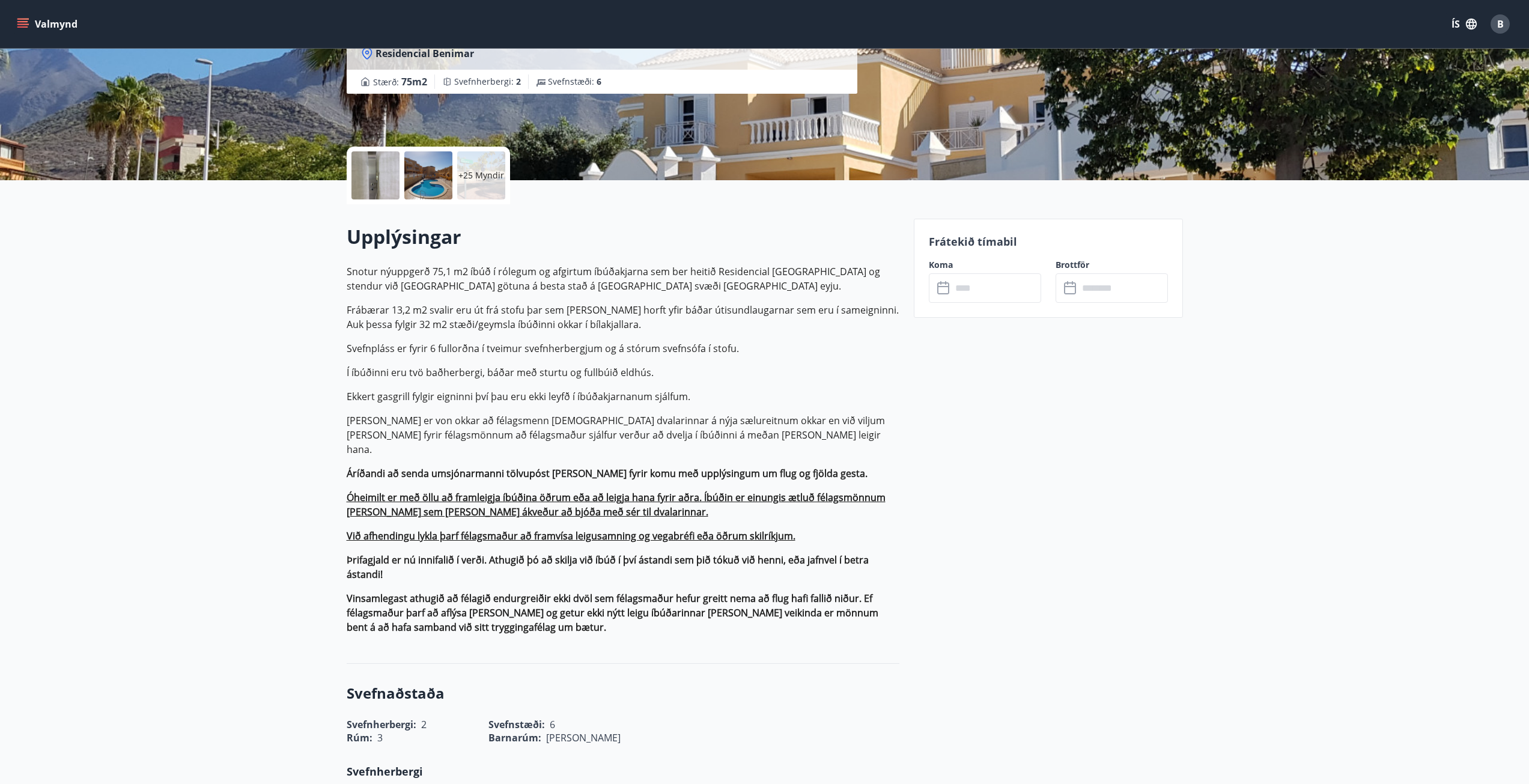
drag, startPoint x: 341, startPoint y: 269, endPoint x: 688, endPoint y: 369, distance: 361.1
copy p "Snotur nýuppgerð 75,1 m2 íbúð í rólegum og afgirtum íbúðakjarna sem ber heitið …"
